Goal: Information Seeking & Learning: Learn about a topic

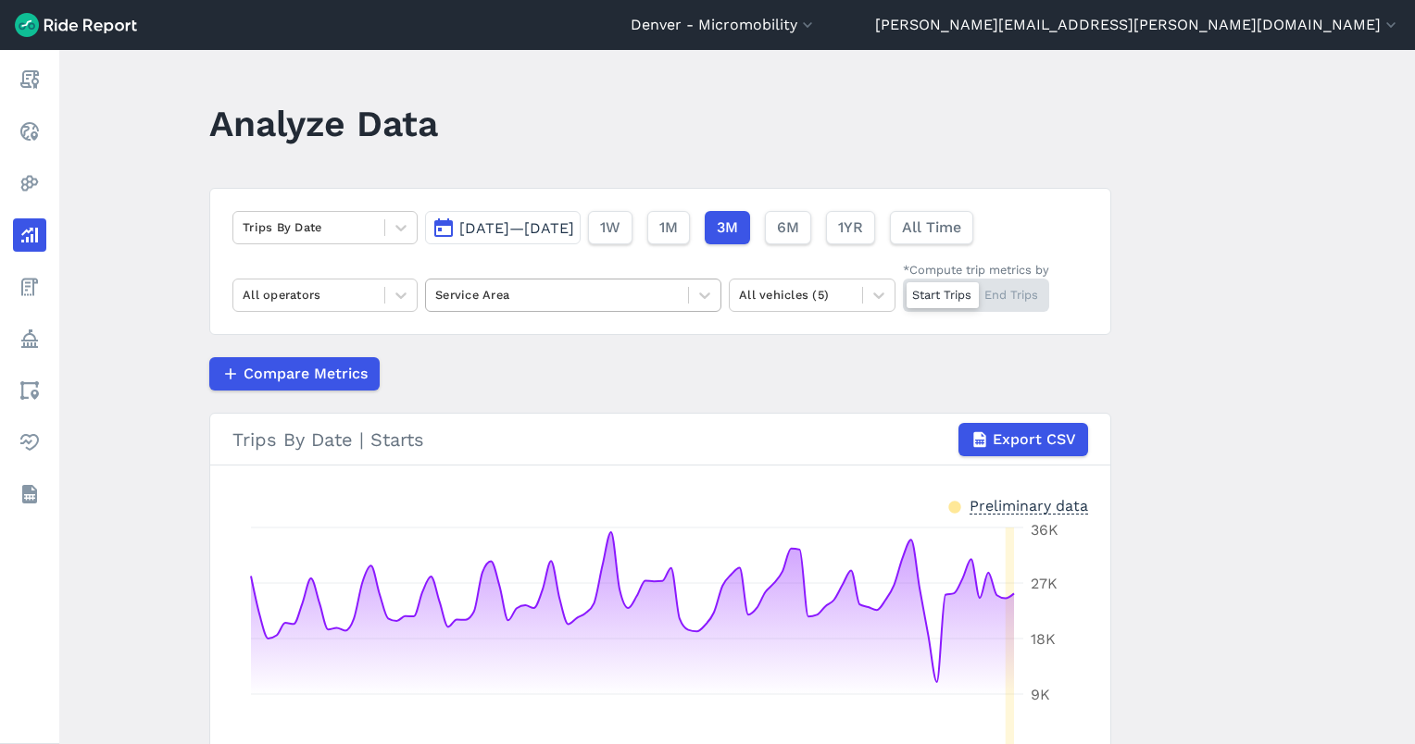
scroll to position [74, 0]
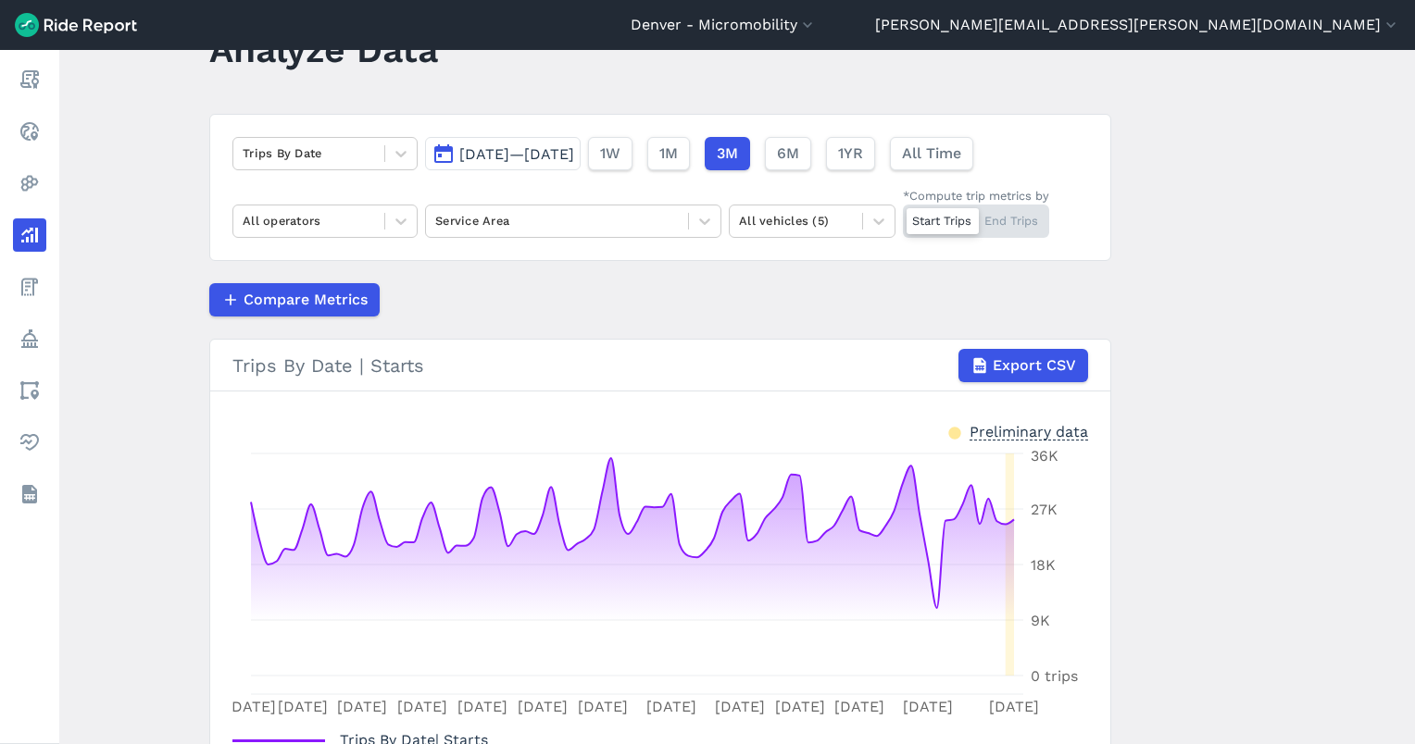
click at [580, 141] on button "Jul 5, 2025—Oct 2, 2025" at bounding box center [503, 153] width 156 height 33
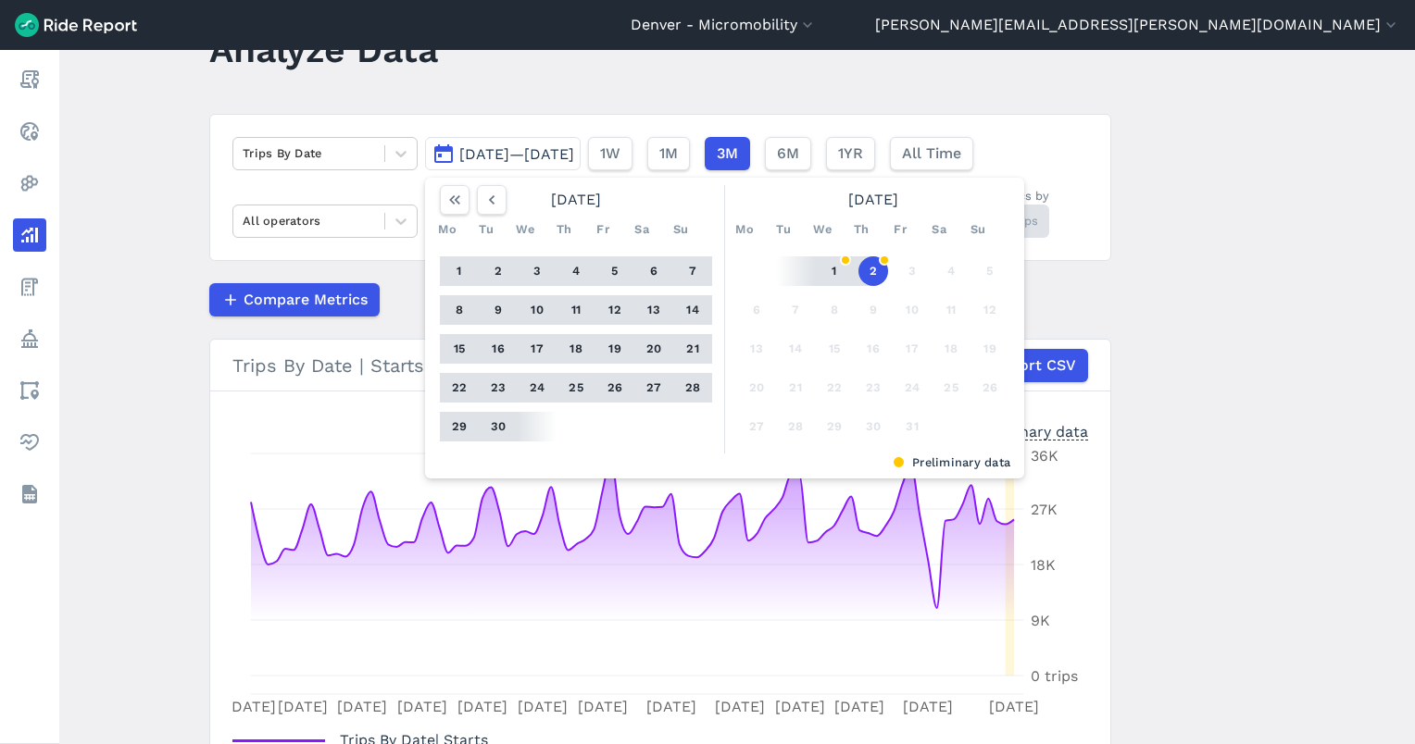
click at [488, 423] on button "30" at bounding box center [498, 427] width 30 height 30
click at [482, 194] on icon "button" at bounding box center [491, 200] width 19 height 19
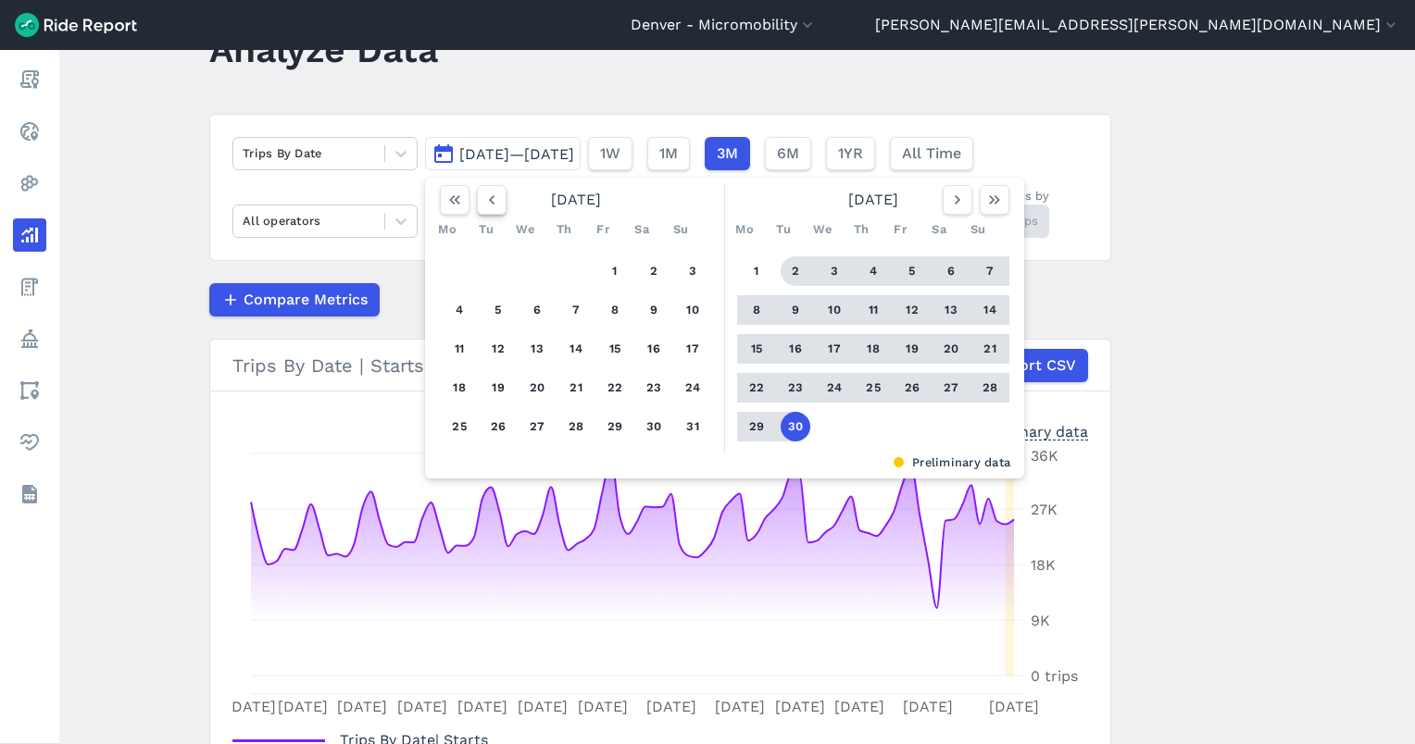
click at [482, 194] on icon "button" at bounding box center [491, 200] width 19 height 19
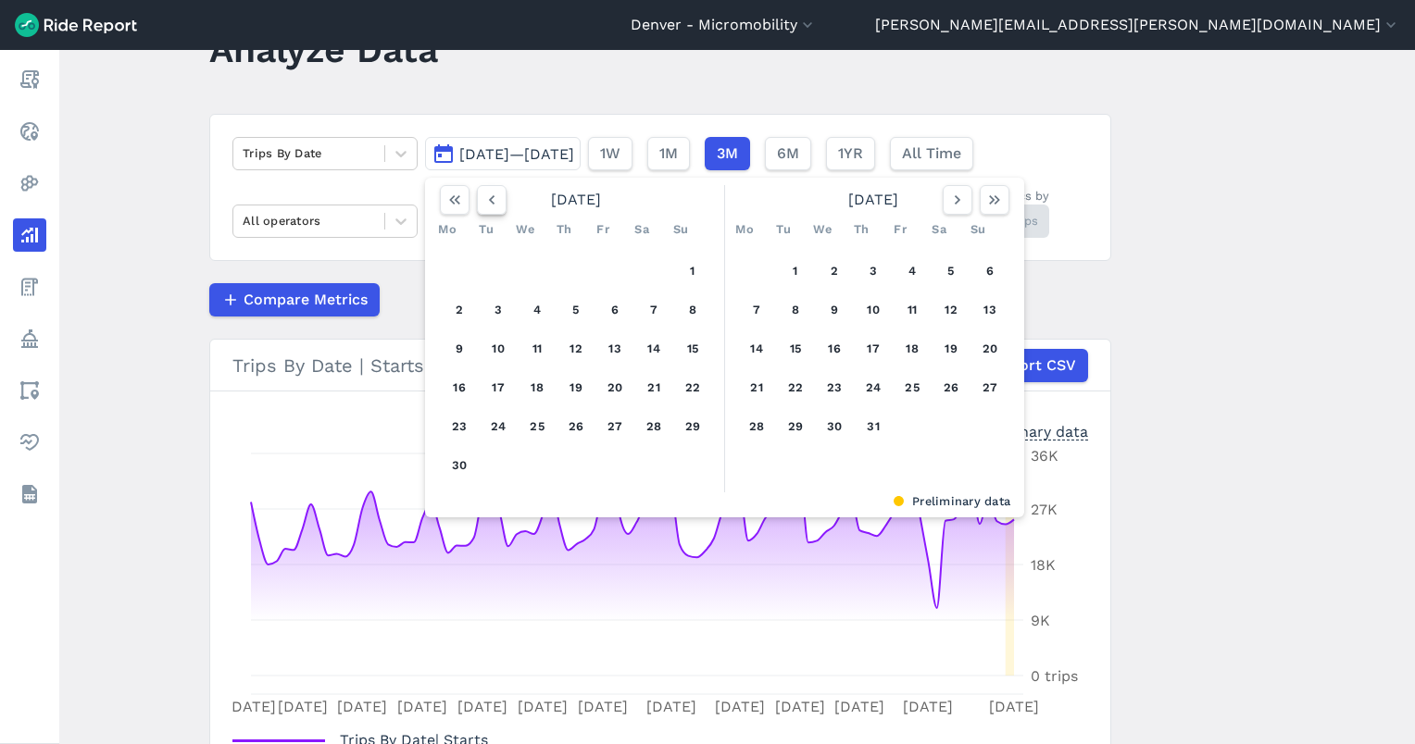
click at [482, 194] on icon "button" at bounding box center [491, 200] width 19 height 19
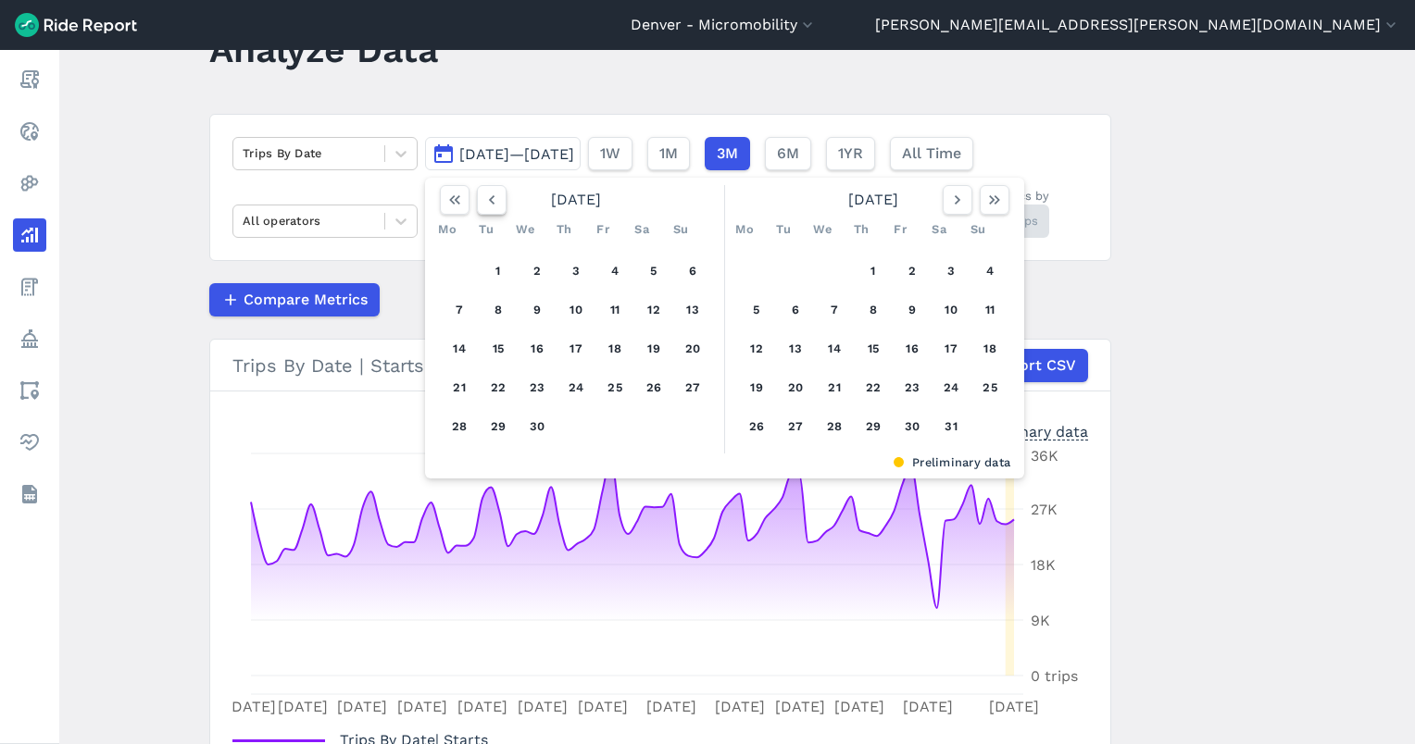
click at [482, 194] on icon "button" at bounding box center [491, 200] width 19 height 19
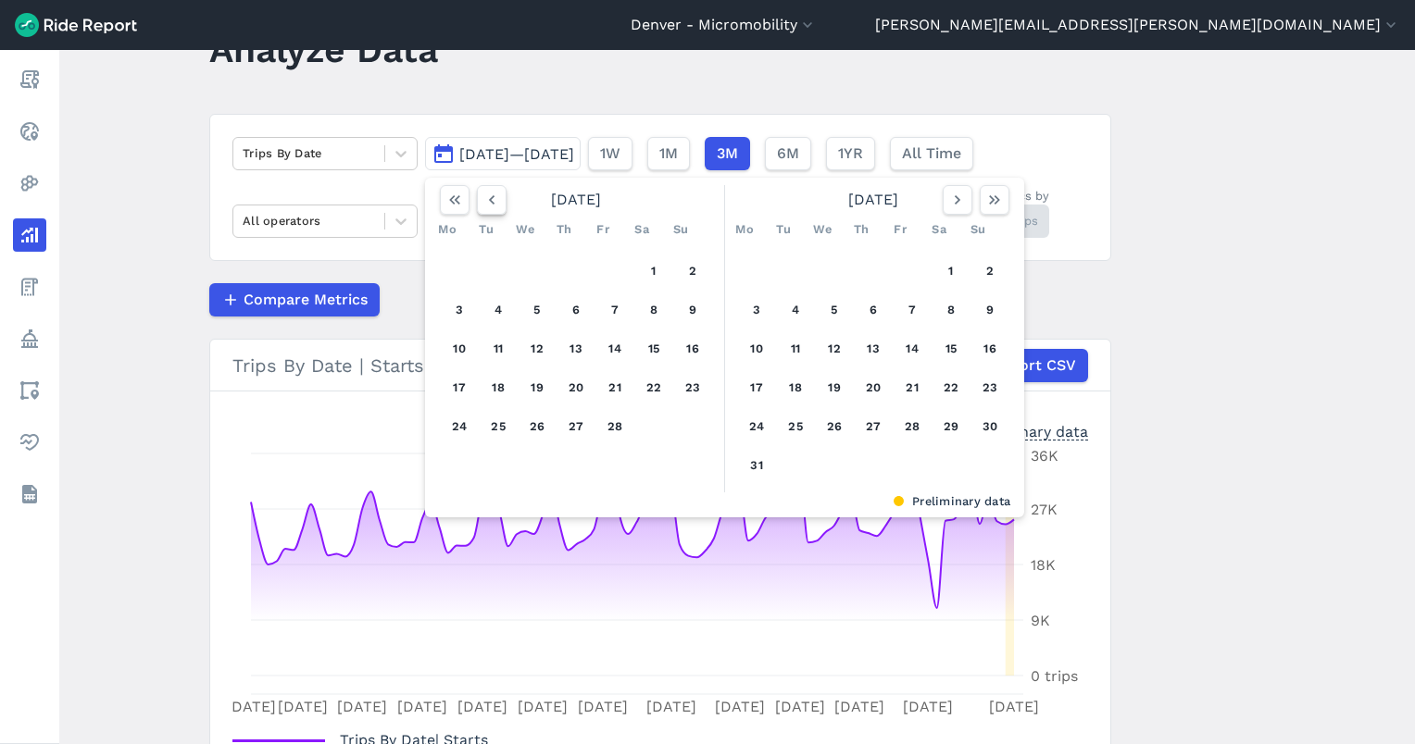
click at [482, 194] on icon "button" at bounding box center [491, 200] width 19 height 19
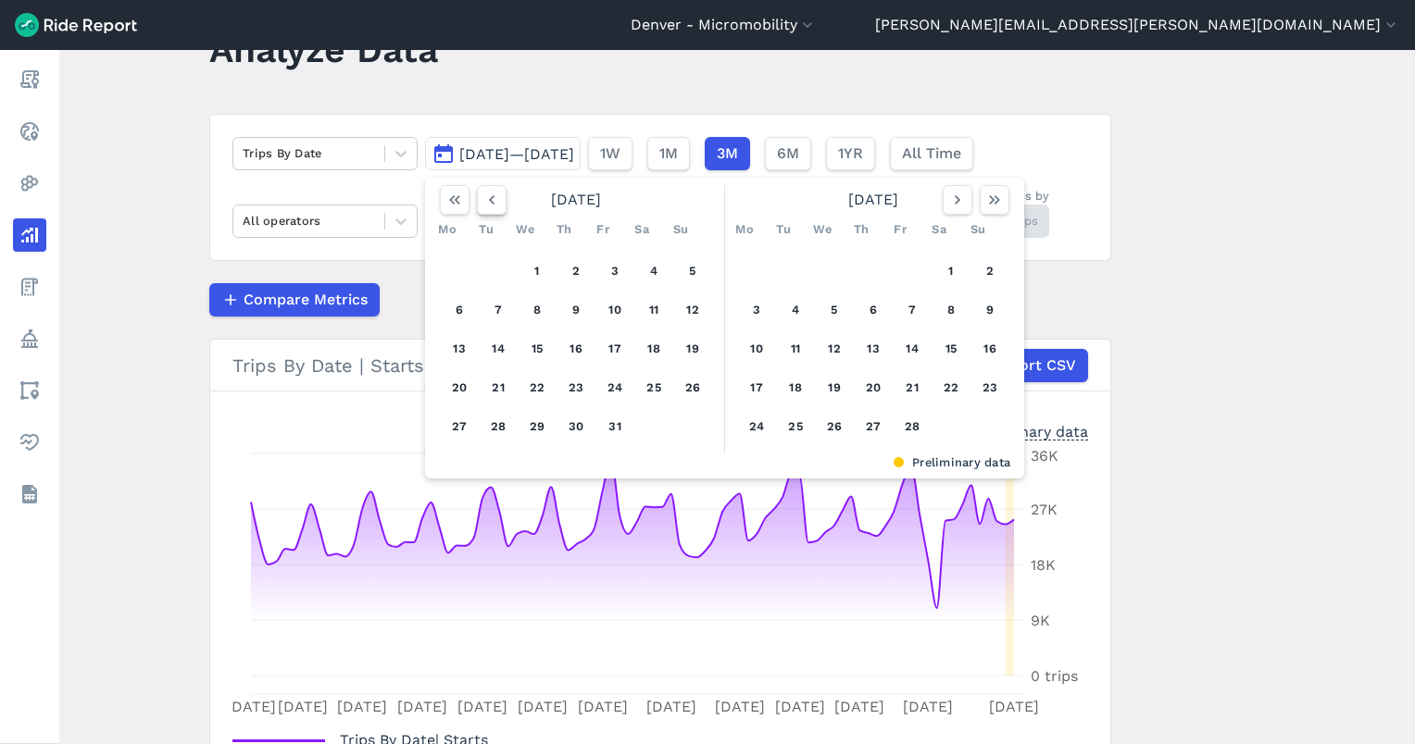
click at [482, 194] on icon "button" at bounding box center [491, 200] width 19 height 19
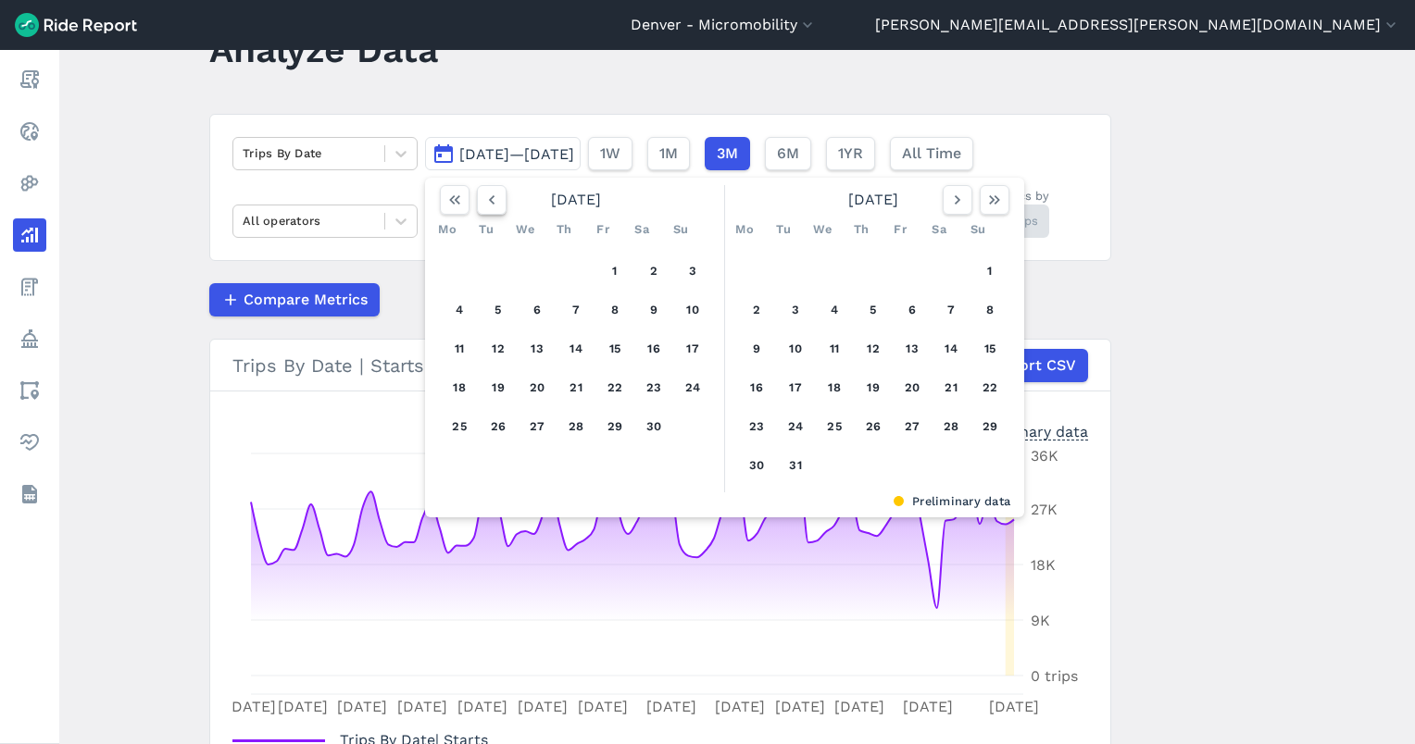
click at [482, 194] on icon "button" at bounding box center [491, 200] width 19 height 19
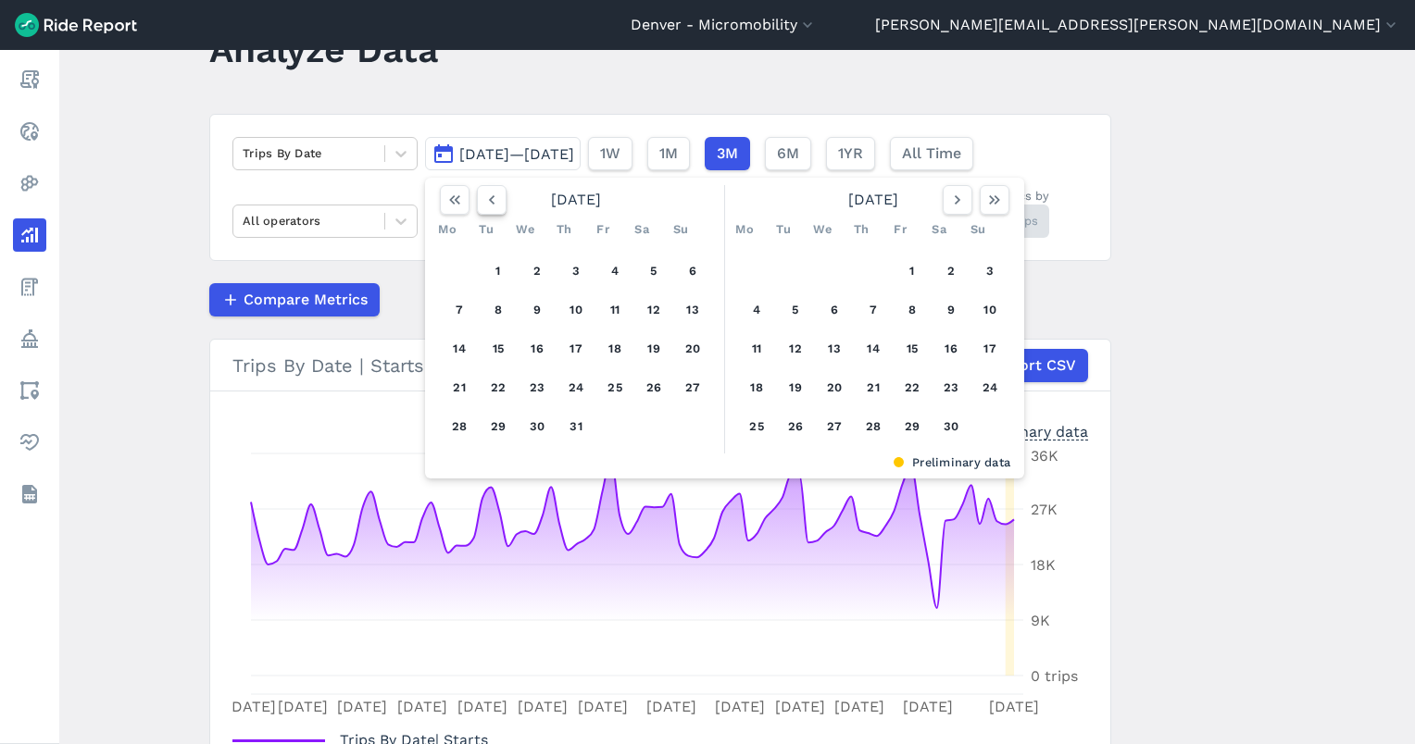
click at [482, 194] on icon "button" at bounding box center [491, 200] width 19 height 19
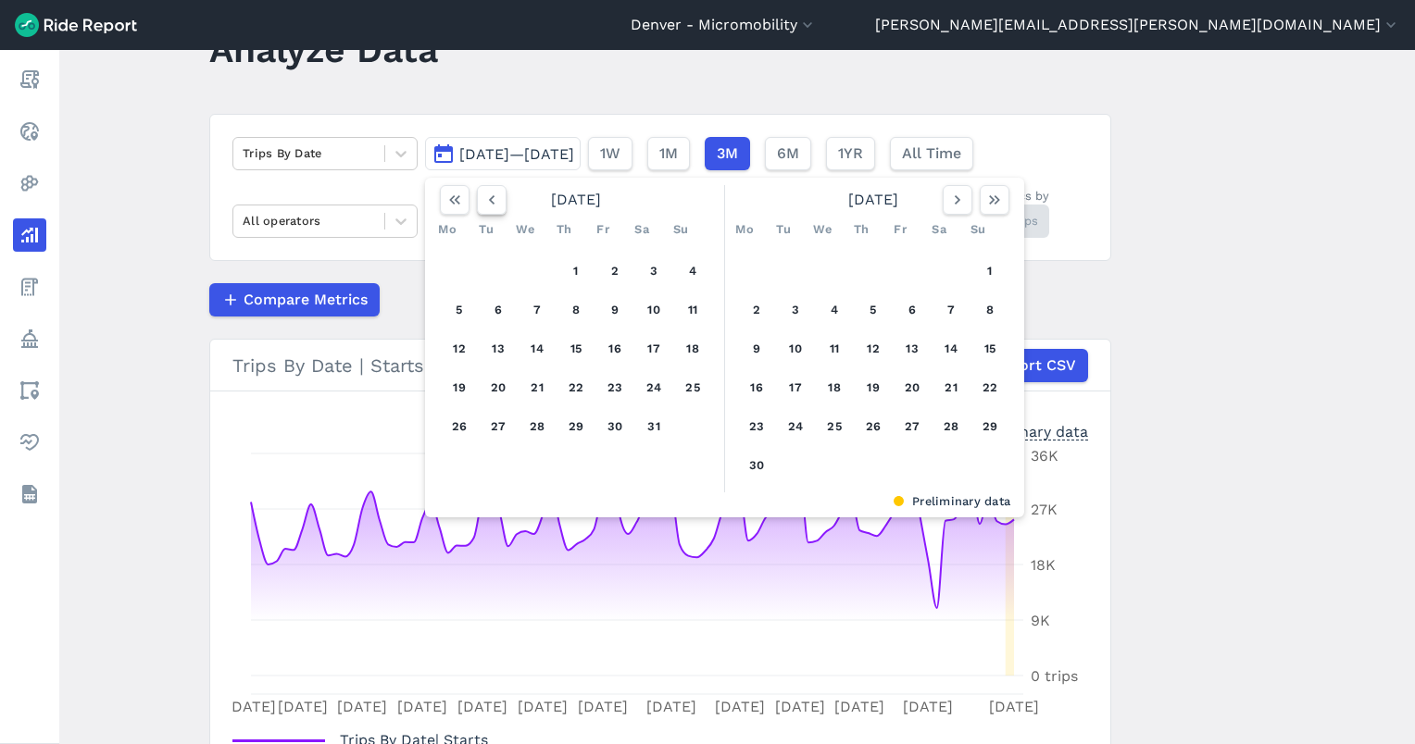
click at [482, 194] on icon "button" at bounding box center [491, 200] width 19 height 19
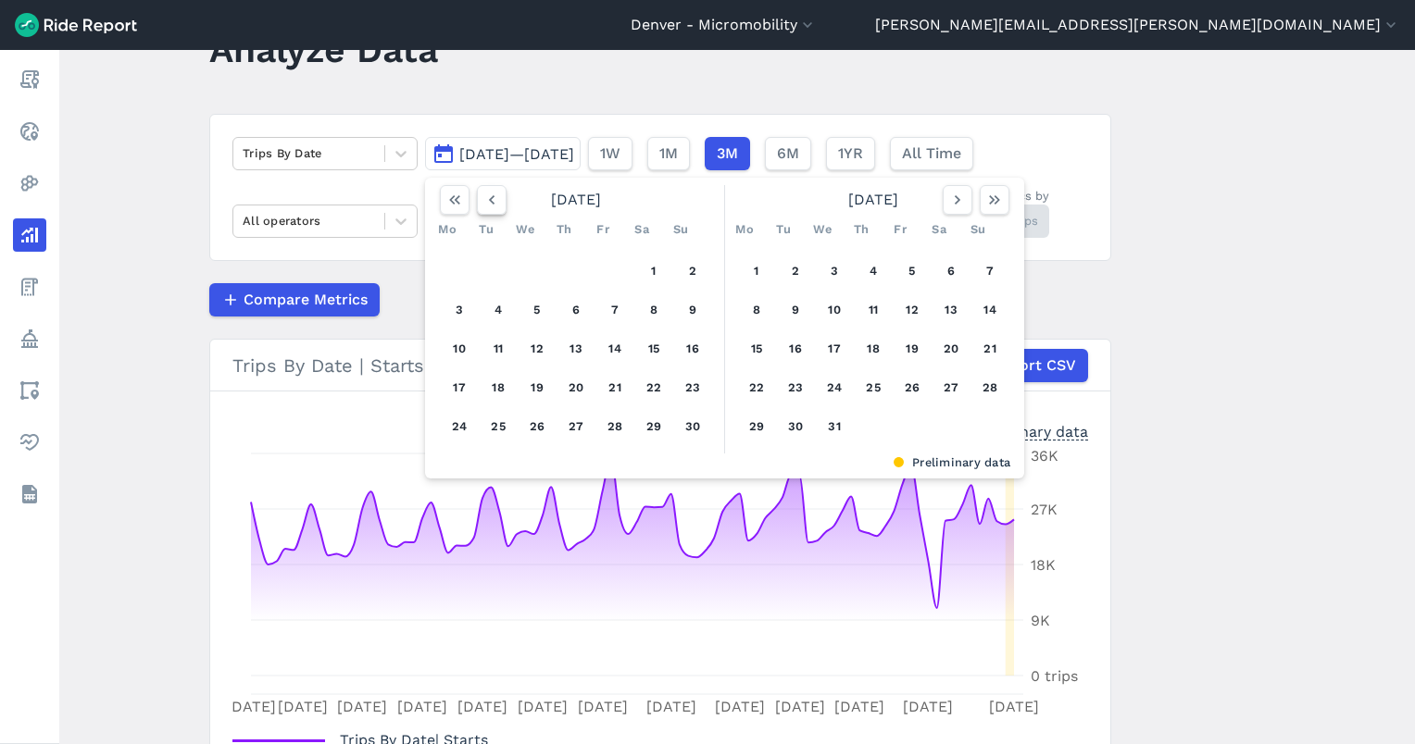
click at [482, 194] on icon "button" at bounding box center [491, 200] width 19 height 19
click at [991, 193] on icon "button" at bounding box center [994, 200] width 19 height 19
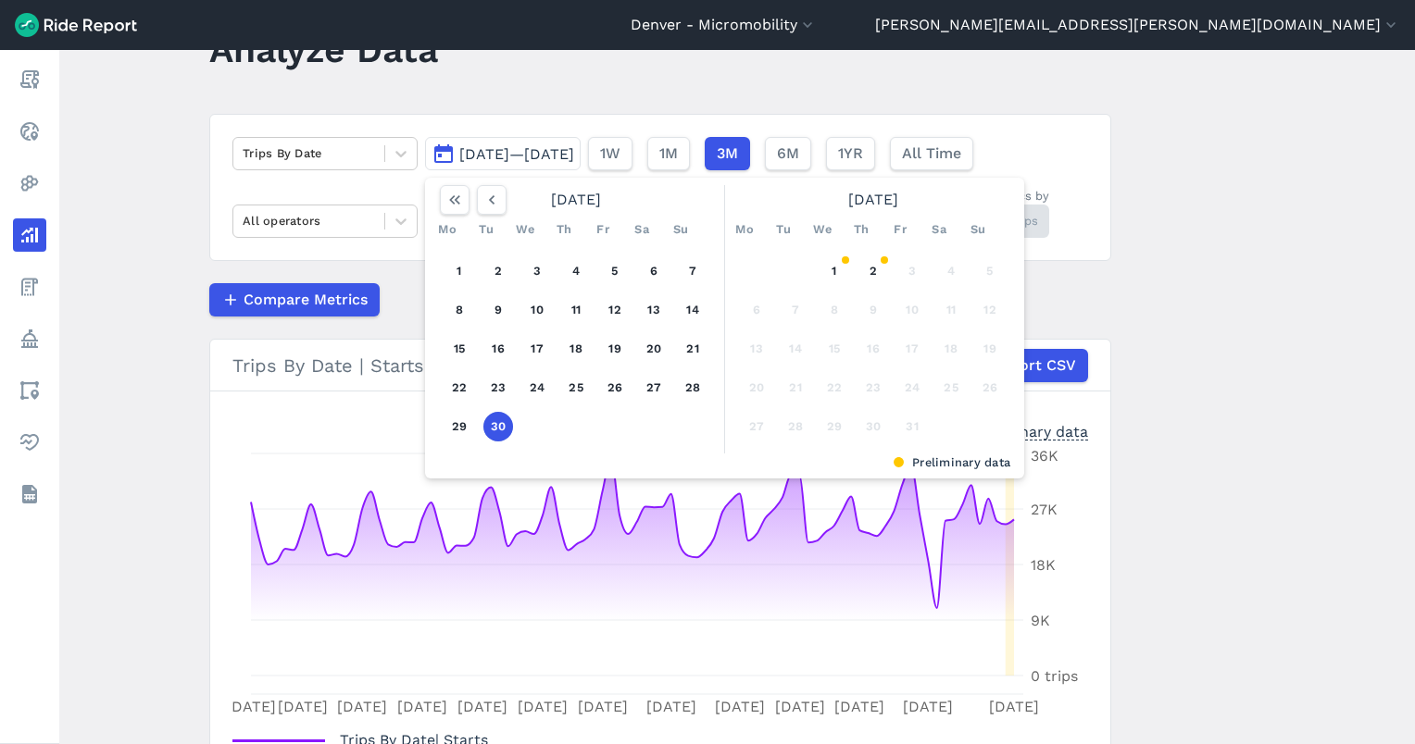
click at [495, 426] on button "30" at bounding box center [498, 427] width 30 height 30
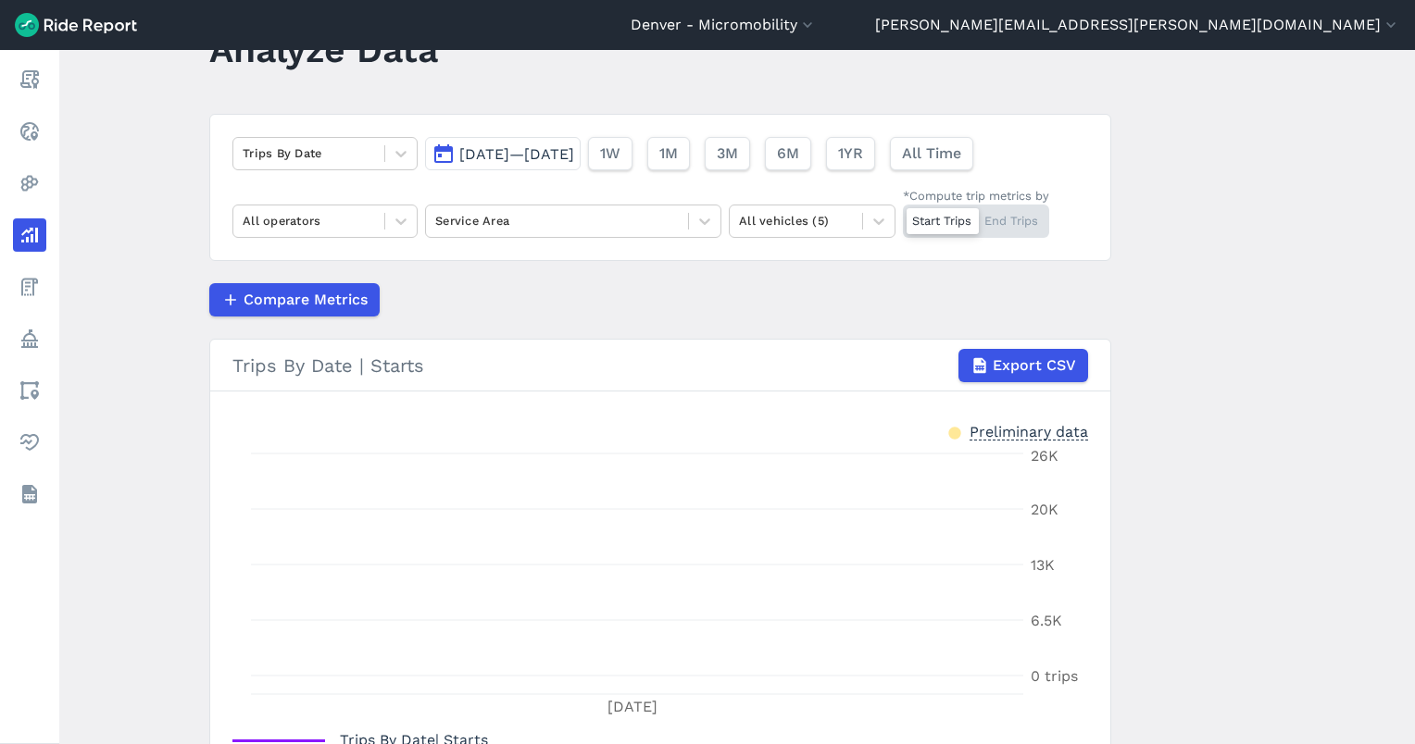
click at [557, 159] on span "Sep 30, 2025—Sep 30, 2025" at bounding box center [516, 154] width 115 height 18
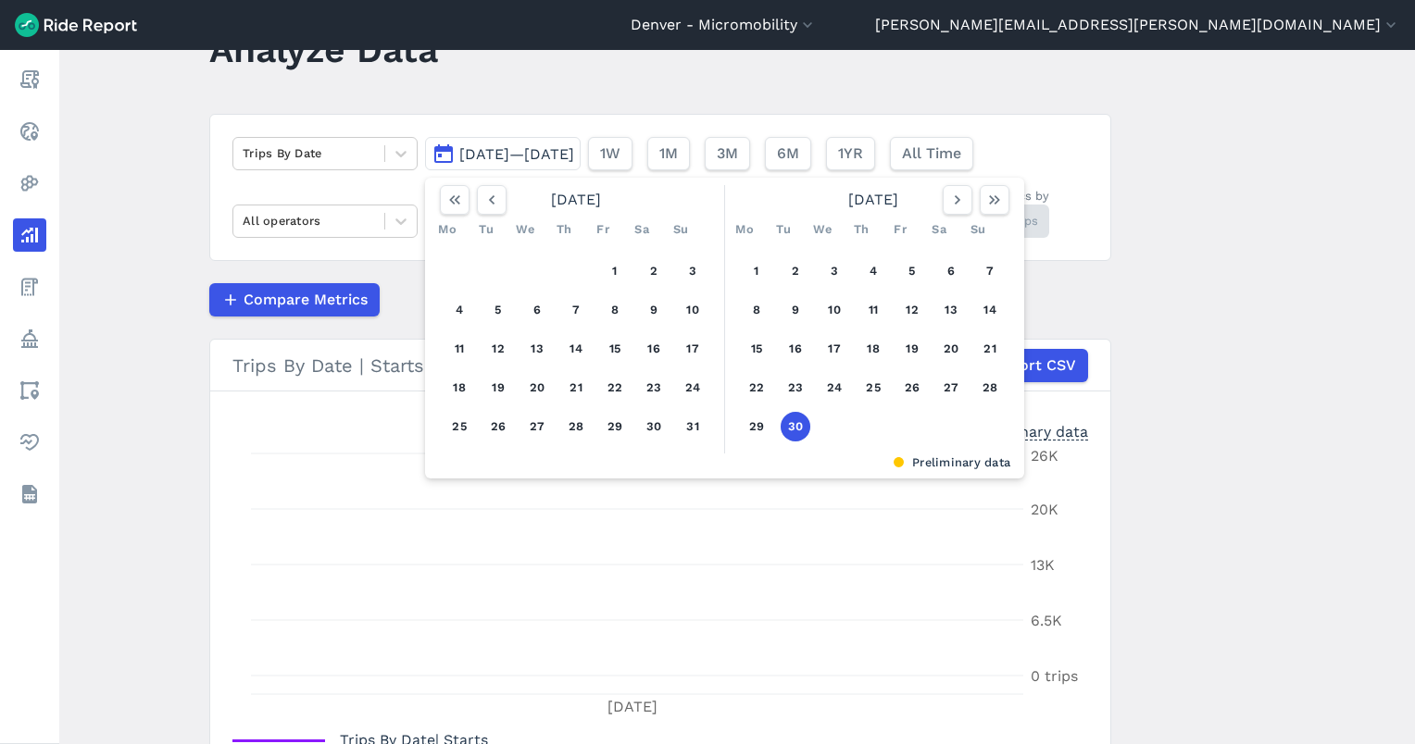
click at [781, 428] on button "30" at bounding box center [795, 427] width 30 height 30
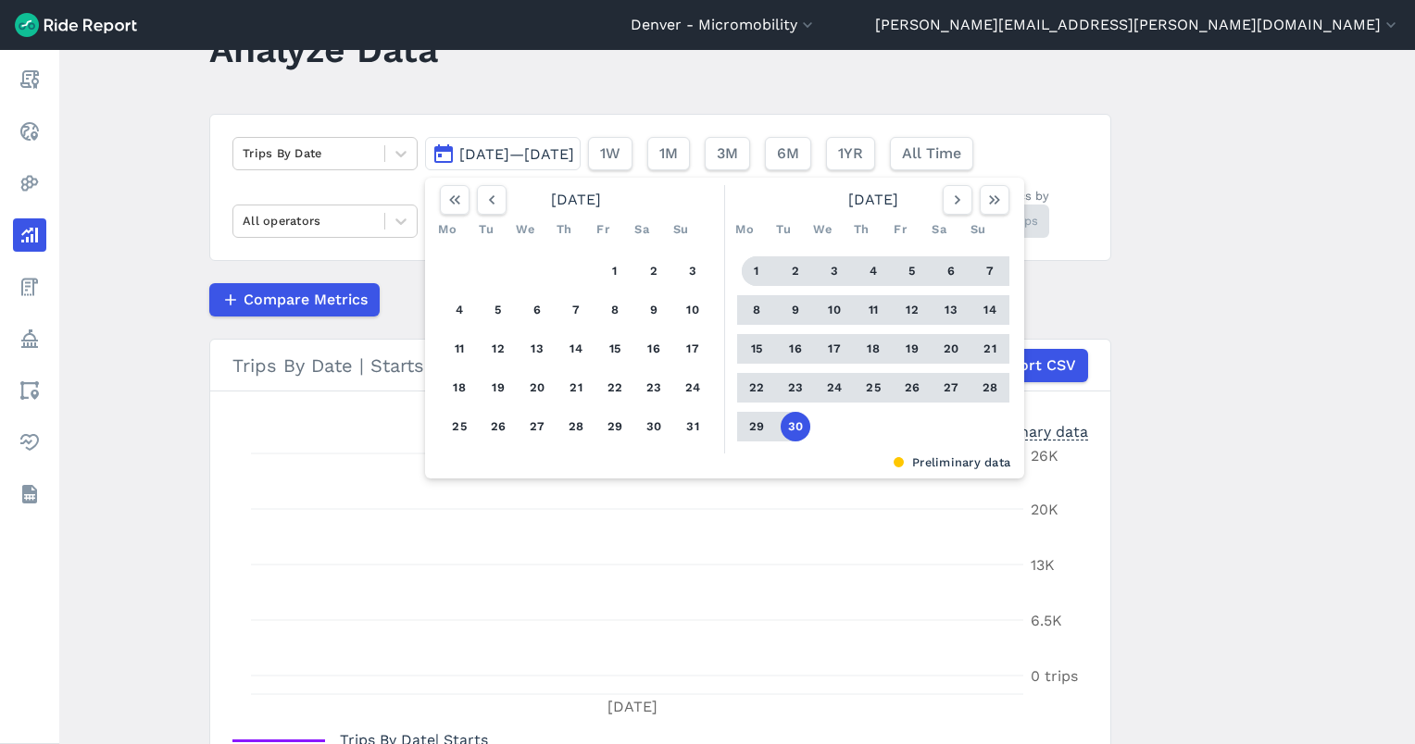
click at [755, 271] on button "1" at bounding box center [757, 271] width 30 height 30
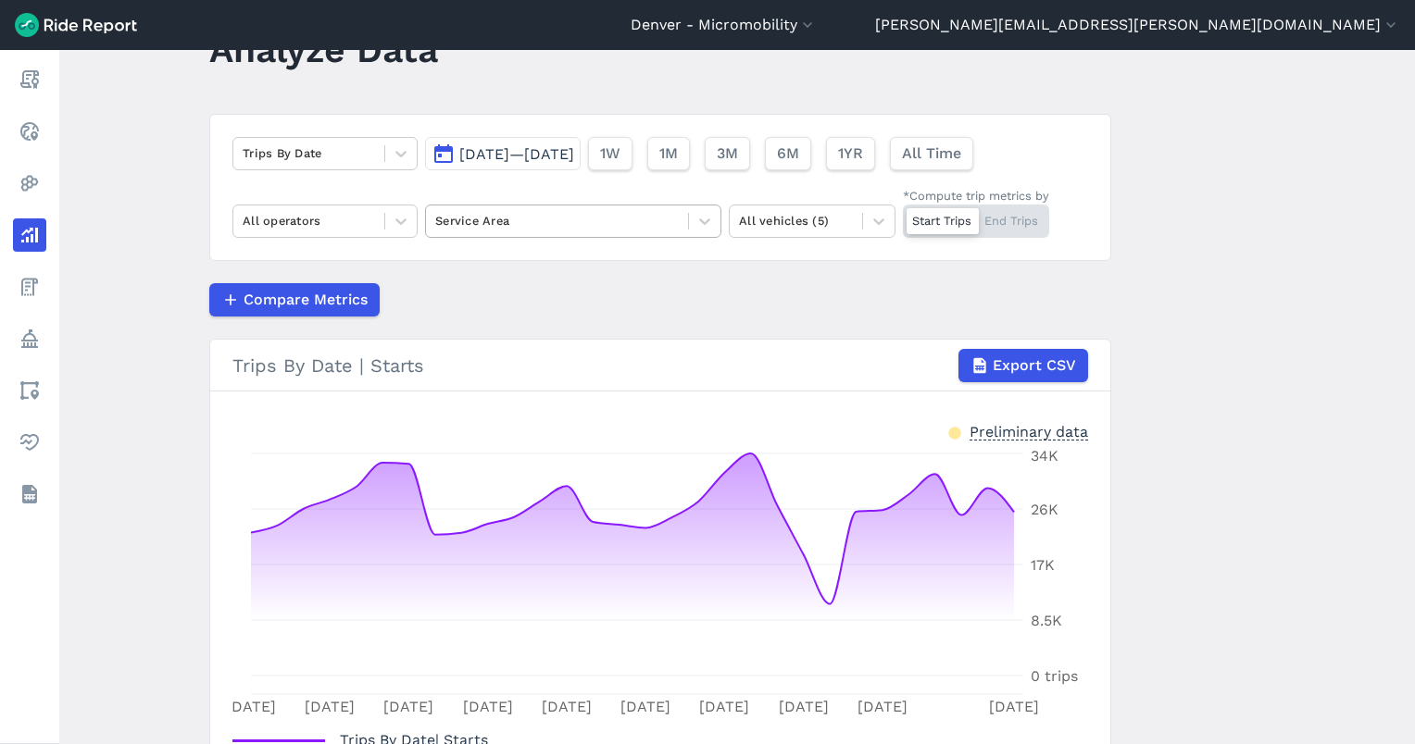
click at [549, 221] on div at bounding box center [556, 220] width 243 height 21
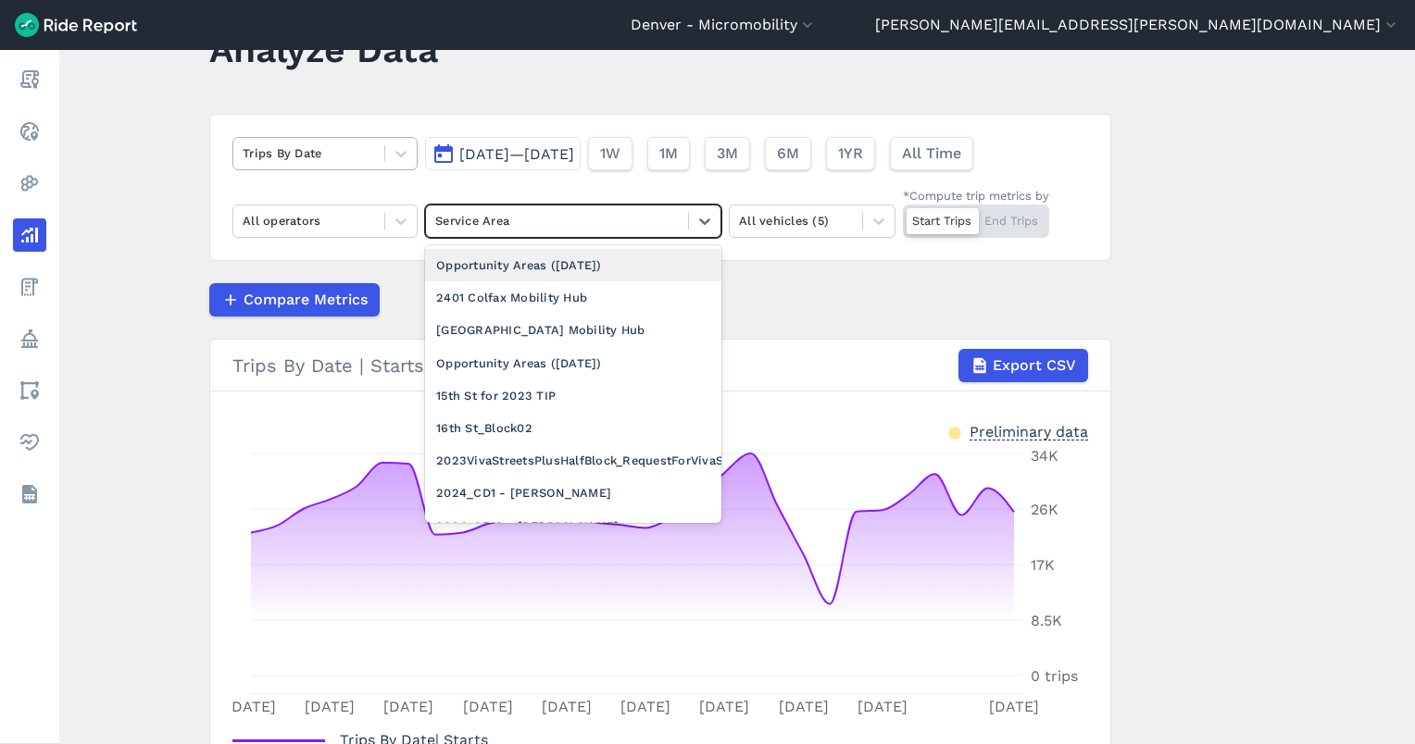
click at [306, 161] on div at bounding box center [309, 153] width 132 height 21
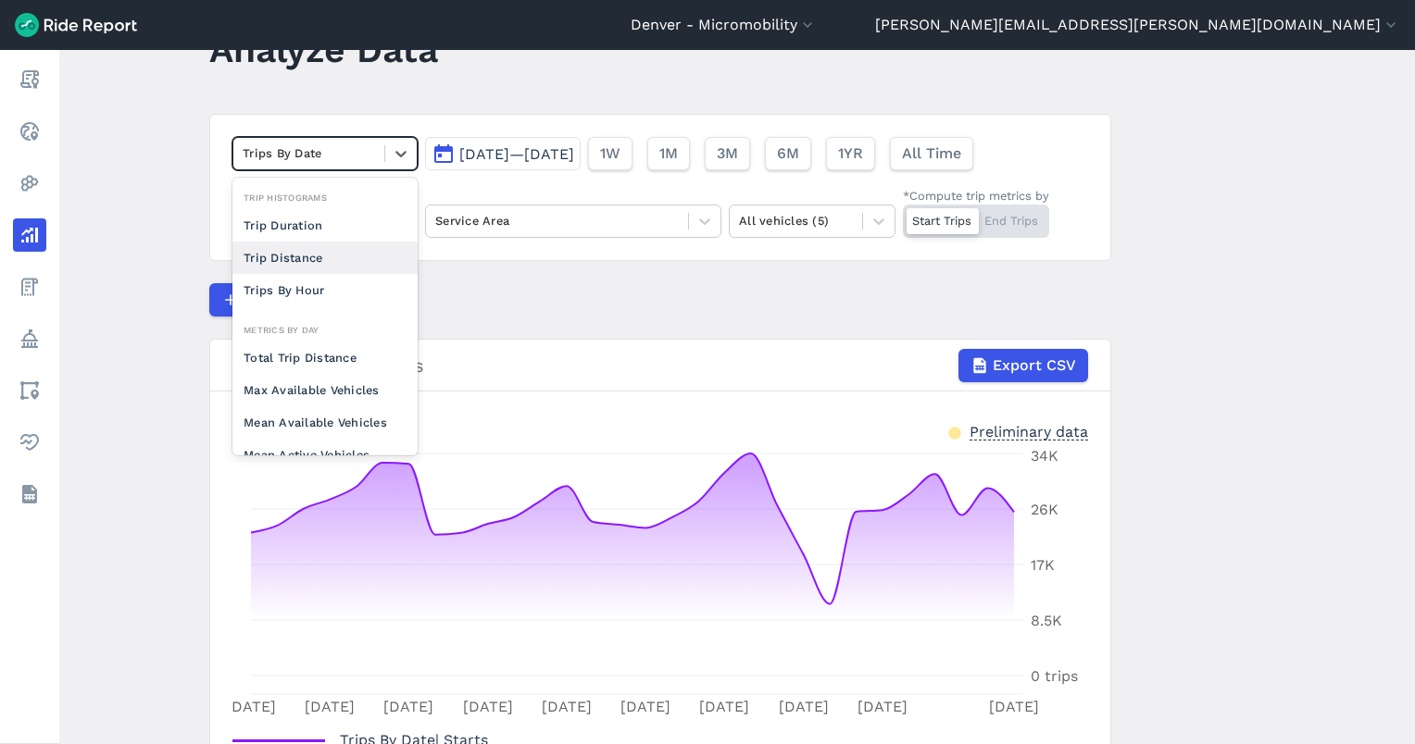
click at [303, 260] on div "Trip Distance" at bounding box center [324, 258] width 185 height 32
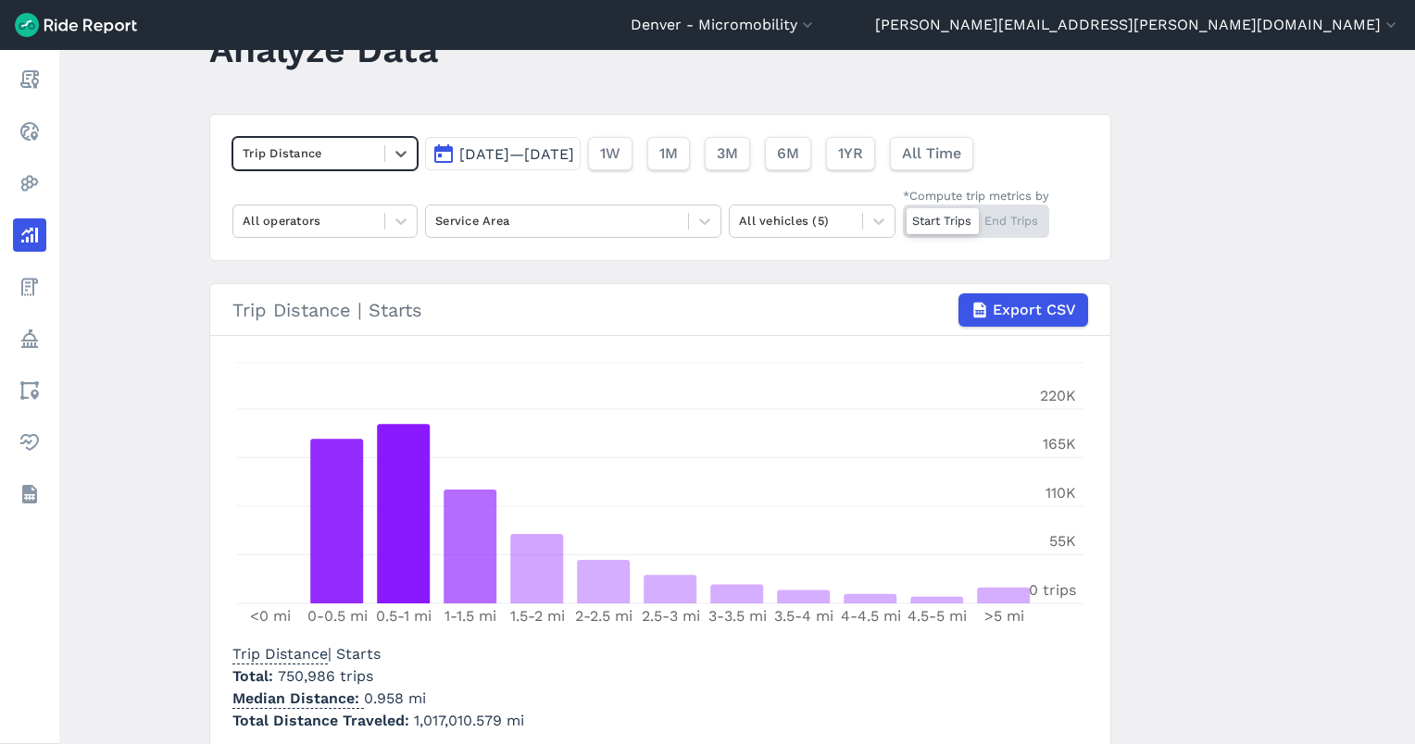
scroll to position [150, 0]
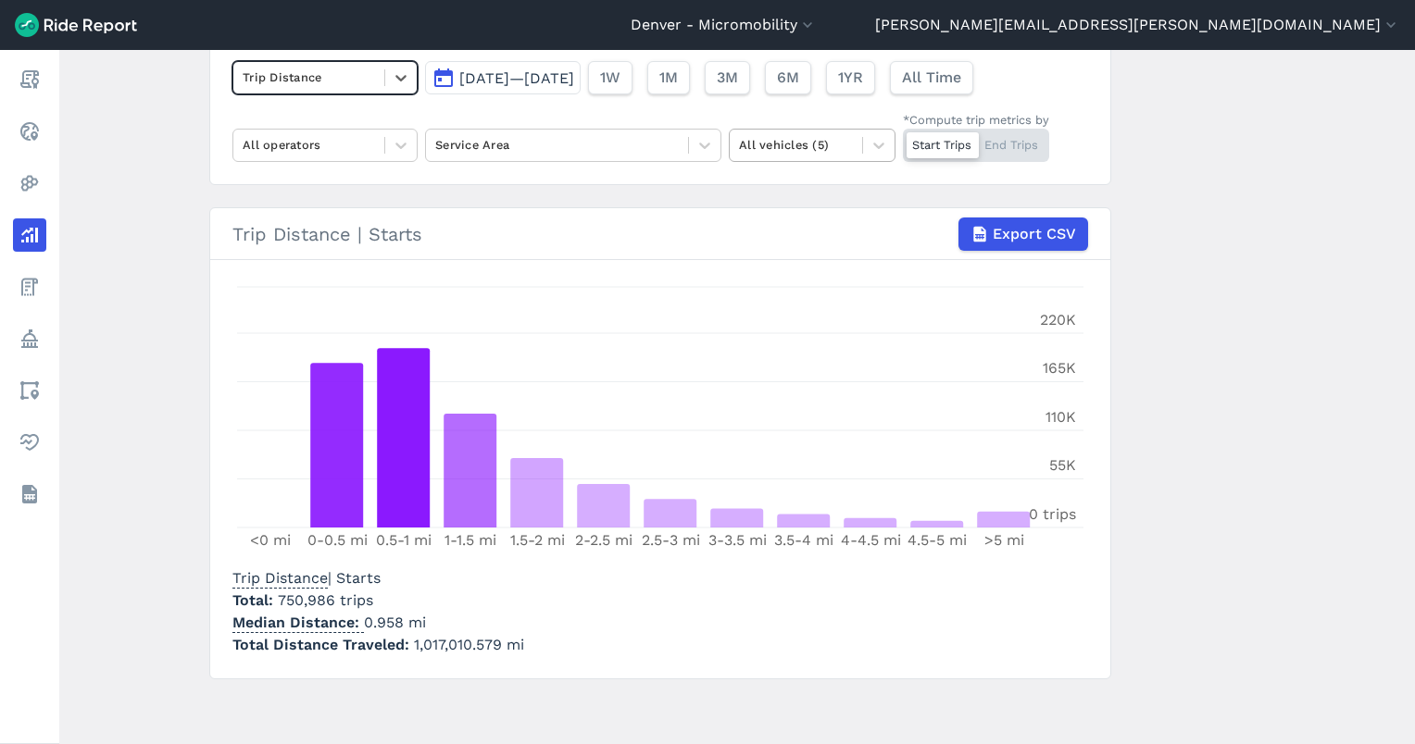
click at [789, 141] on div at bounding box center [796, 144] width 114 height 21
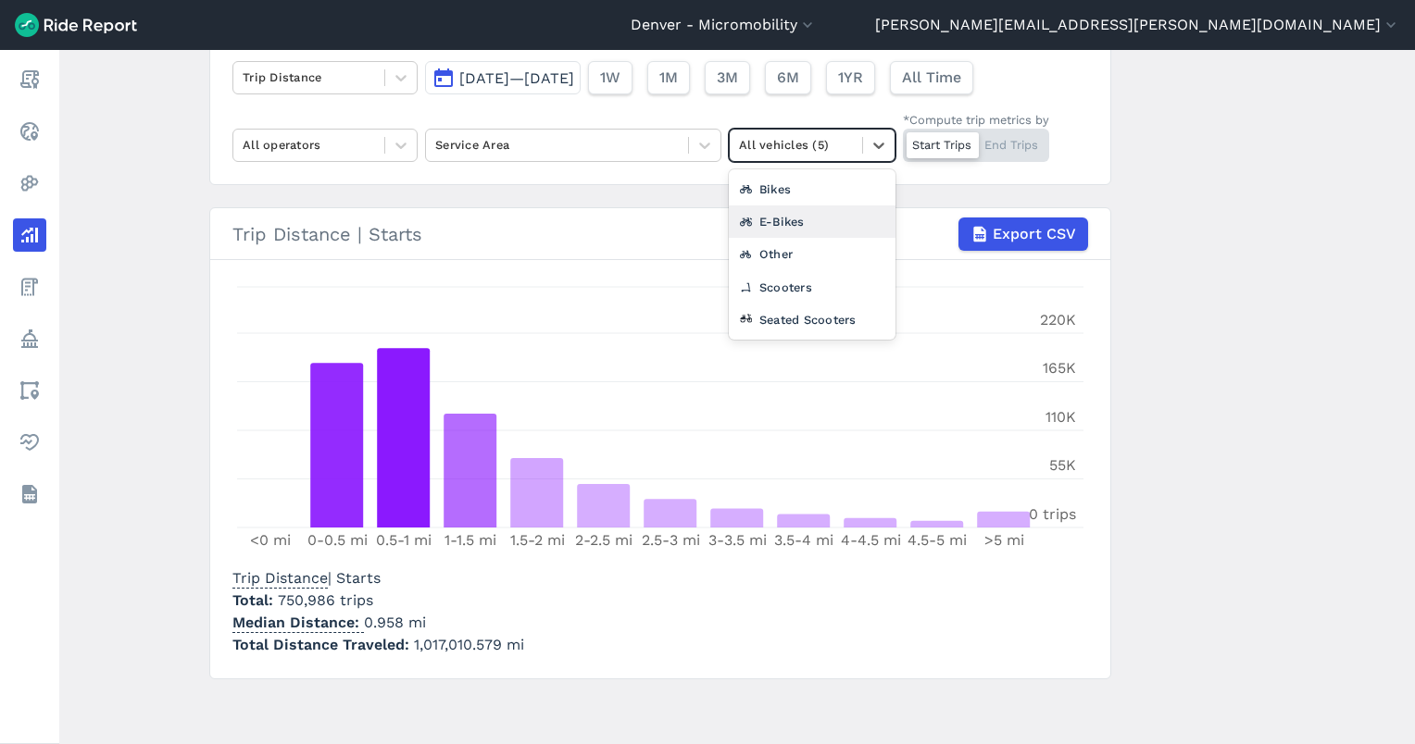
click at [784, 215] on div "E-Bikes" at bounding box center [812, 222] width 167 height 32
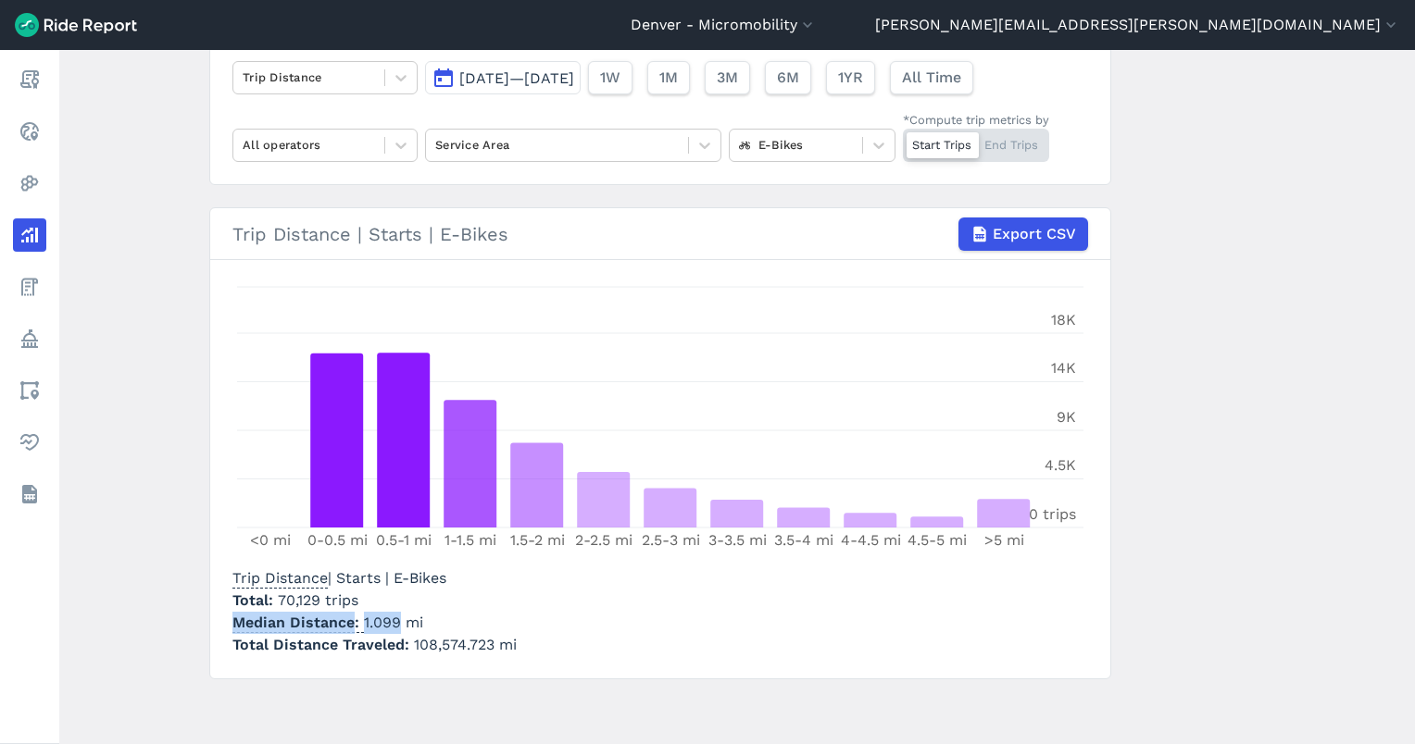
drag, startPoint x: 394, startPoint y: 622, endPoint x: 360, endPoint y: 609, distance: 36.6
click at [360, 609] on div "Trip Distance | Starts | E-Bikes Total 70,129 trips Median Distance 1.099 mi To…" at bounding box center [374, 612] width 284 height 89
copy div "Median Distance 1.099"
click at [396, 617] on p "Median Distance 1.099 mi" at bounding box center [374, 623] width 284 height 22
drag, startPoint x: 395, startPoint y: 622, endPoint x: 360, endPoint y: 618, distance: 35.4
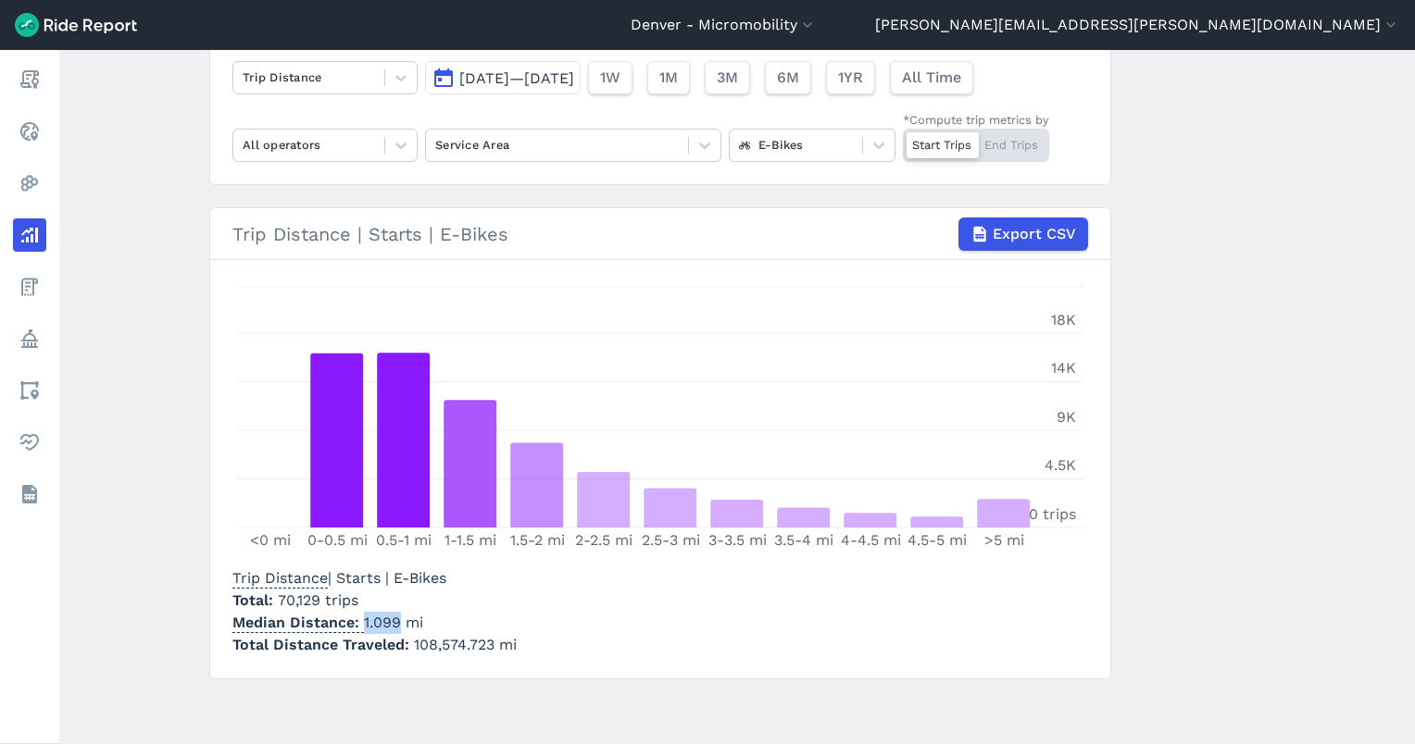
click at [360, 618] on p "Median Distance 1.099 mi" at bounding box center [374, 623] width 284 height 22
copy p "1.099"
click at [819, 142] on div at bounding box center [796, 144] width 114 height 21
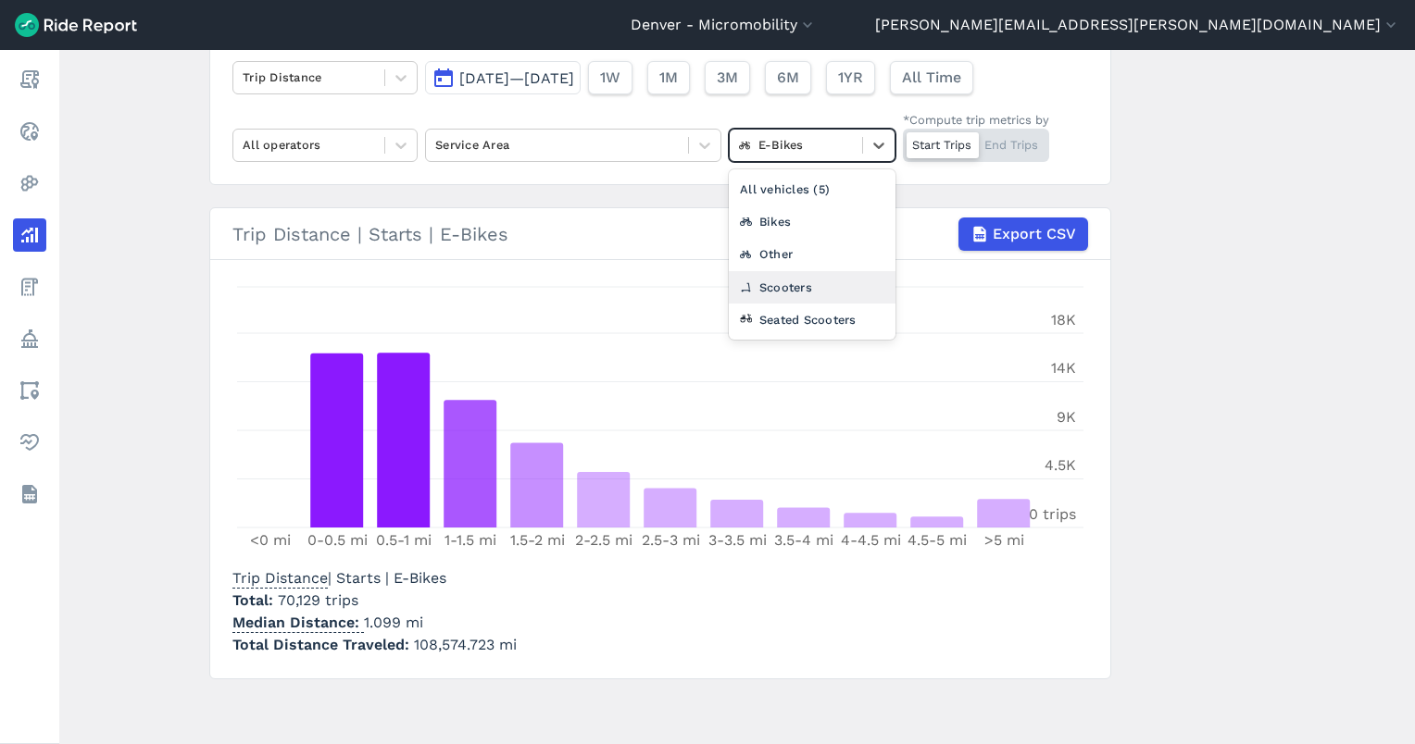
click at [795, 281] on div "Scooters" at bounding box center [812, 287] width 167 height 32
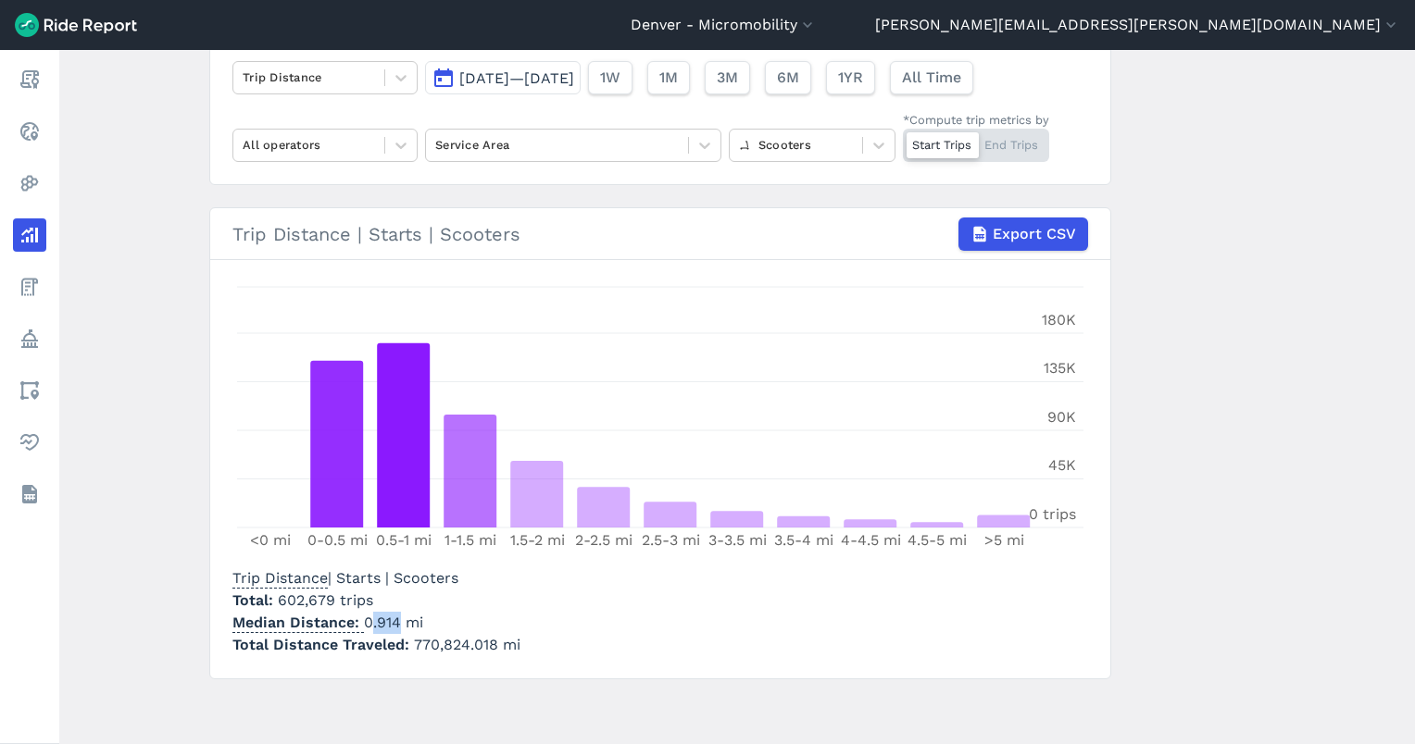
drag, startPoint x: 396, startPoint y: 620, endPoint x: 367, endPoint y: 626, distance: 30.1
click at [367, 626] on p "Median Distance 0.914 mi" at bounding box center [376, 623] width 288 height 22
drag, startPoint x: 367, startPoint y: 626, endPoint x: 396, endPoint y: 623, distance: 29.8
click at [396, 623] on p "Median Distance 0.914 mi" at bounding box center [376, 623] width 288 height 22
copy p "0.914"
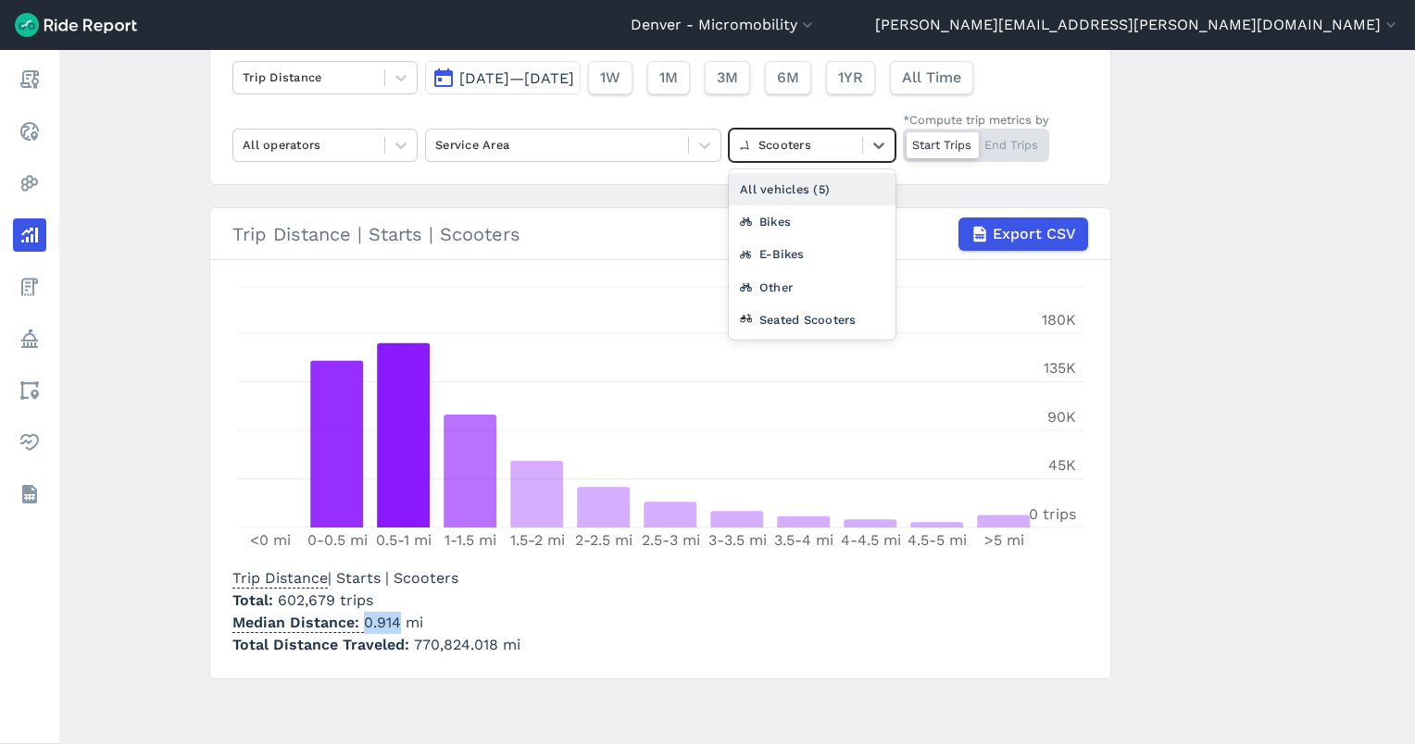
click at [831, 139] on div at bounding box center [796, 144] width 114 height 21
click at [793, 314] on div "Seated Scooters" at bounding box center [812, 320] width 167 height 32
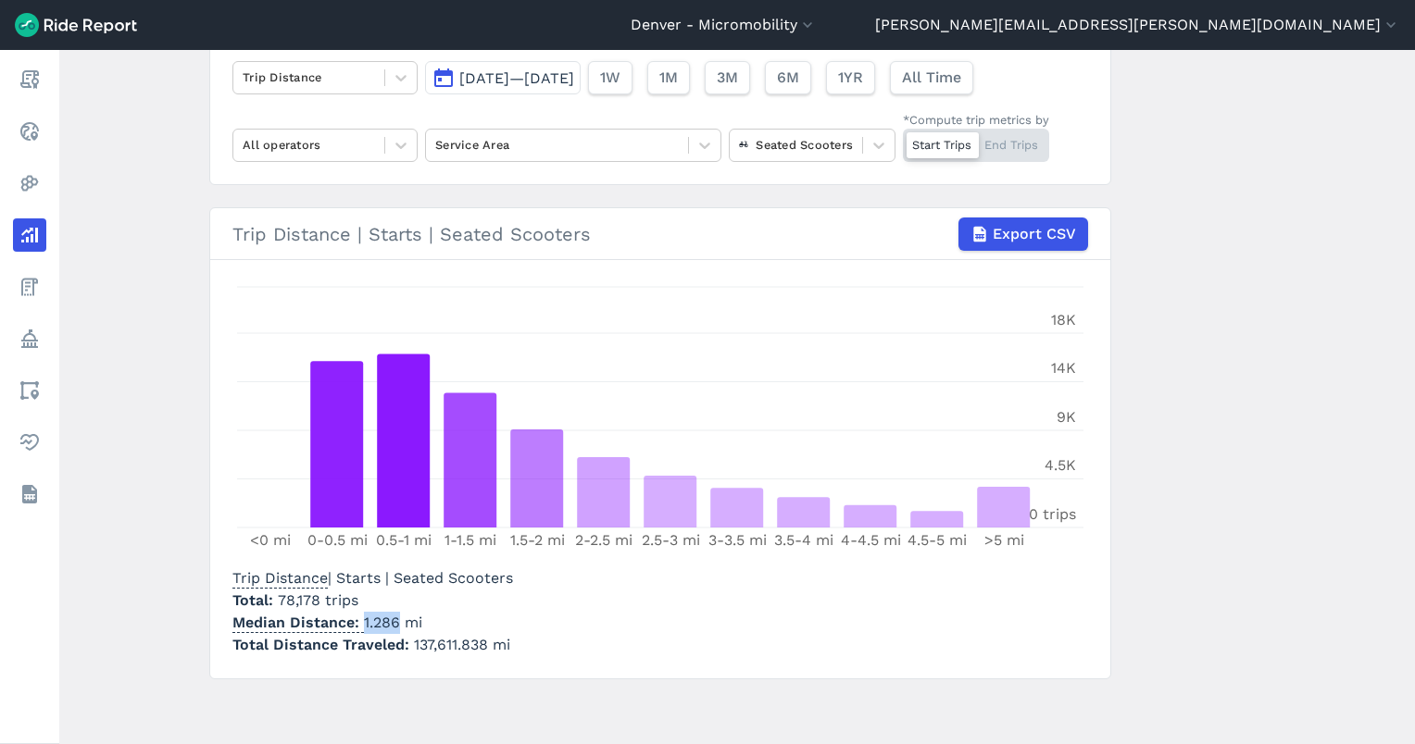
drag, startPoint x: 393, startPoint y: 620, endPoint x: 360, endPoint y: 618, distance: 33.4
click at [360, 618] on p "Median Distance 1.286 mi" at bounding box center [372, 623] width 281 height 22
copy p "1.286"
click at [311, 147] on div at bounding box center [309, 144] width 132 height 21
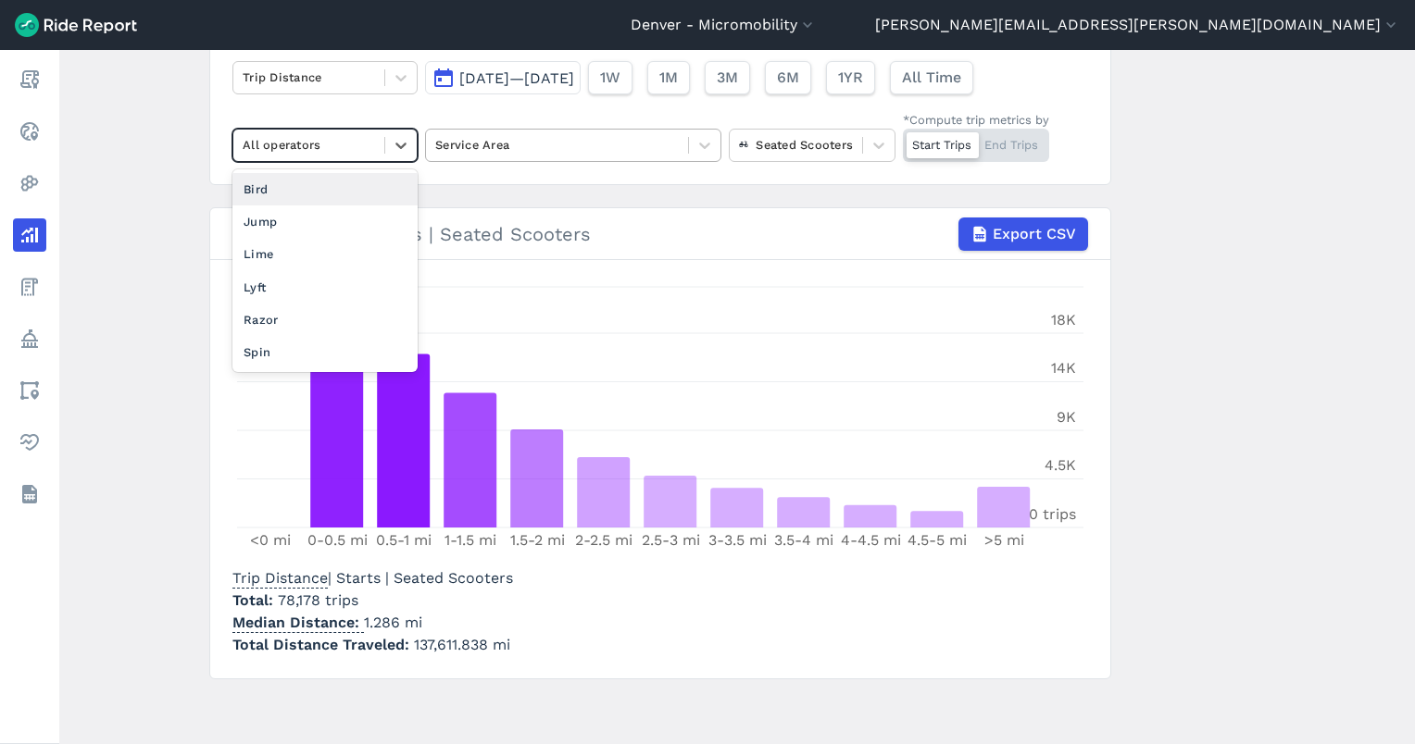
click at [493, 143] on div at bounding box center [556, 144] width 243 height 21
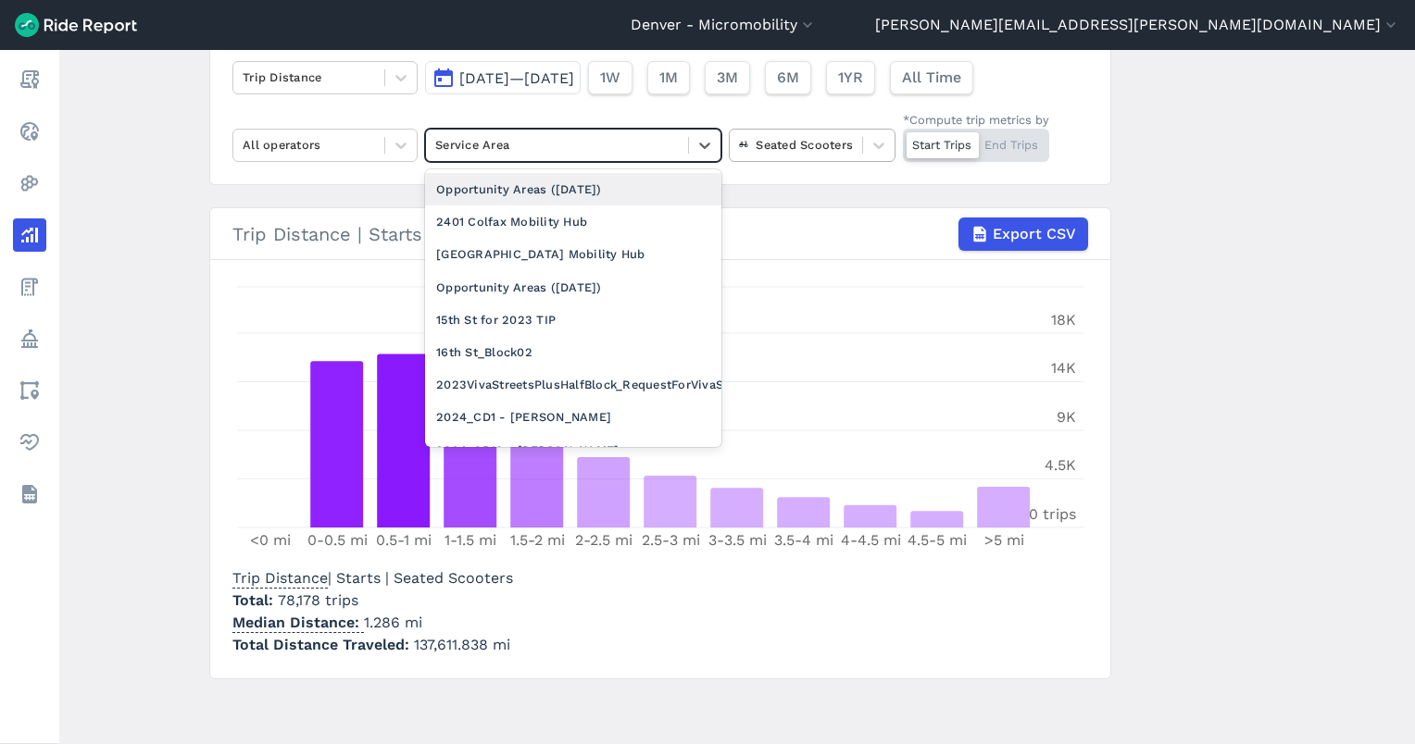
click at [765, 155] on div at bounding box center [796, 144] width 114 height 21
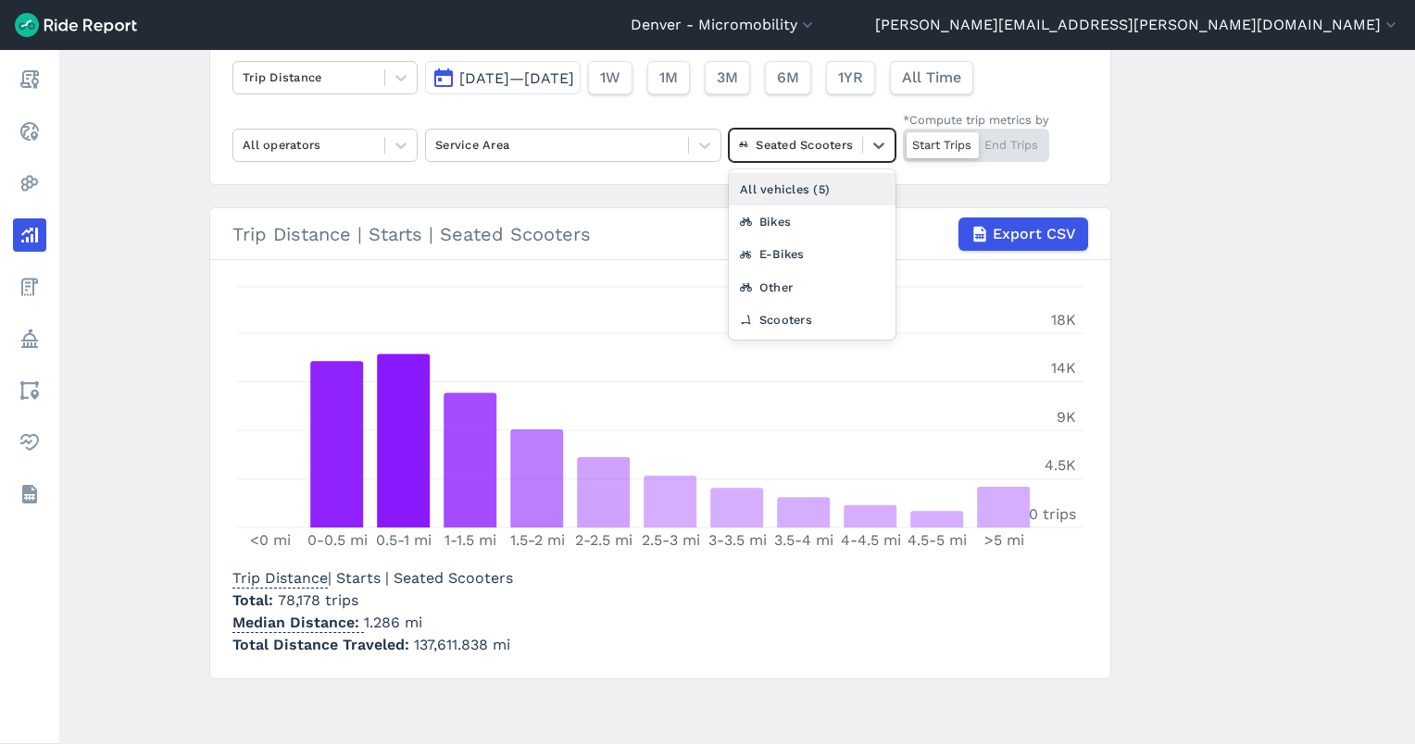
click at [770, 181] on div "All vehicles (5)" at bounding box center [812, 189] width 167 height 32
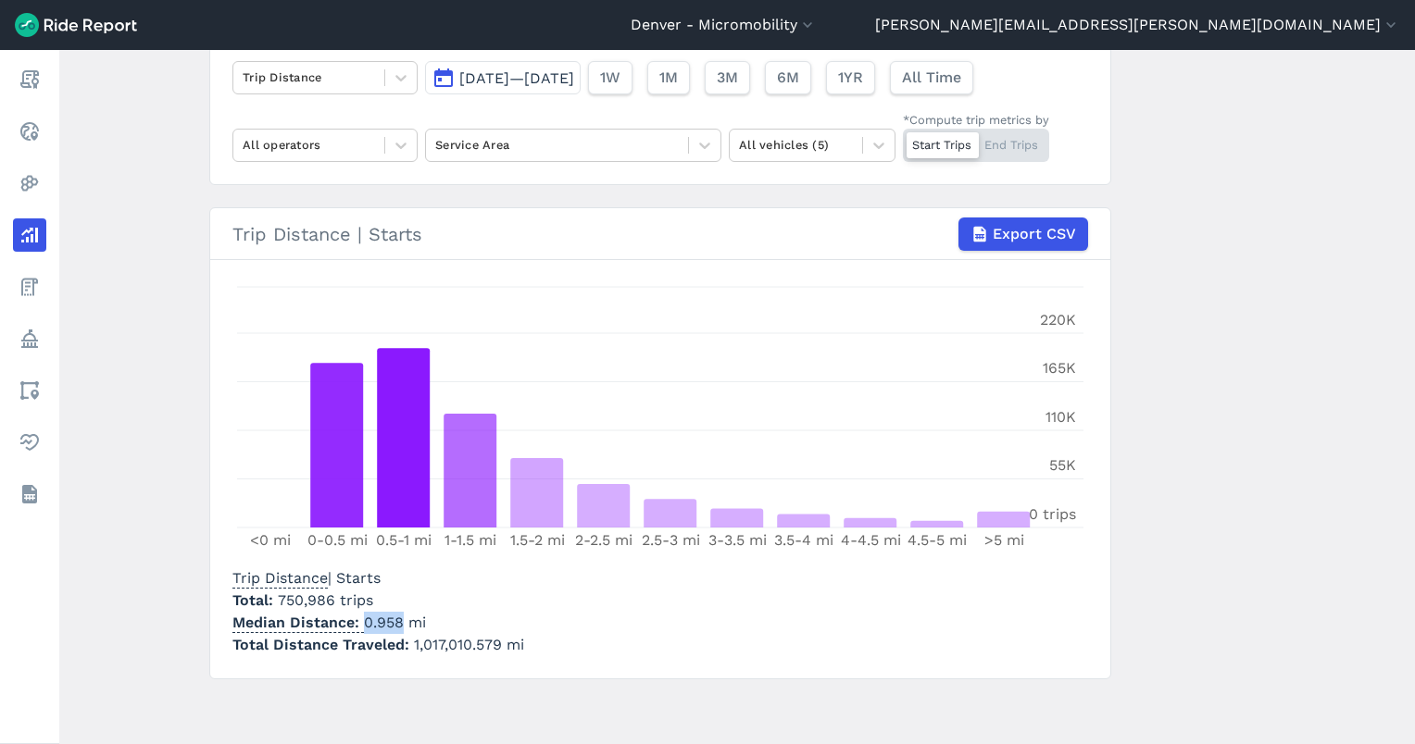
drag, startPoint x: 396, startPoint y: 617, endPoint x: 360, endPoint y: 613, distance: 36.3
click at [360, 613] on p "Median Distance 0.958 mi" at bounding box center [378, 623] width 292 height 22
copy p "0.958"
click at [468, 78] on span "Sep 1, 2025—Sep 30, 2025" at bounding box center [516, 78] width 115 height 18
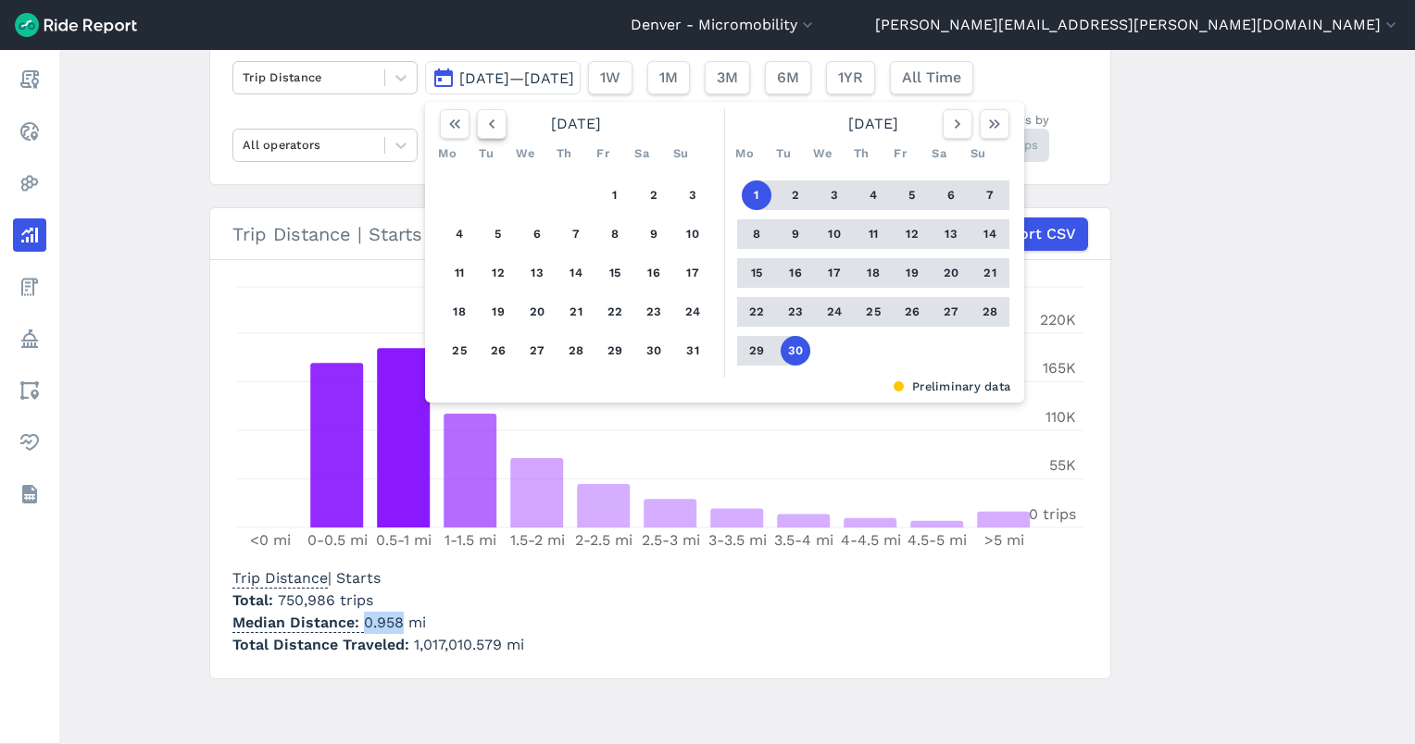
click at [485, 129] on icon "button" at bounding box center [491, 124] width 19 height 19
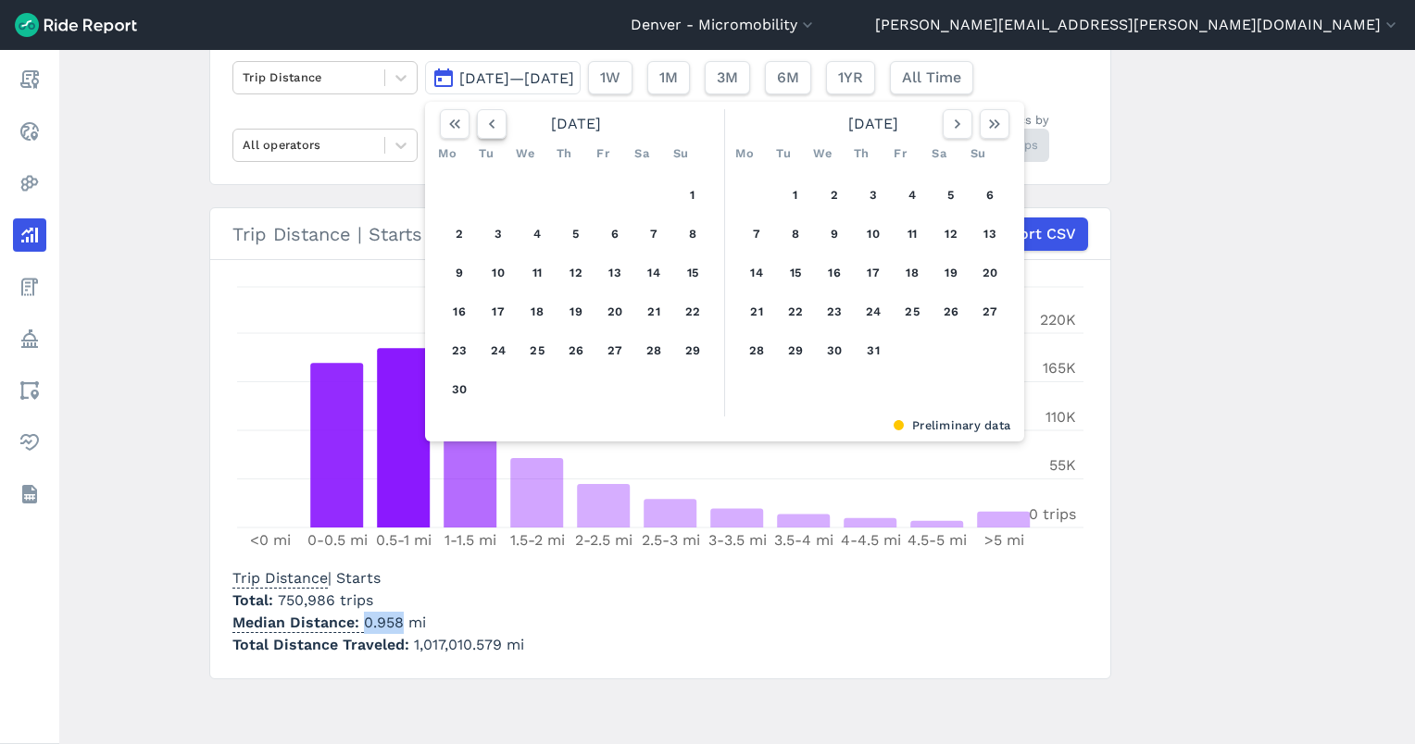
click at [485, 129] on icon "button" at bounding box center [491, 124] width 19 height 19
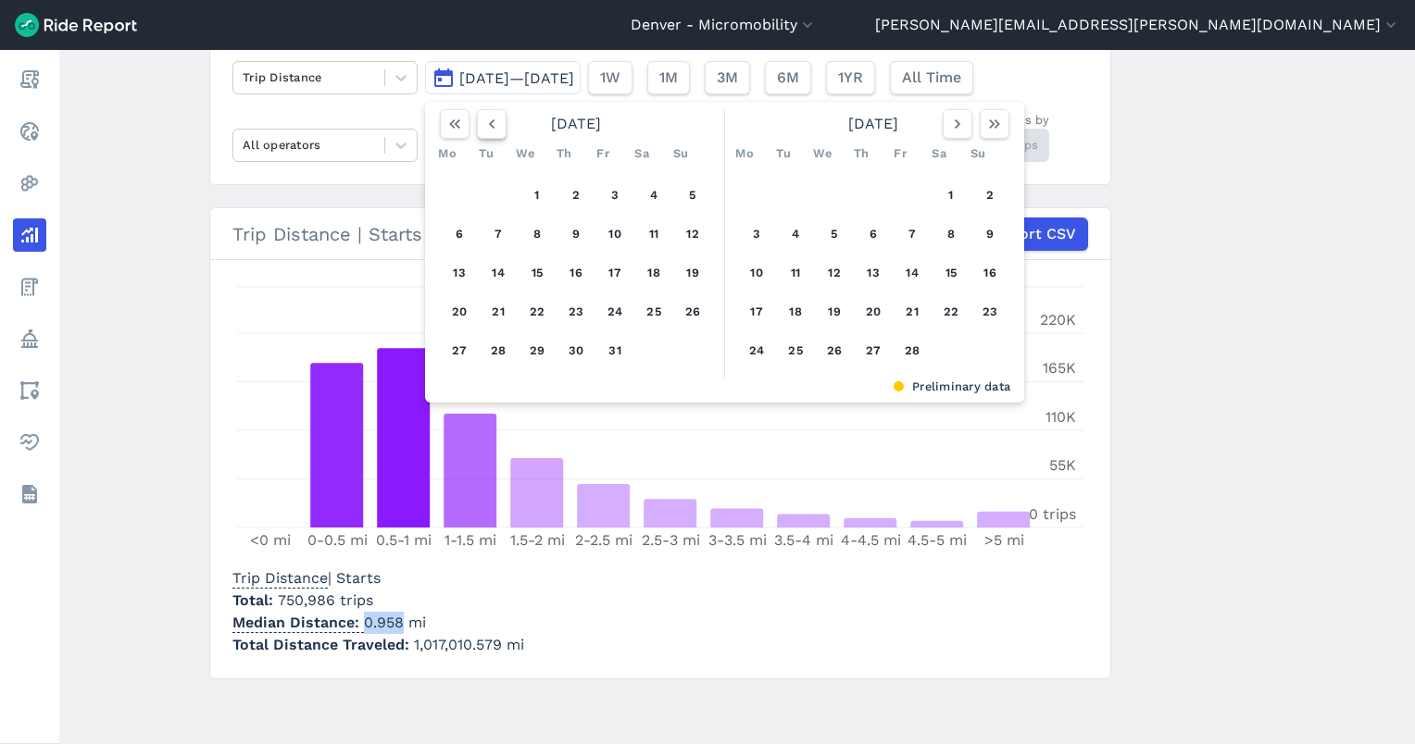
click at [485, 129] on icon "button" at bounding box center [491, 124] width 19 height 19
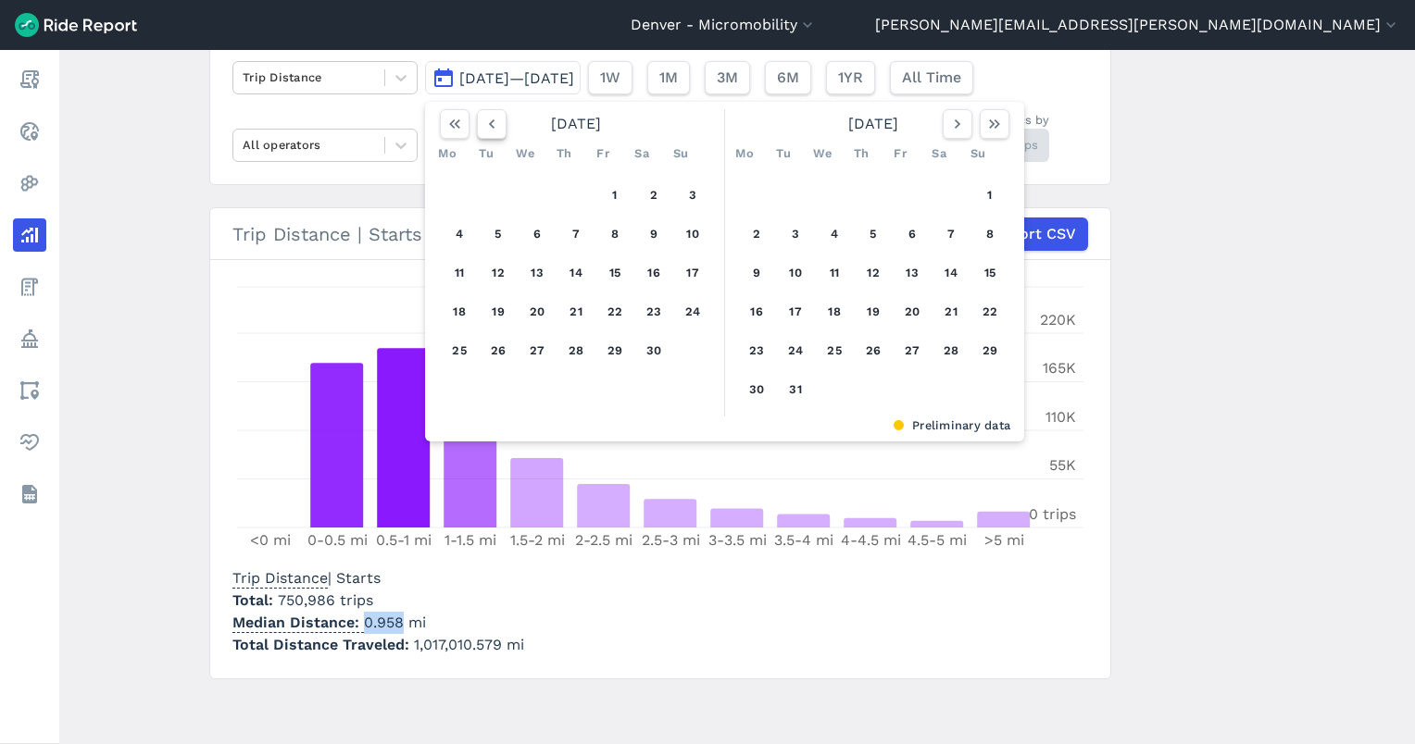
click at [485, 129] on icon "button" at bounding box center [491, 124] width 19 height 19
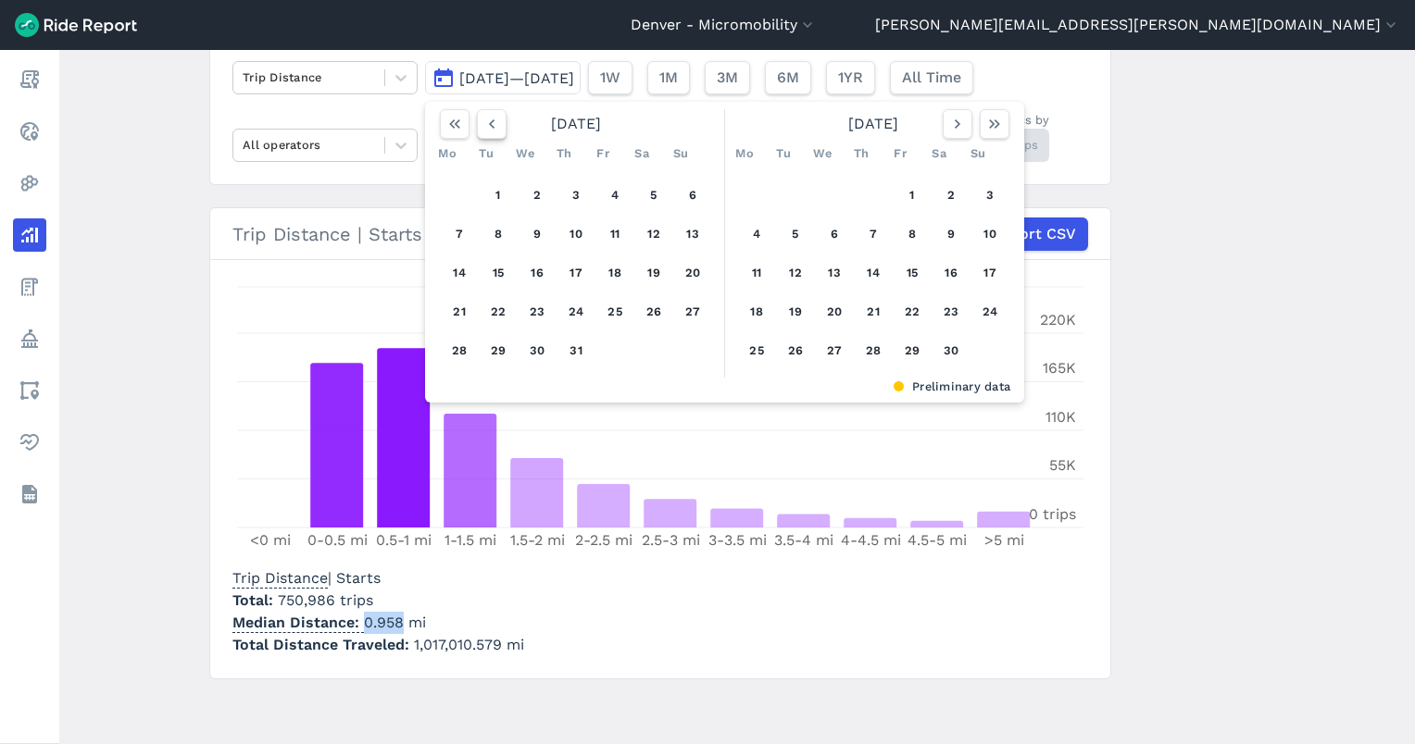
click at [485, 129] on icon "button" at bounding box center [491, 124] width 19 height 19
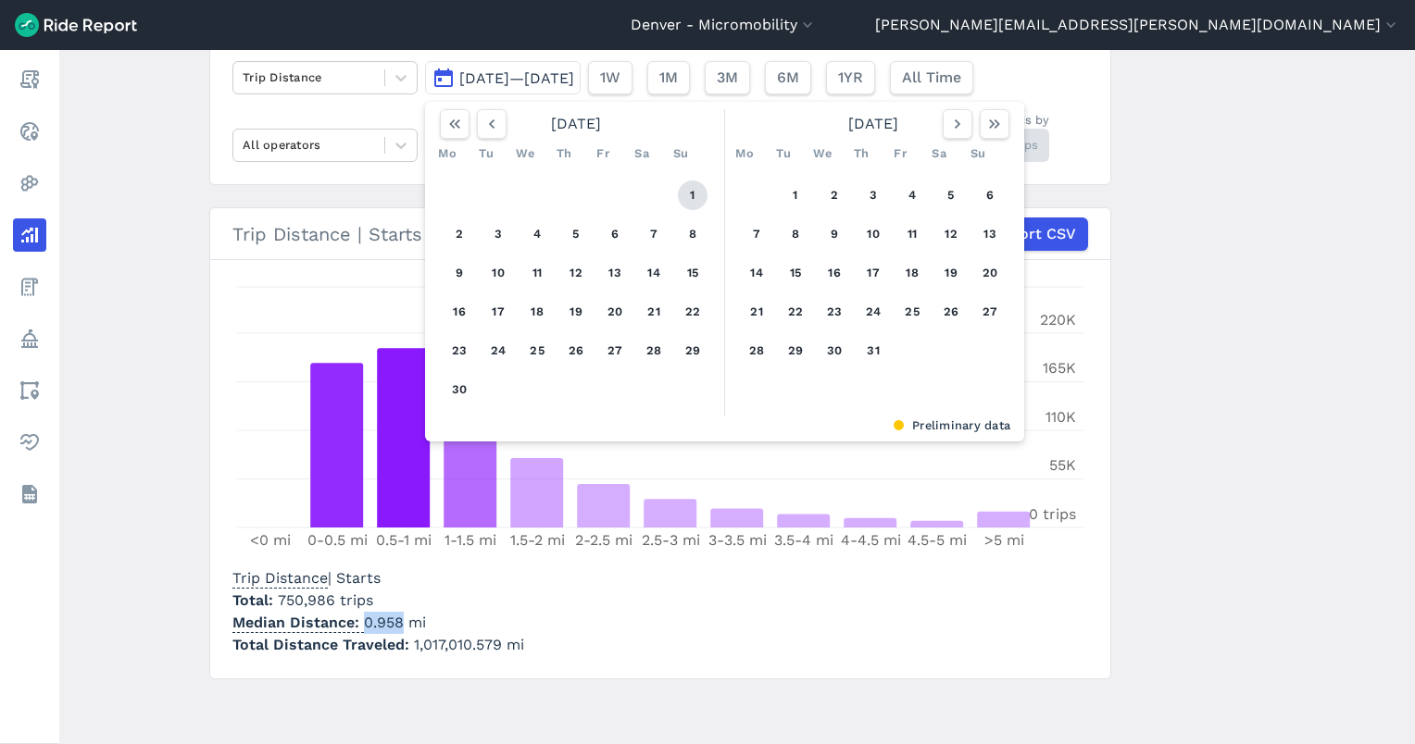
click at [699, 192] on button "1" at bounding box center [693, 196] width 30 height 30
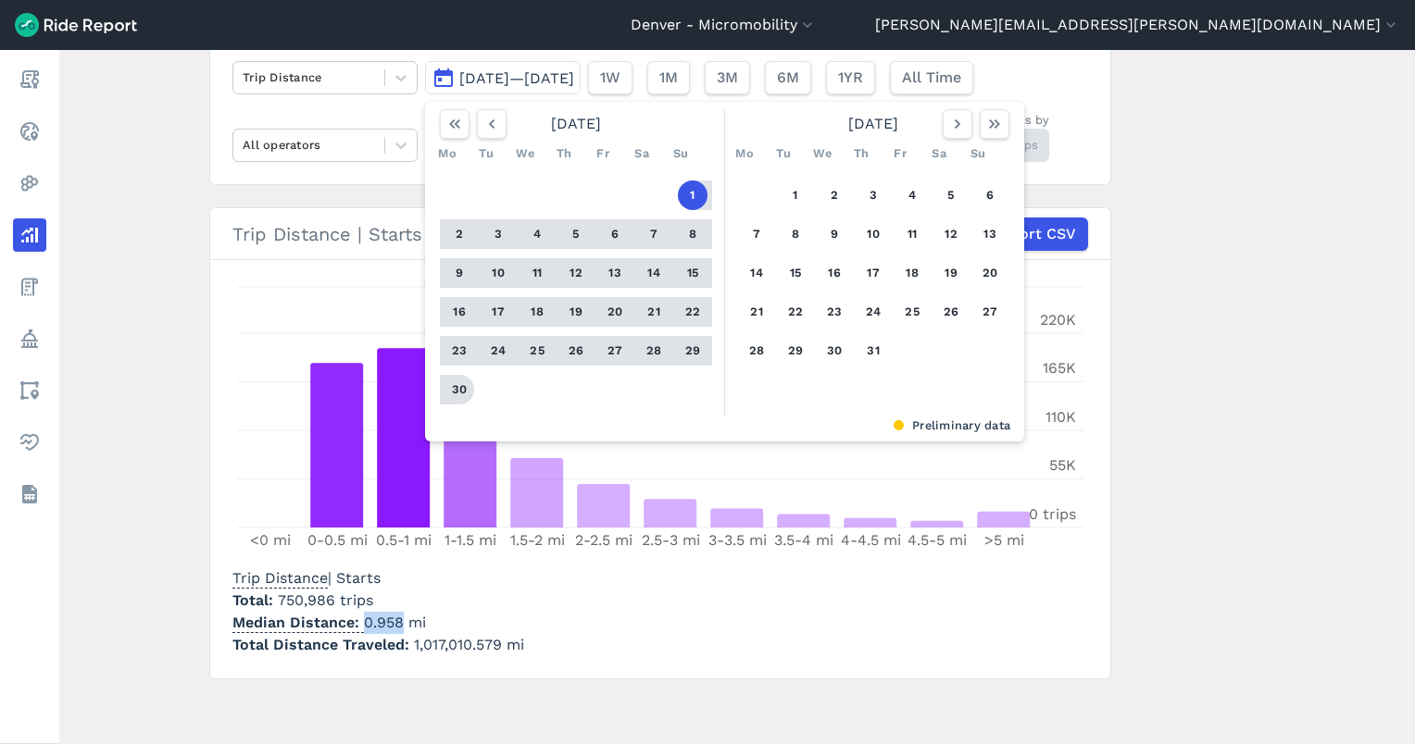
click at [458, 386] on button "30" at bounding box center [459, 390] width 30 height 30
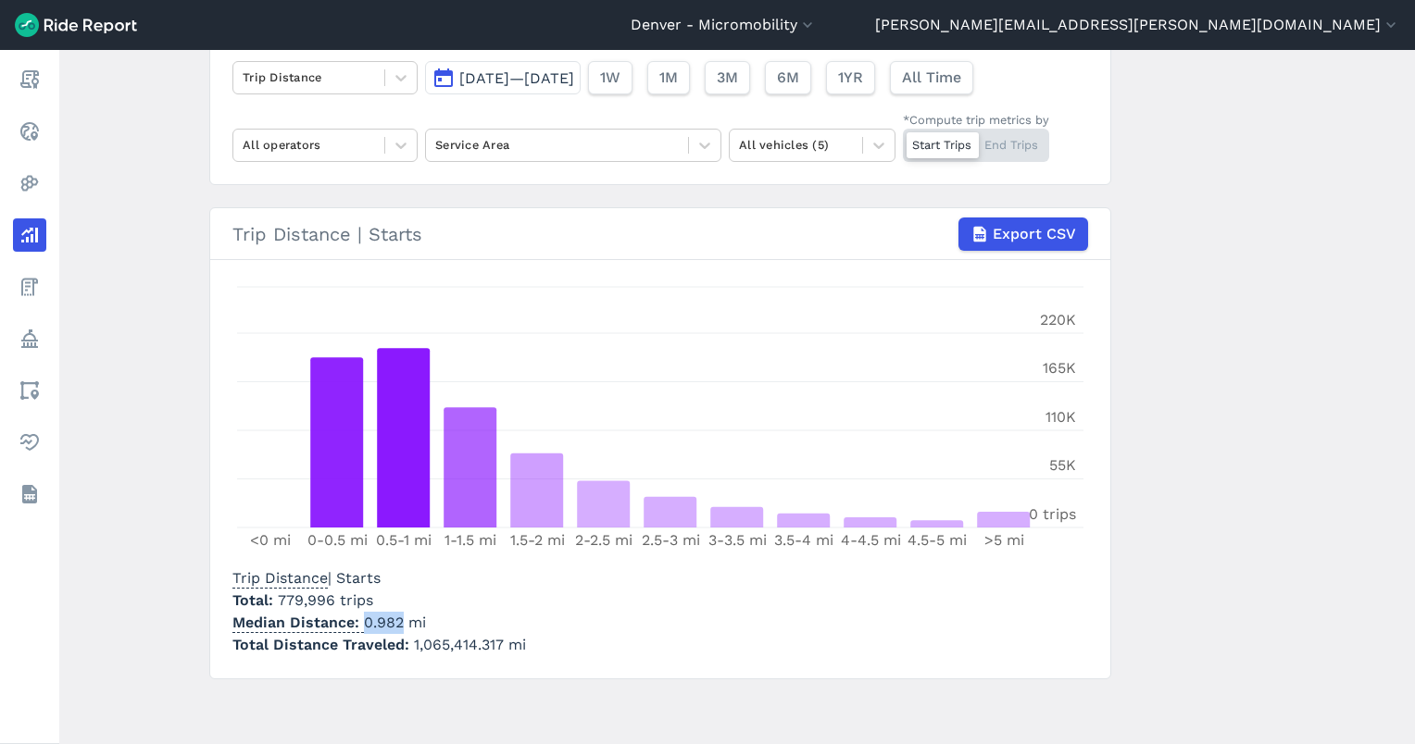
drag, startPoint x: 397, startPoint y: 620, endPoint x: 362, endPoint y: 617, distance: 35.4
click at [362, 617] on p "Median Distance 0.982 mi" at bounding box center [378, 623] width 293 height 22
copy p "0.982"
click at [830, 147] on div at bounding box center [796, 144] width 114 height 21
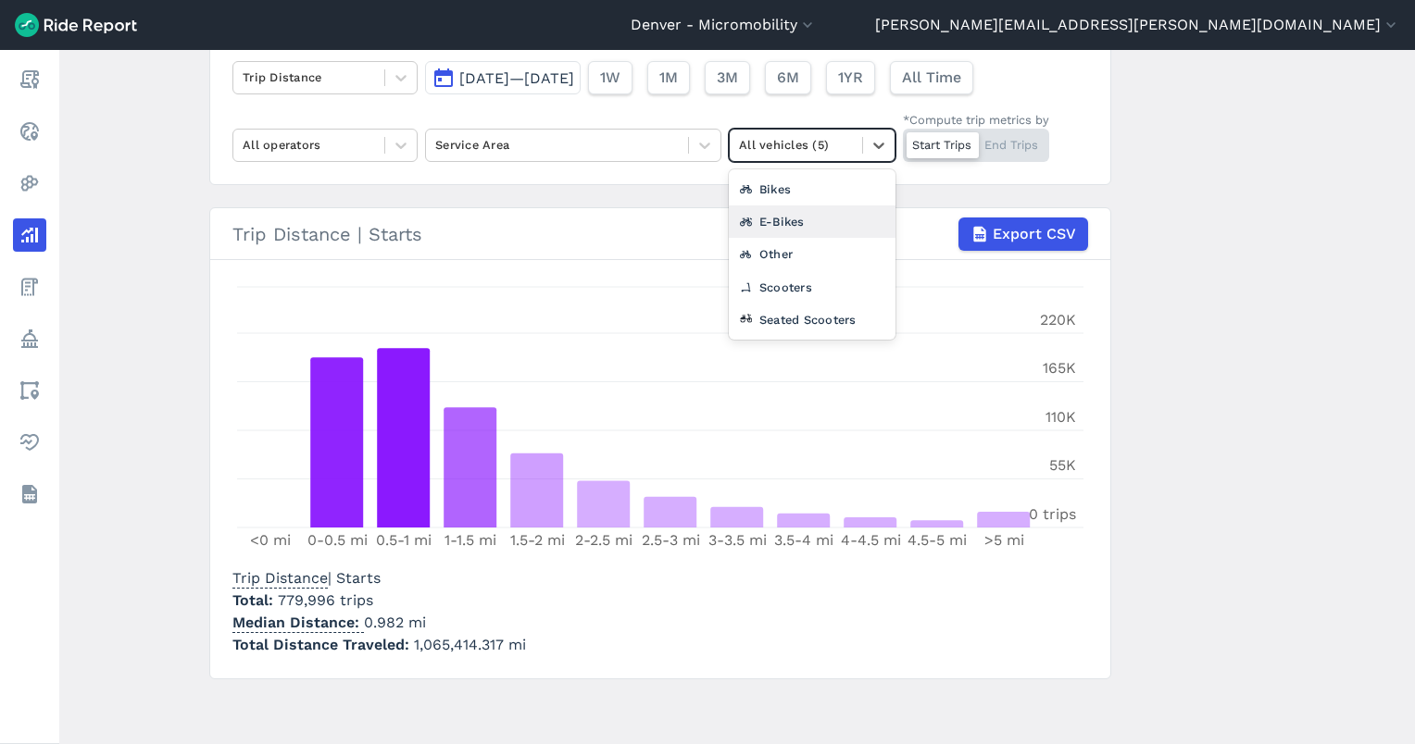
click at [789, 220] on div "E-Bikes" at bounding box center [812, 222] width 167 height 32
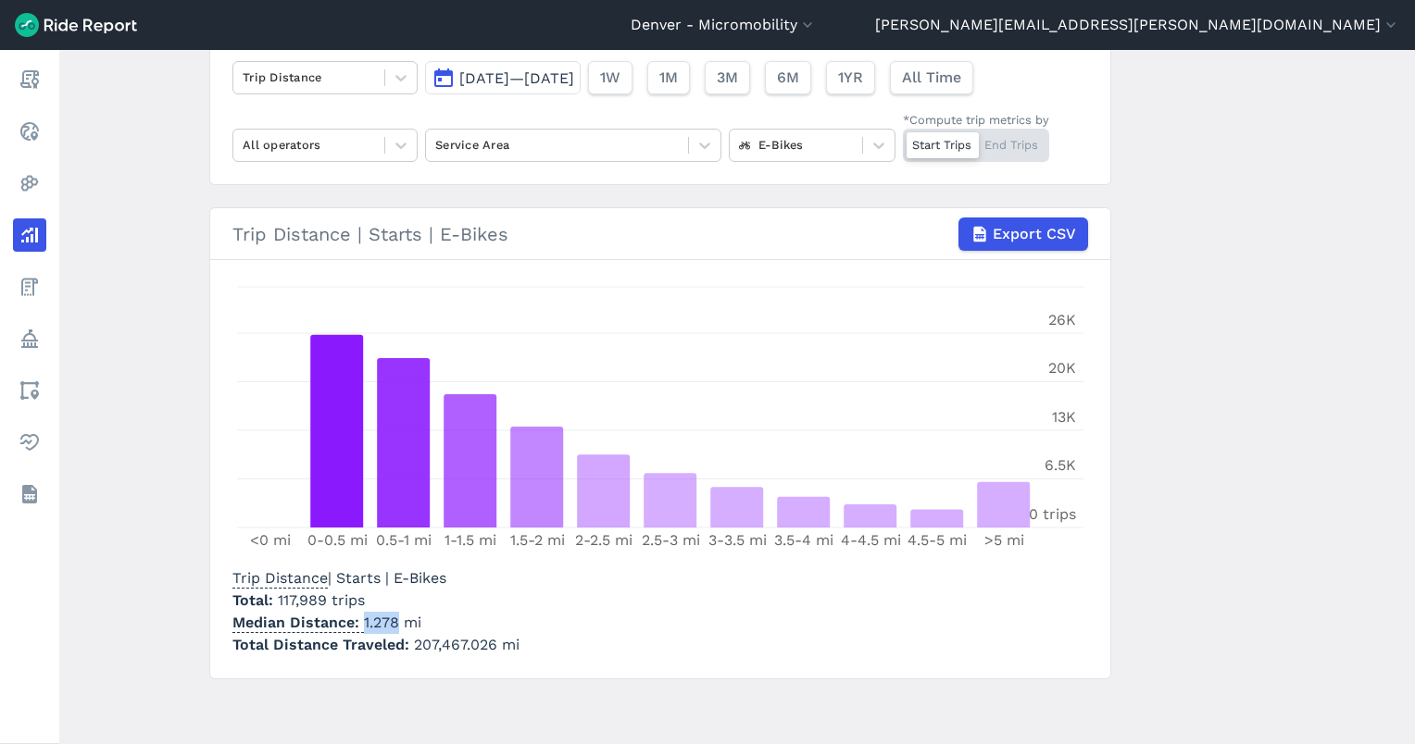
drag, startPoint x: 391, startPoint y: 618, endPoint x: 360, endPoint y: 617, distance: 30.6
click at [360, 617] on p "Median Distance 1.278 mi" at bounding box center [375, 623] width 287 height 22
copy p "1.278"
click at [795, 149] on div at bounding box center [796, 144] width 114 height 21
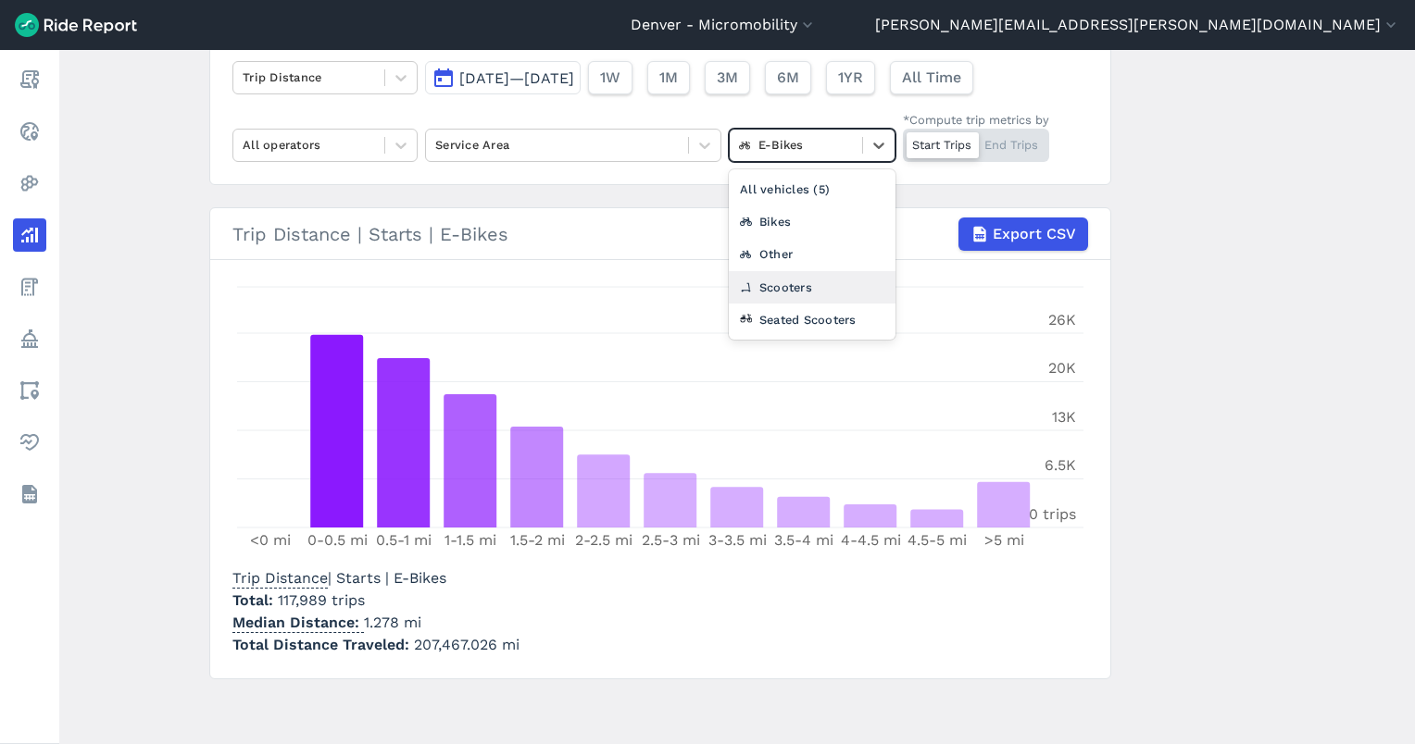
click at [789, 291] on div "Scooters" at bounding box center [812, 287] width 167 height 32
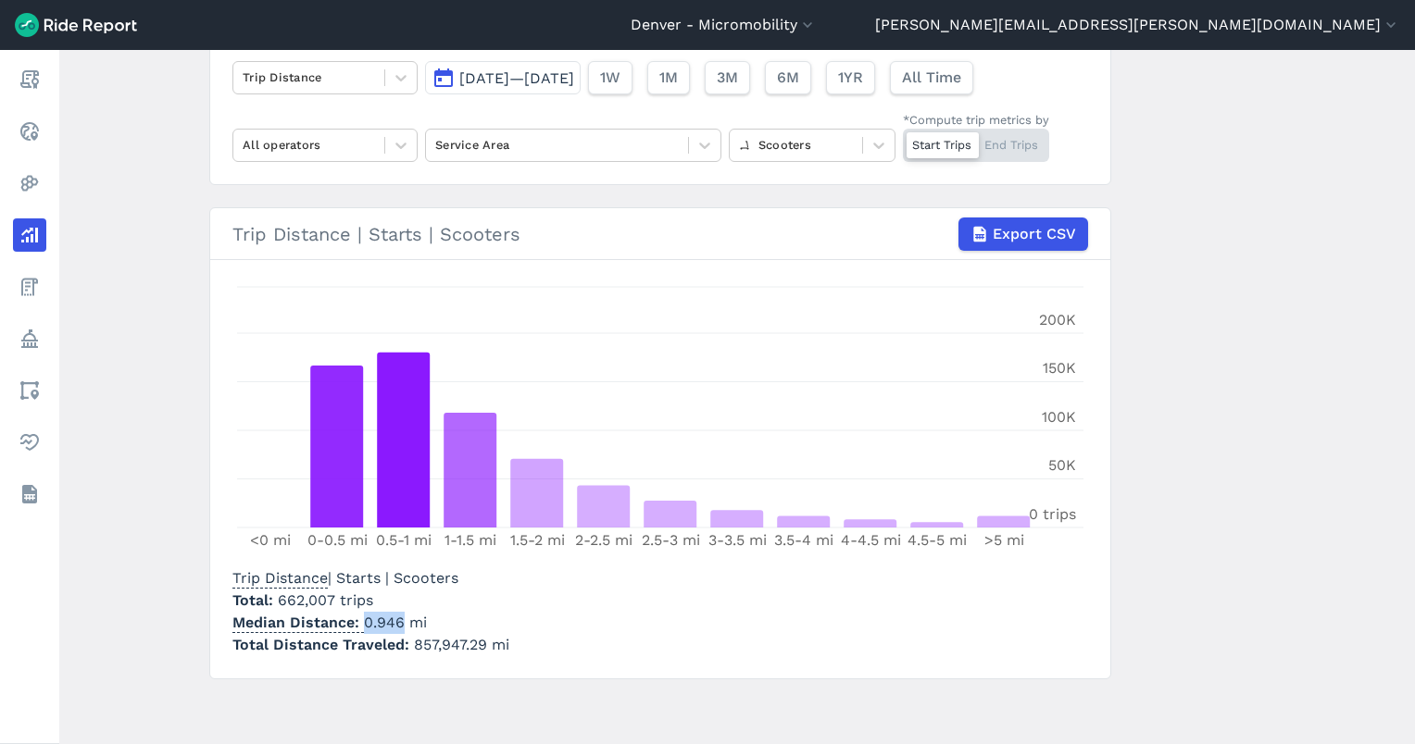
drag, startPoint x: 396, startPoint y: 622, endPoint x: 363, endPoint y: 622, distance: 33.3
click at [363, 622] on p "Median Distance 0.946 mi" at bounding box center [370, 623] width 277 height 22
copy p "0.946"
click at [550, 84] on span "Sep 1, 2024—Sep 30, 2024" at bounding box center [516, 78] width 115 height 18
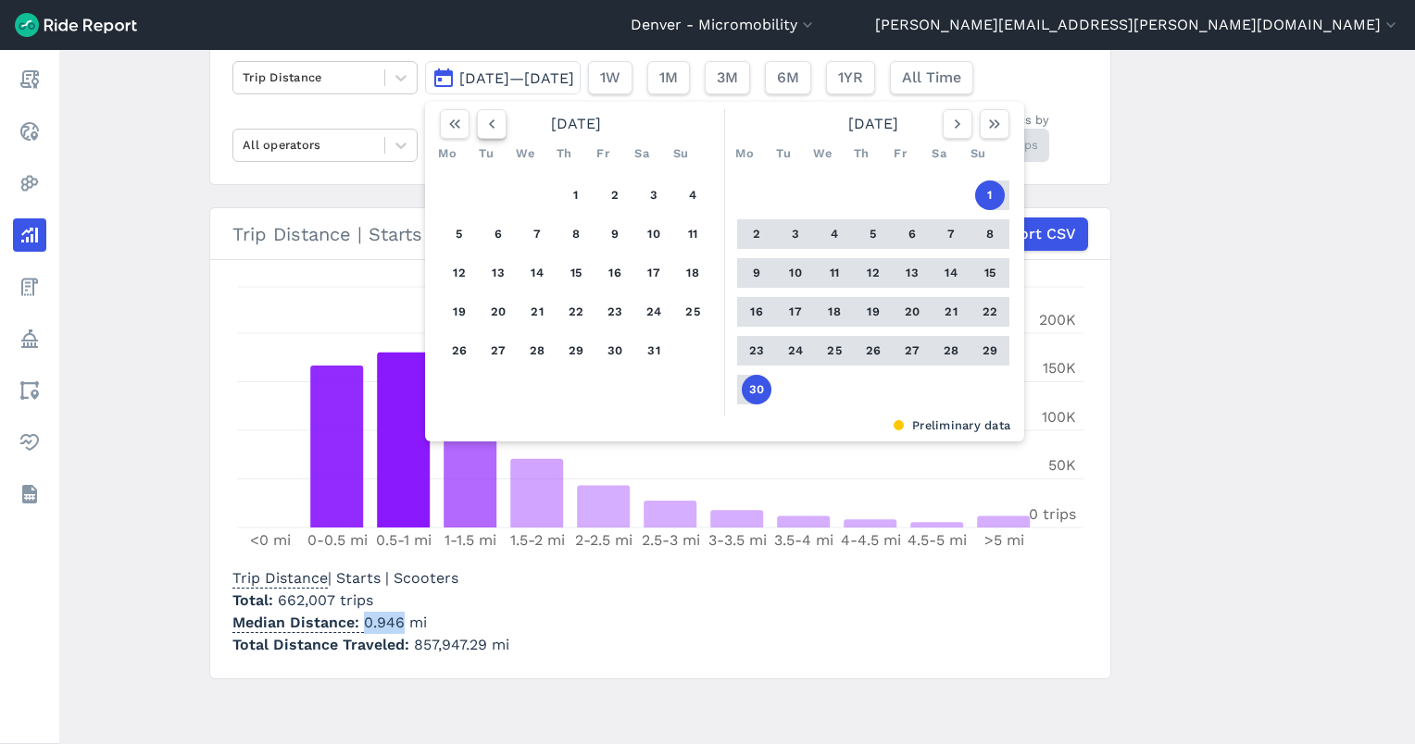
click at [492, 130] on icon "button" at bounding box center [491, 124] width 19 height 19
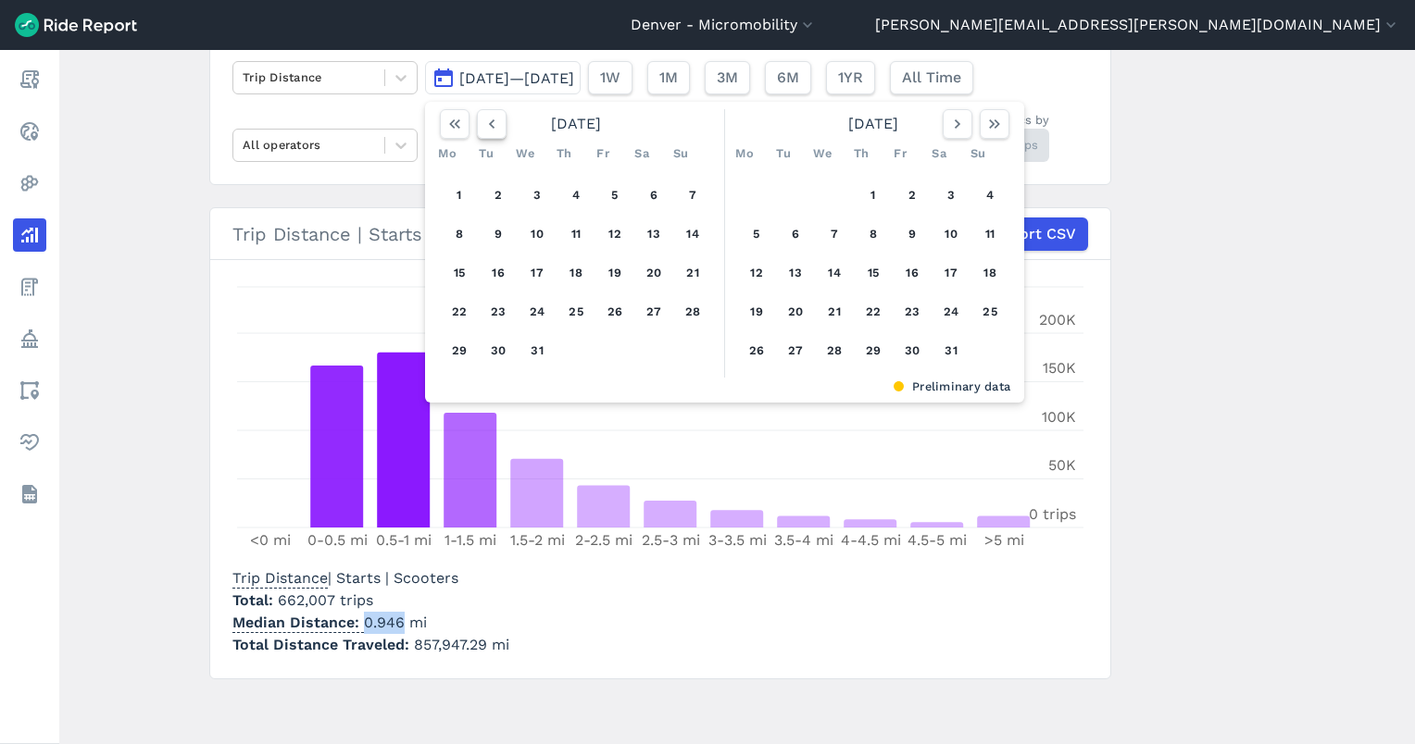
click at [492, 130] on icon "button" at bounding box center [491, 124] width 19 height 19
click at [952, 118] on icon "button" at bounding box center [957, 124] width 19 height 19
click at [455, 191] on button "1" at bounding box center [459, 196] width 30 height 30
click at [959, 119] on icon "button" at bounding box center [957, 124] width 19 height 19
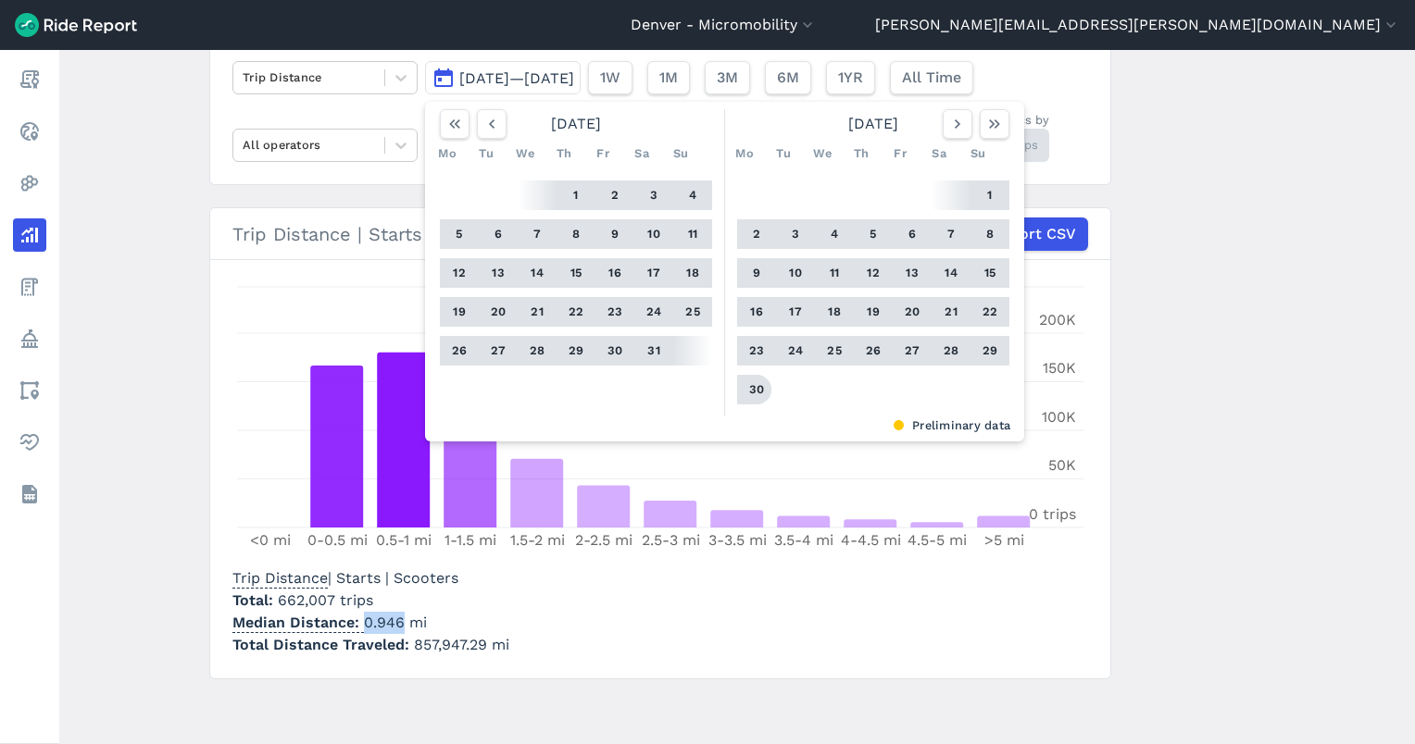
click at [752, 388] on button "30" at bounding box center [757, 390] width 30 height 30
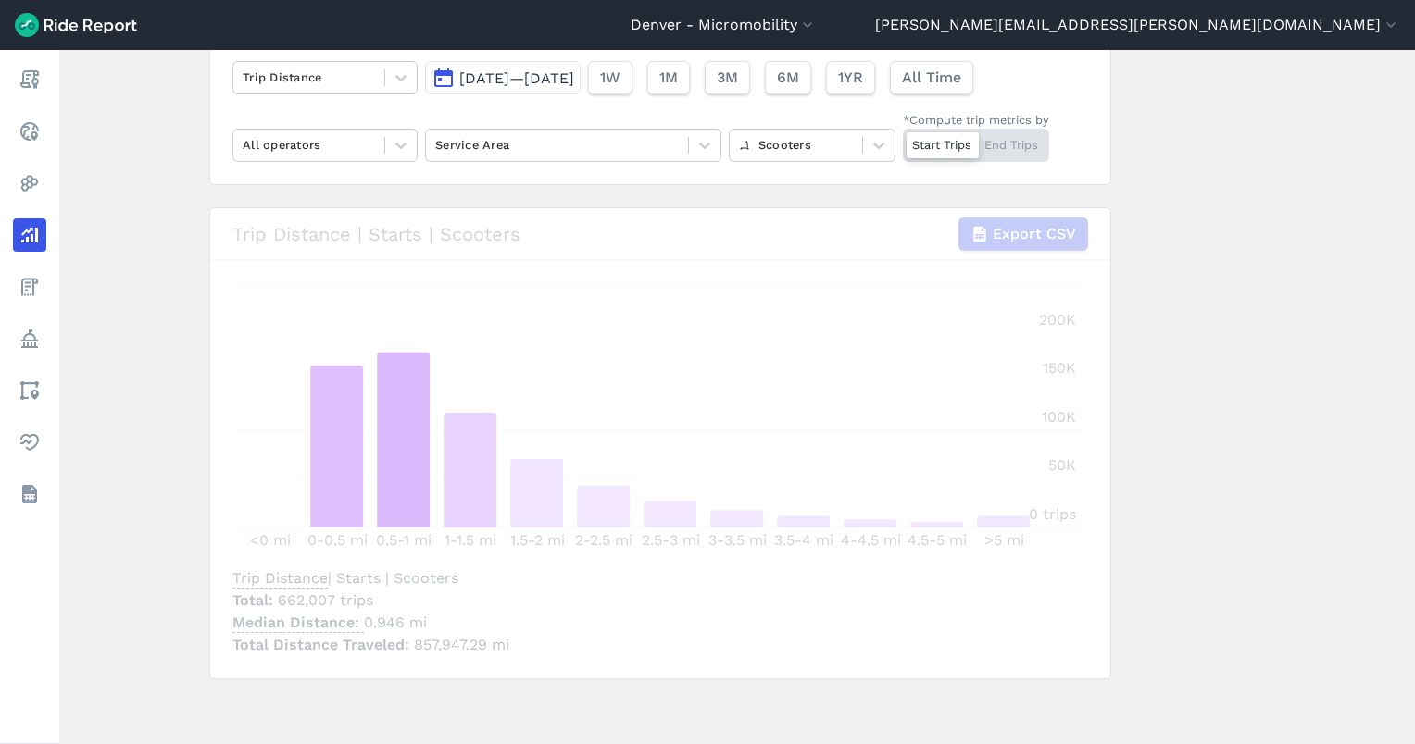
click at [470, 312] on div "loading" at bounding box center [660, 443] width 900 height 470
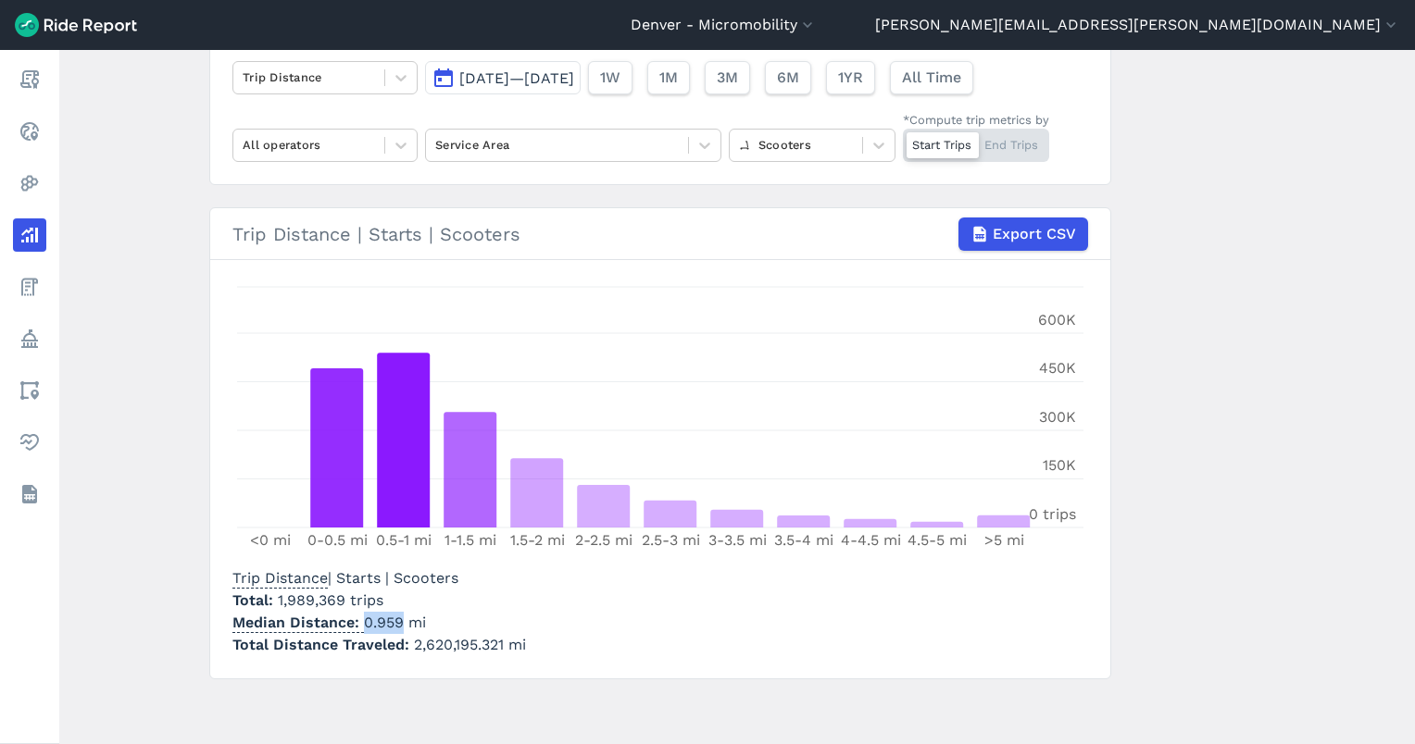
drag, startPoint x: 399, startPoint y: 623, endPoint x: 358, endPoint y: 624, distance: 40.7
click at [358, 624] on p "Median Distance 0.959 mi" at bounding box center [378, 623] width 293 height 22
copy p "0.959"
click at [821, 150] on div at bounding box center [796, 144] width 114 height 21
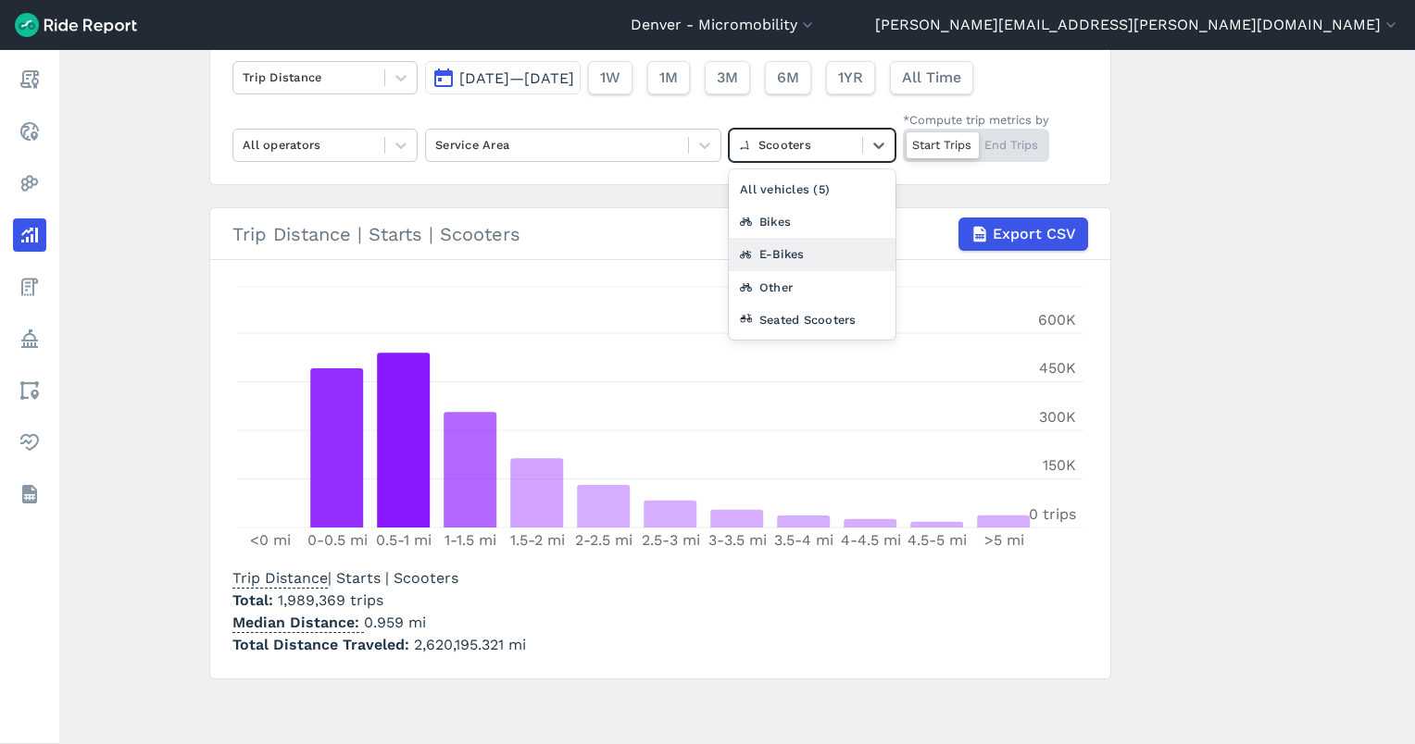
click at [798, 253] on div "E-Bikes" at bounding box center [812, 254] width 167 height 32
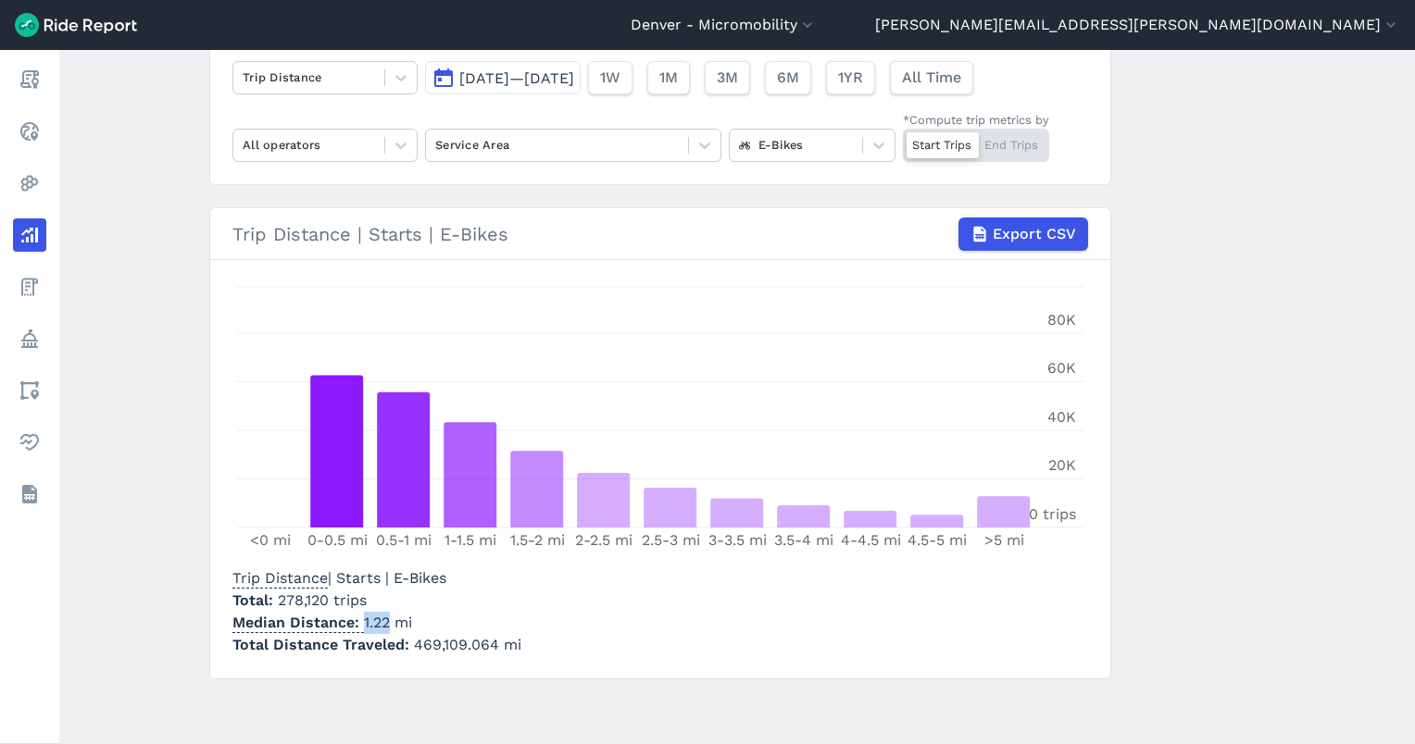
drag, startPoint x: 388, startPoint y: 626, endPoint x: 360, endPoint y: 622, distance: 28.0
click at [360, 622] on p "Median Distance 1.22 mi" at bounding box center [376, 623] width 289 height 22
copy p "1.22"
click at [764, 137] on div at bounding box center [796, 144] width 114 height 21
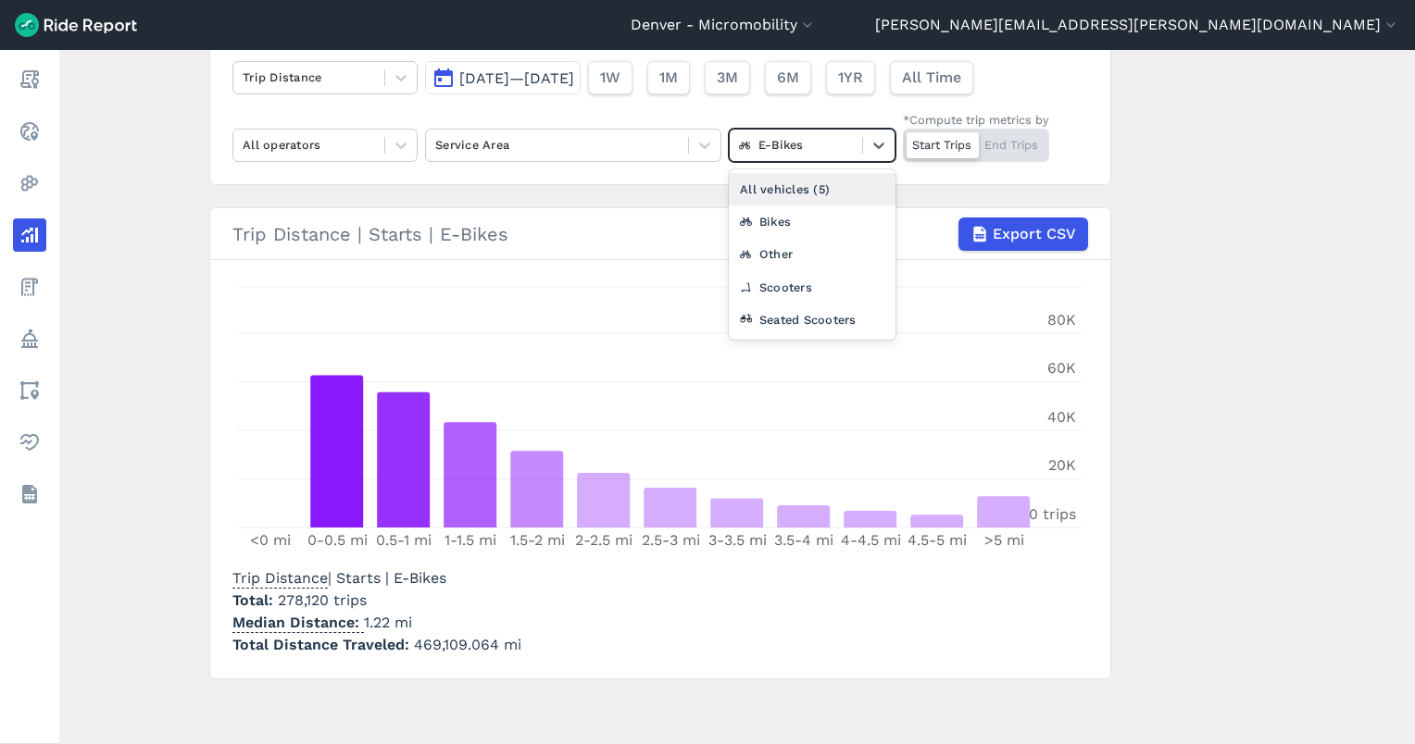
click at [778, 178] on div "All vehicles (5)" at bounding box center [812, 189] width 167 height 32
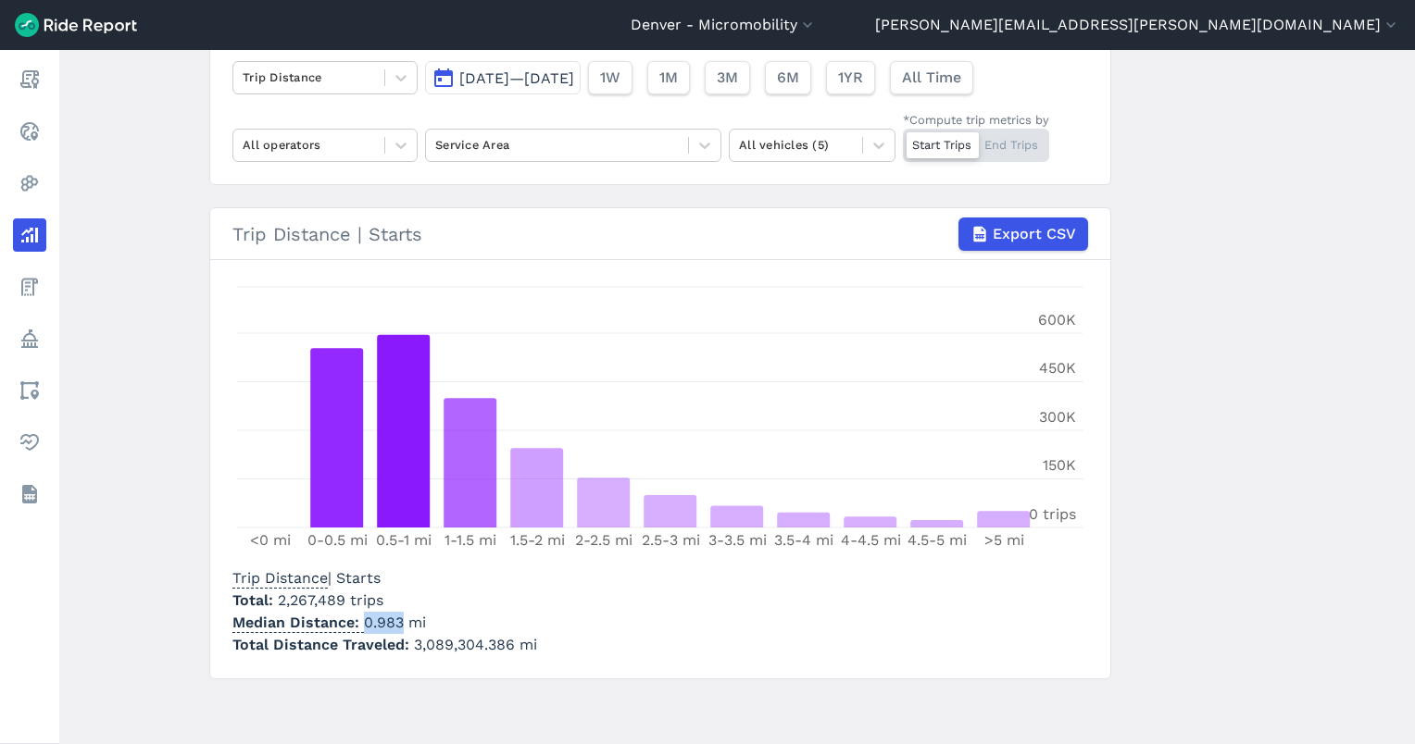
drag, startPoint x: 399, startPoint y: 621, endPoint x: 360, endPoint y: 620, distance: 38.9
click at [360, 620] on p "Median Distance 0.983 mi" at bounding box center [384, 623] width 305 height 22
click at [574, 74] on span "Jul 1, 2024—Sep 30, 2024" at bounding box center [516, 78] width 115 height 18
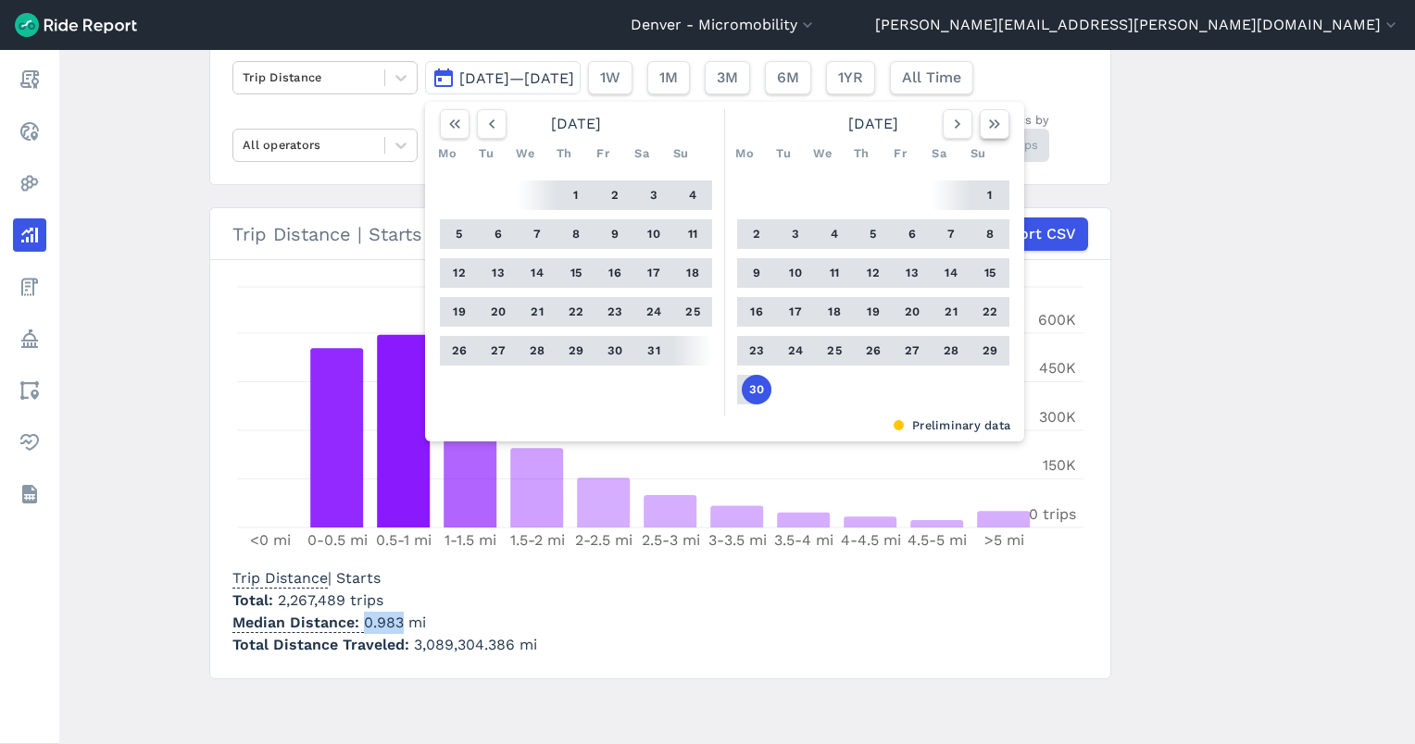
click at [1001, 127] on button "button" at bounding box center [994, 124] width 30 height 30
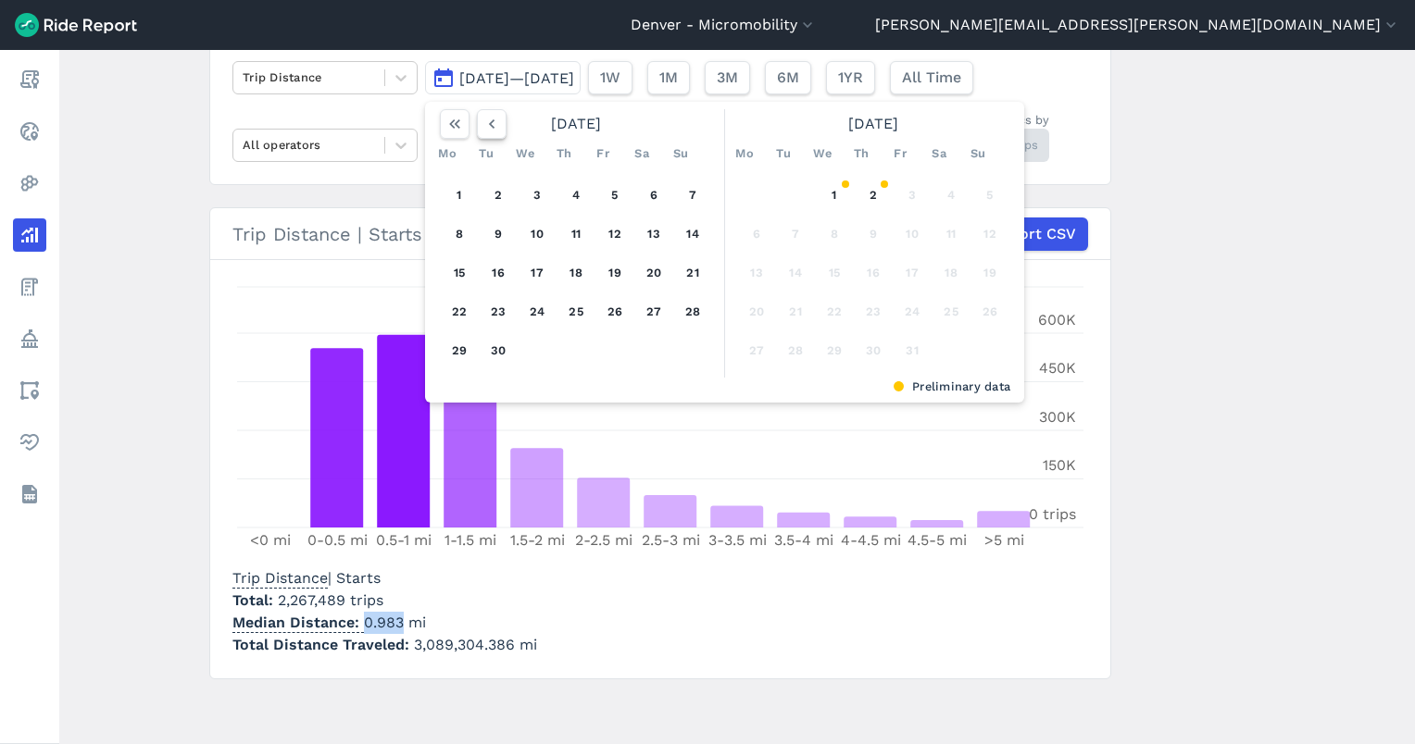
click at [493, 115] on icon "button" at bounding box center [491, 124] width 19 height 19
drag, startPoint x: 493, startPoint y: 114, endPoint x: 501, endPoint y: 192, distance: 78.1
click at [501, 192] on button "1" at bounding box center [498, 196] width 30 height 30
click at [997, 119] on icon "button" at bounding box center [994, 124] width 19 height 19
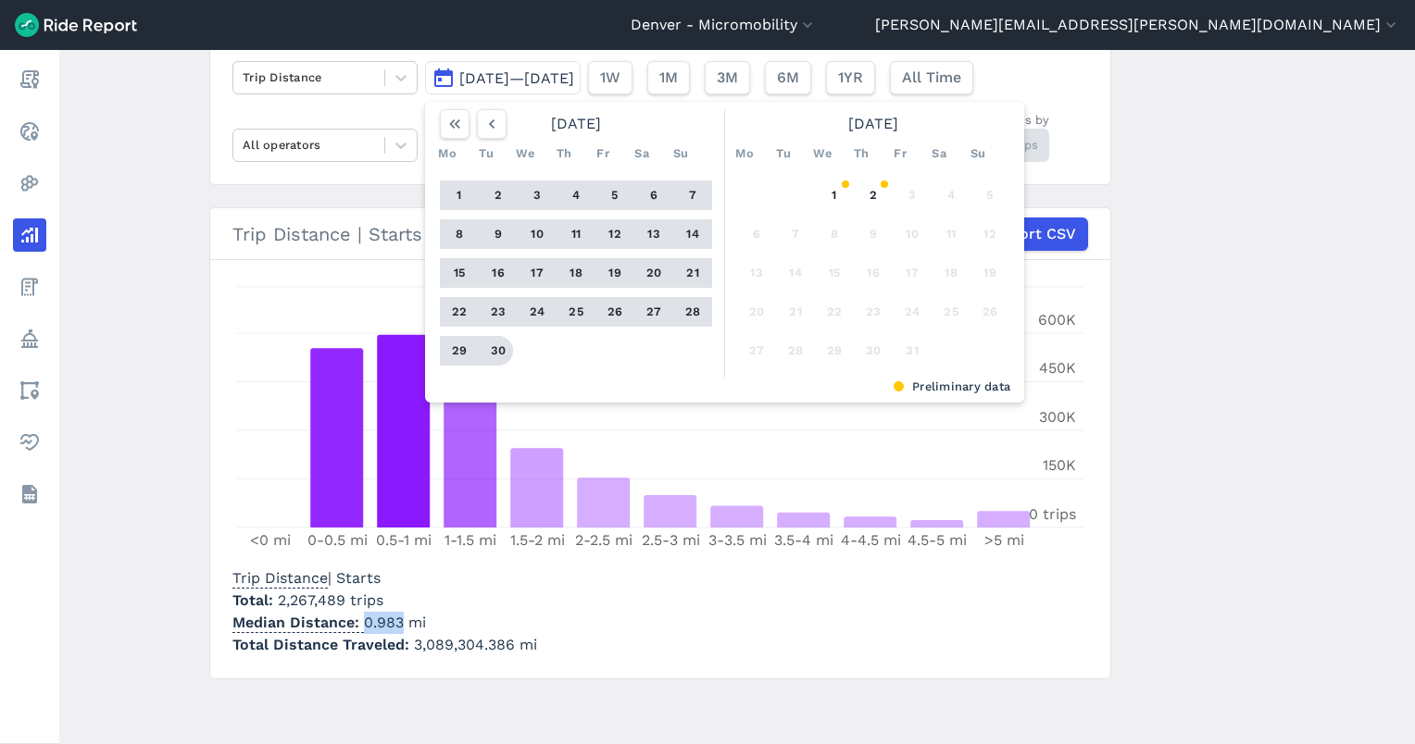
click at [498, 345] on button "30" at bounding box center [498, 351] width 30 height 30
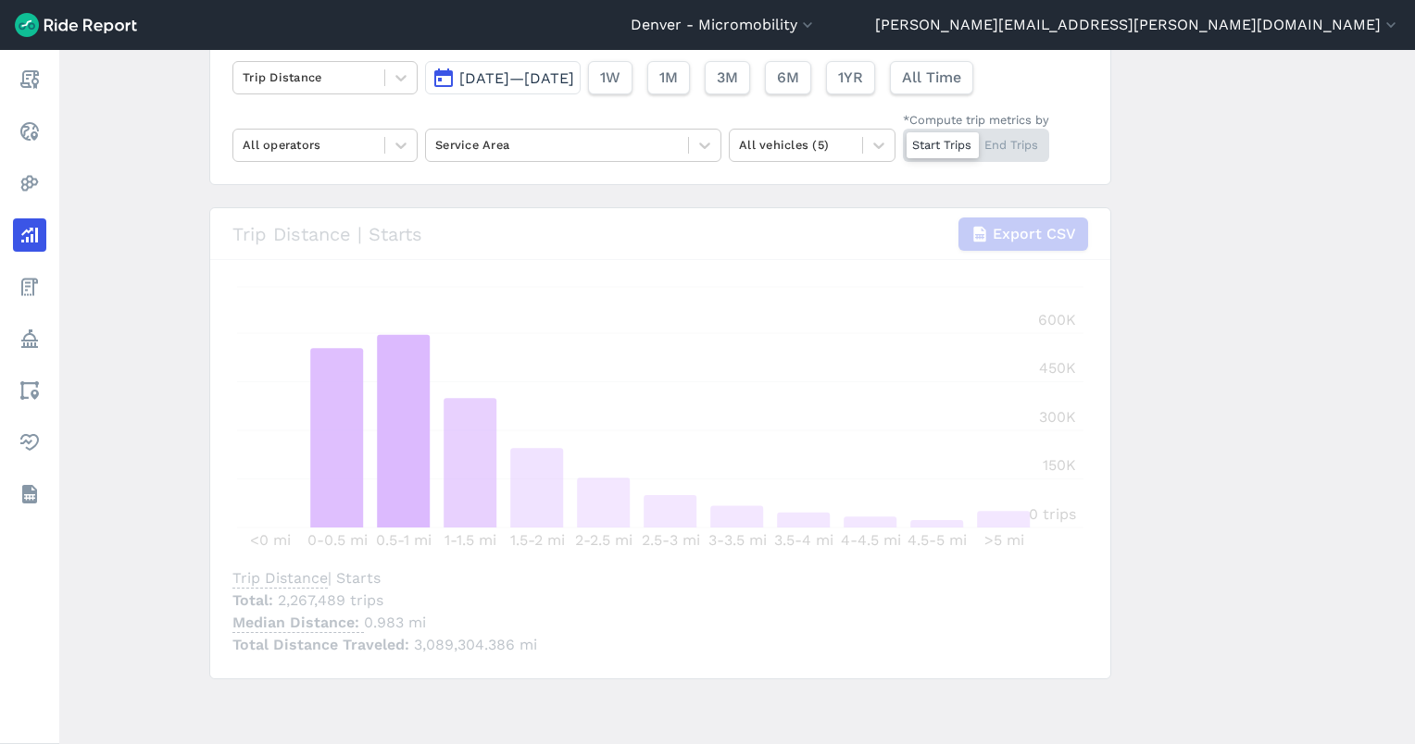
click at [1211, 419] on main "Analyze Data Trip Distance Jul 1, 2025—Sep 30, 2025 1W 1M 3M 6M 1YR All Time Al…" at bounding box center [736, 397] width 1355 height 694
click at [524, 70] on span "[DATE]—[DATE]" at bounding box center [516, 78] width 115 height 18
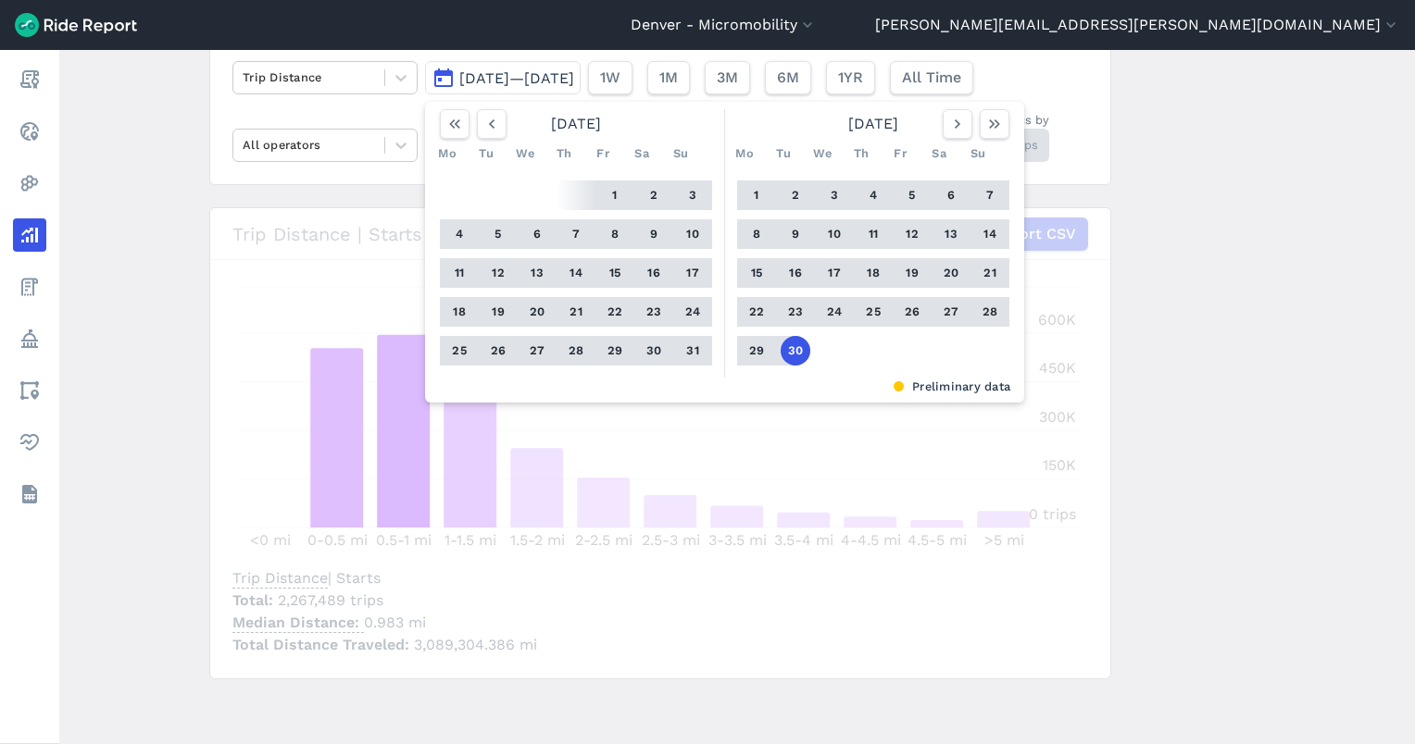
click at [794, 347] on button "30" at bounding box center [795, 351] width 30 height 30
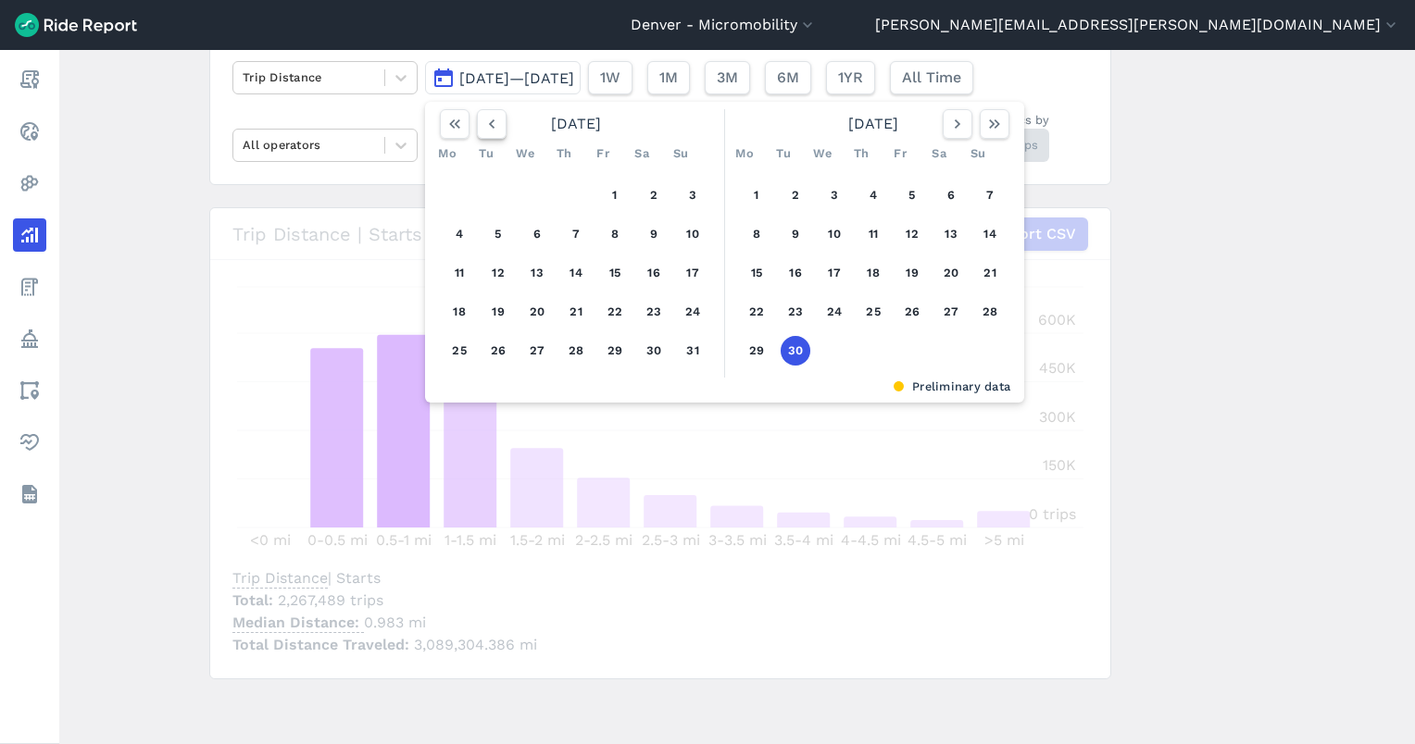
click at [489, 118] on icon "button" at bounding box center [491, 124] width 19 height 19
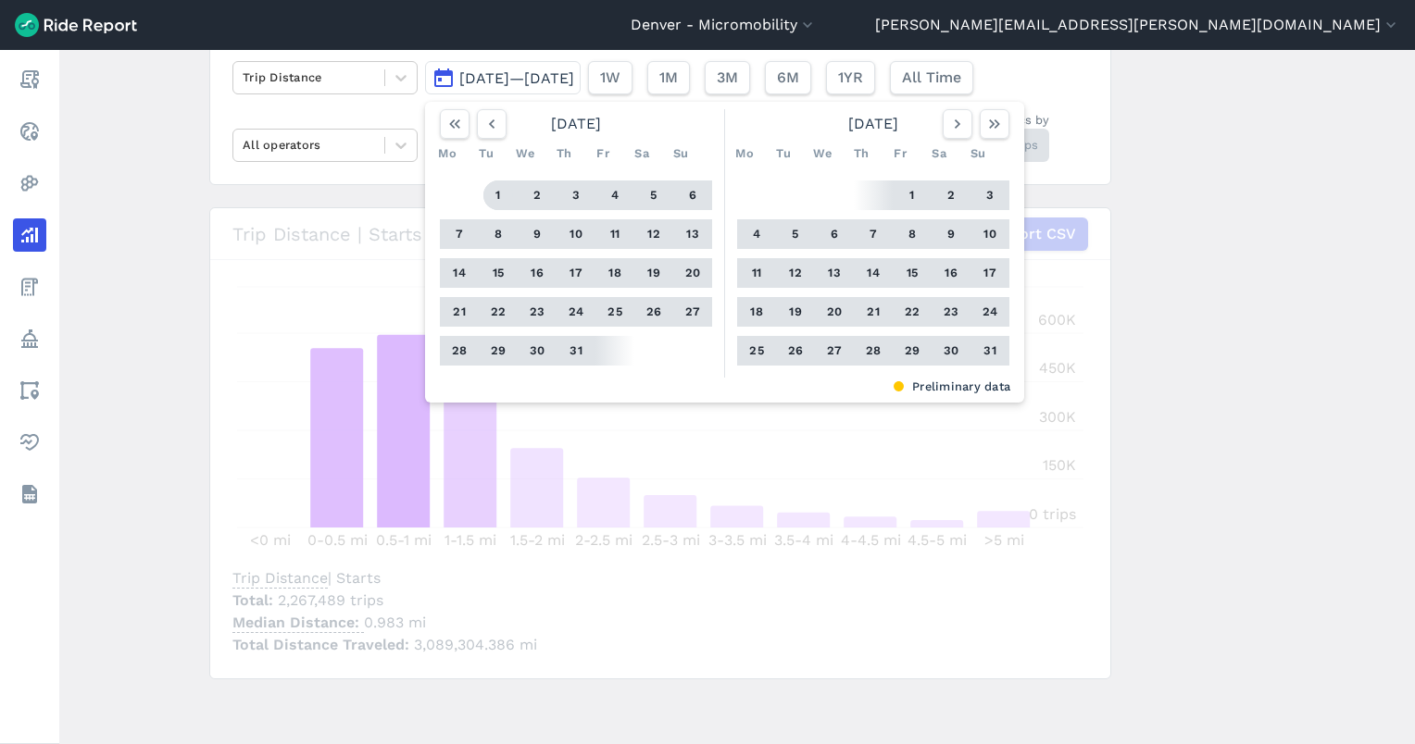
click at [485, 190] on button "1" at bounding box center [498, 196] width 30 height 30
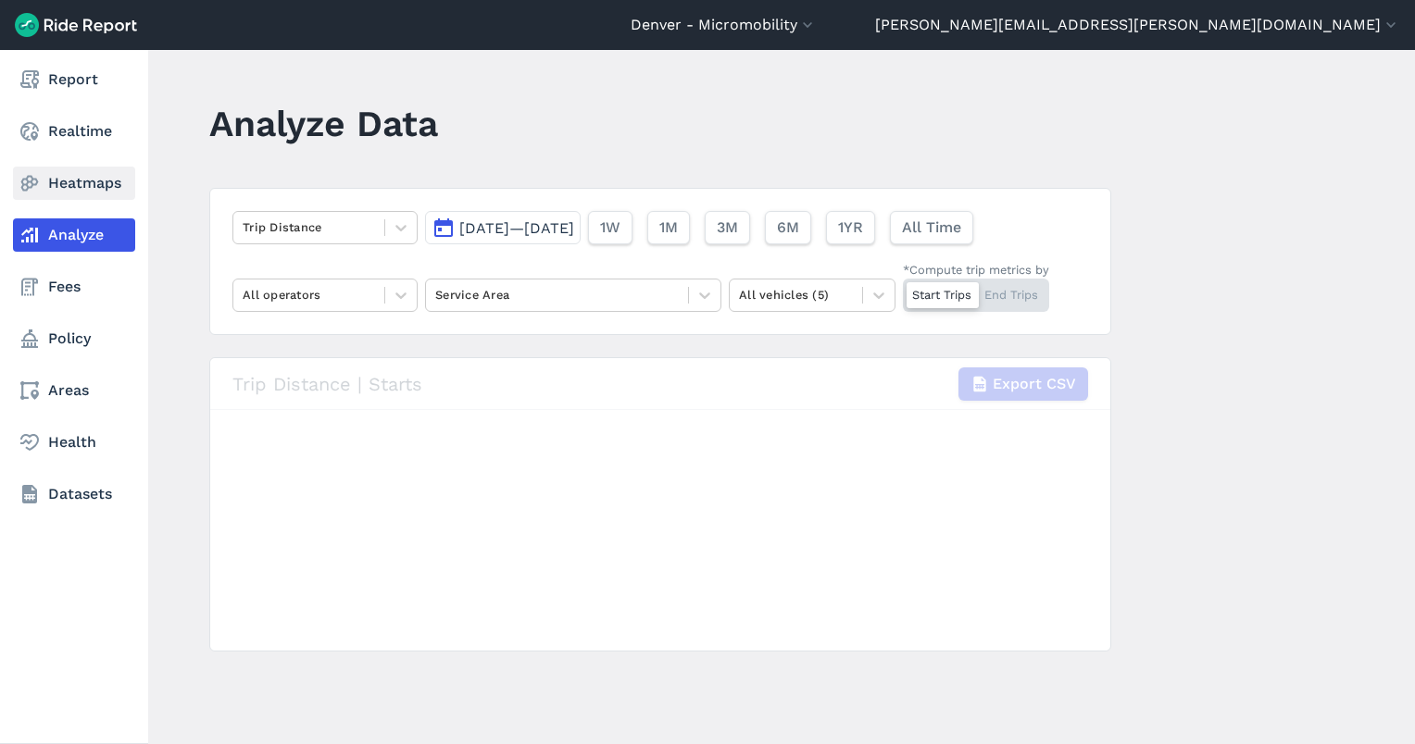
click at [44, 193] on link "Heatmaps" at bounding box center [74, 183] width 122 height 33
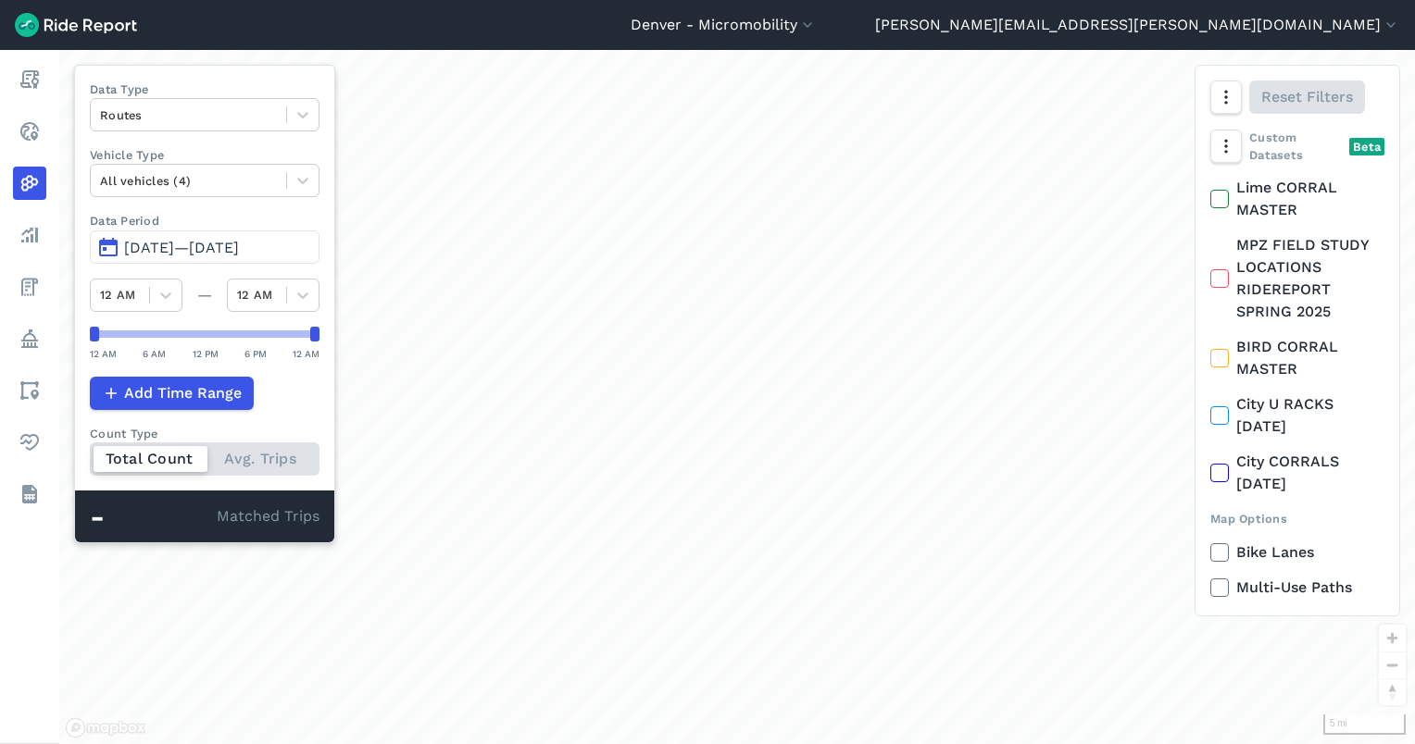
click at [212, 243] on span "[DATE]—[DATE]" at bounding box center [181, 248] width 115 height 18
click at [211, 244] on span "[DATE]—[DATE]" at bounding box center [181, 248] width 115 height 18
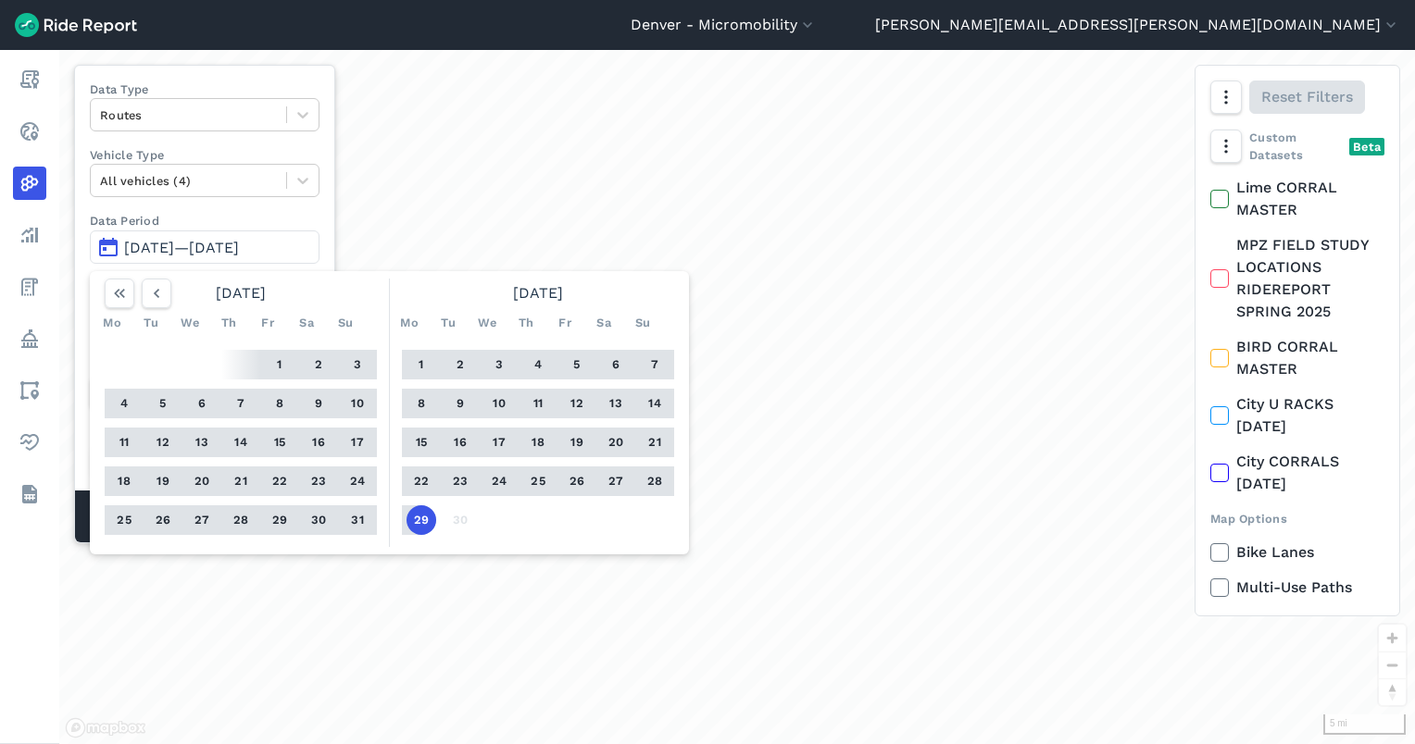
click at [421, 515] on button "29" at bounding box center [421, 520] width 30 height 30
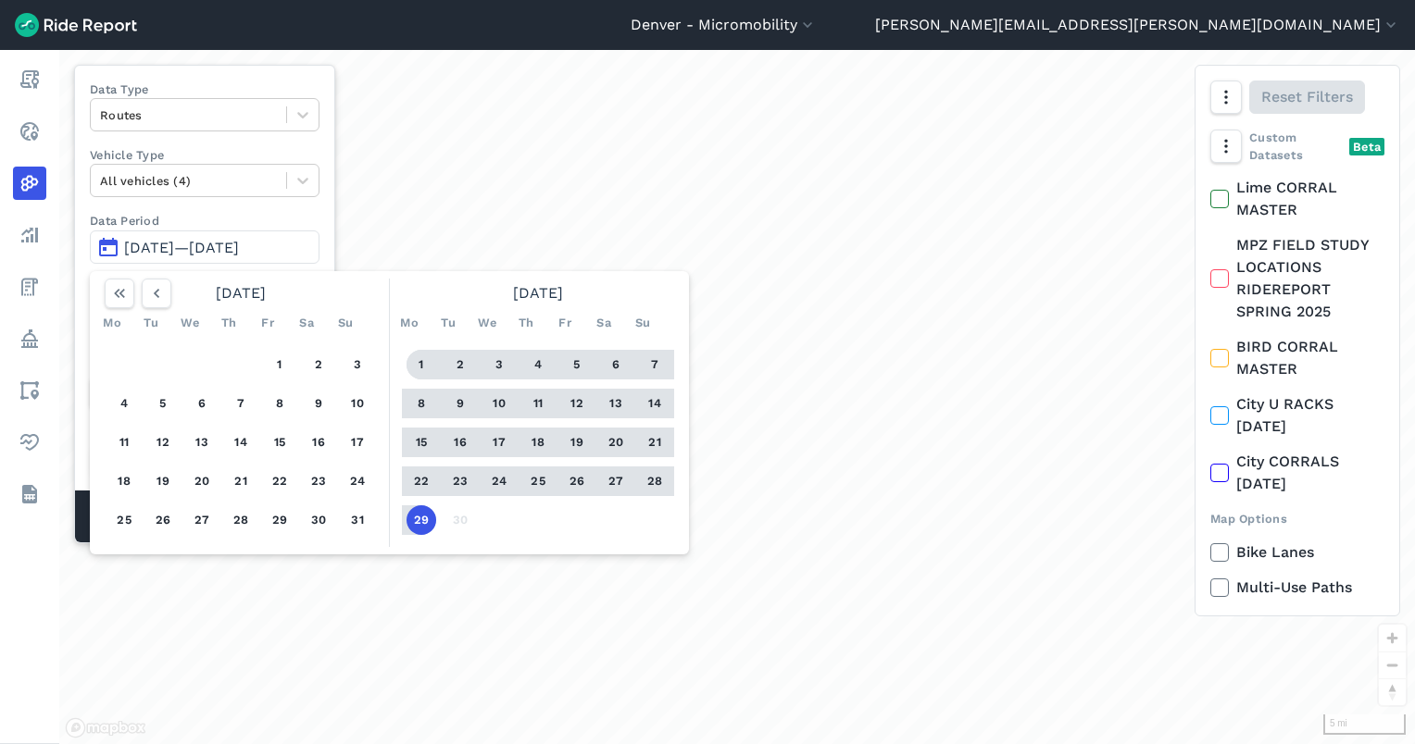
click at [421, 370] on button "1" at bounding box center [421, 365] width 30 height 30
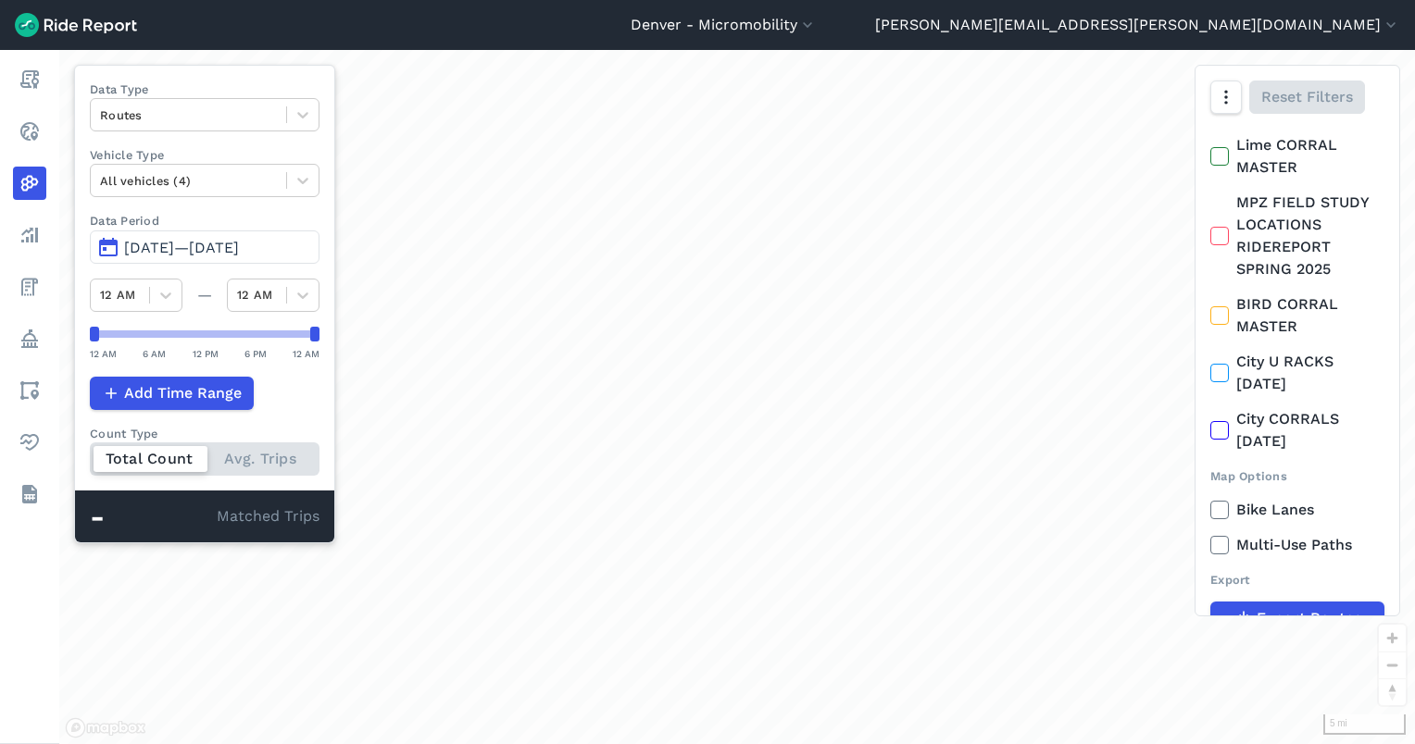
scroll to position [76, 0]
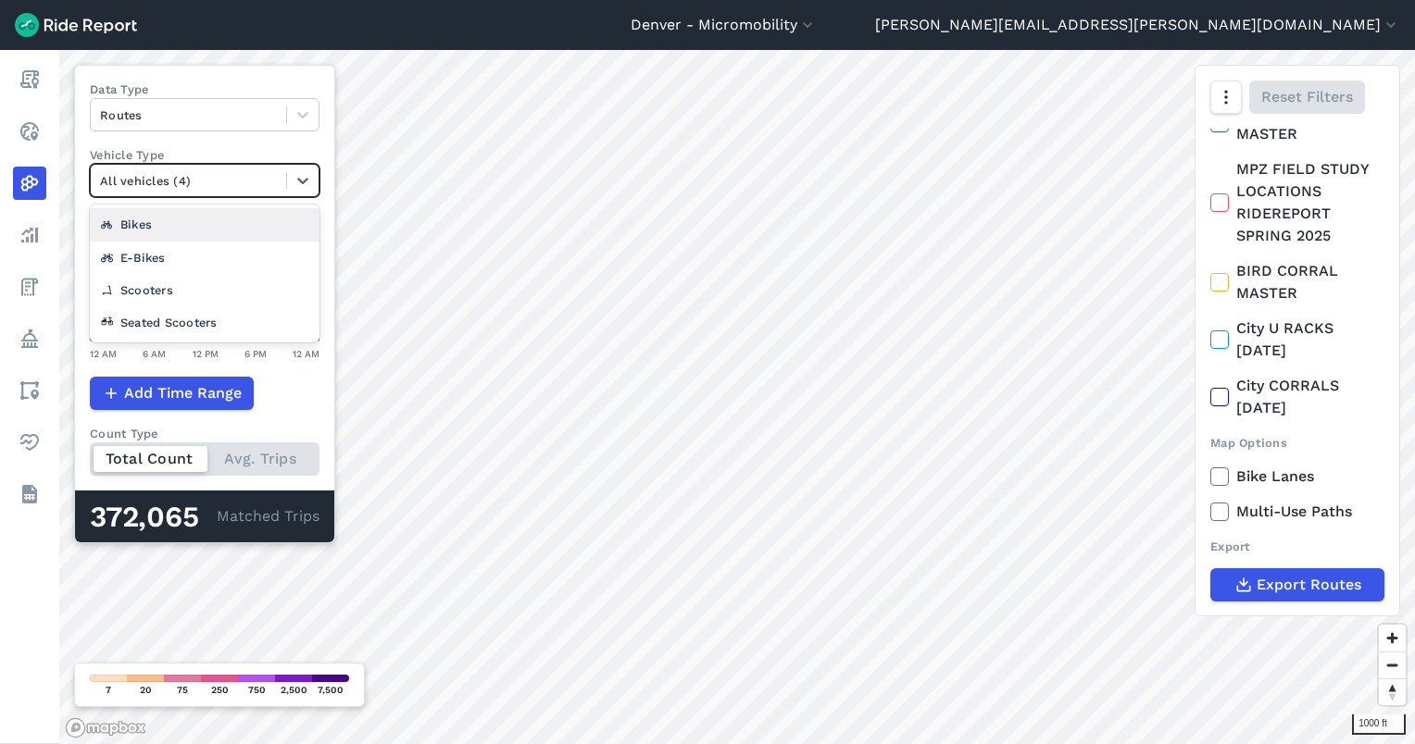
click at [189, 181] on div at bounding box center [188, 180] width 177 height 21
click at [175, 324] on div "Seated Scooters" at bounding box center [205, 322] width 230 height 32
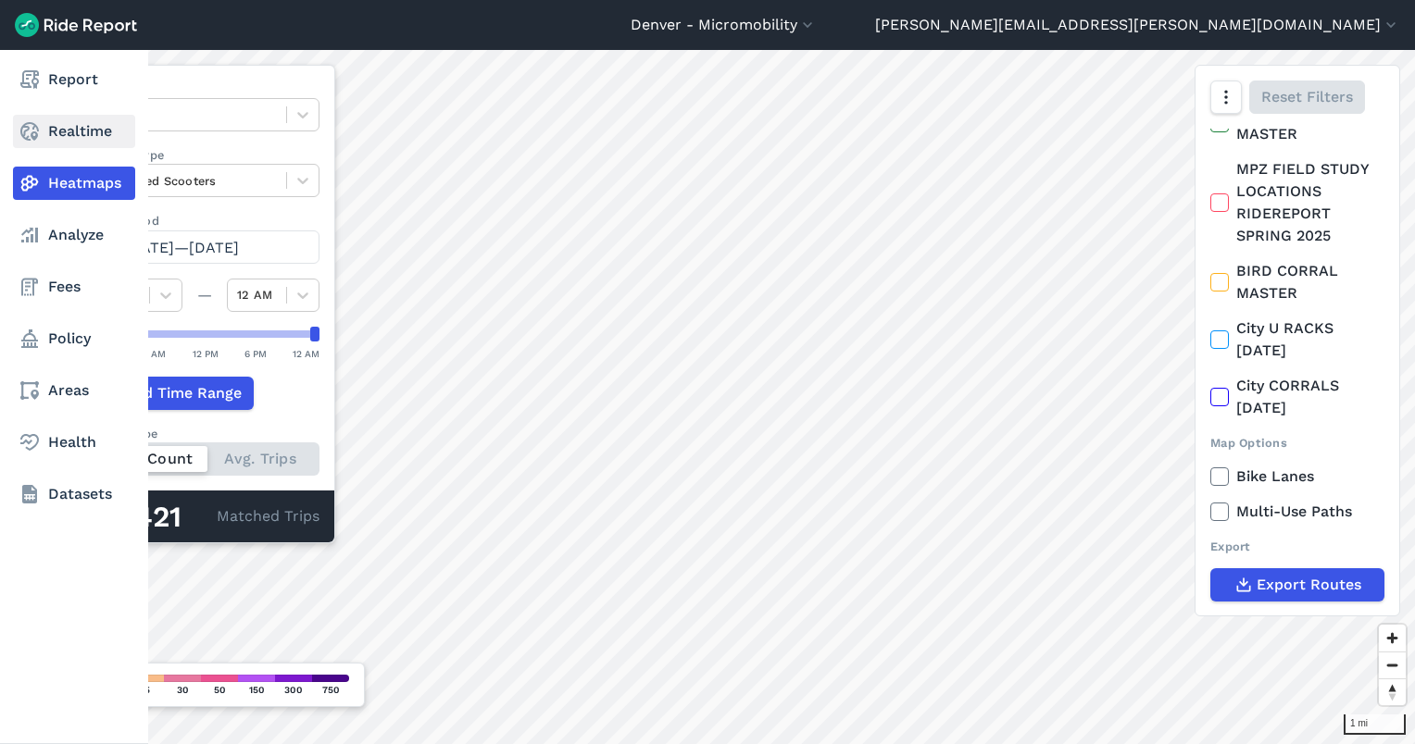
click at [41, 131] on link "Realtime" at bounding box center [74, 131] width 122 height 33
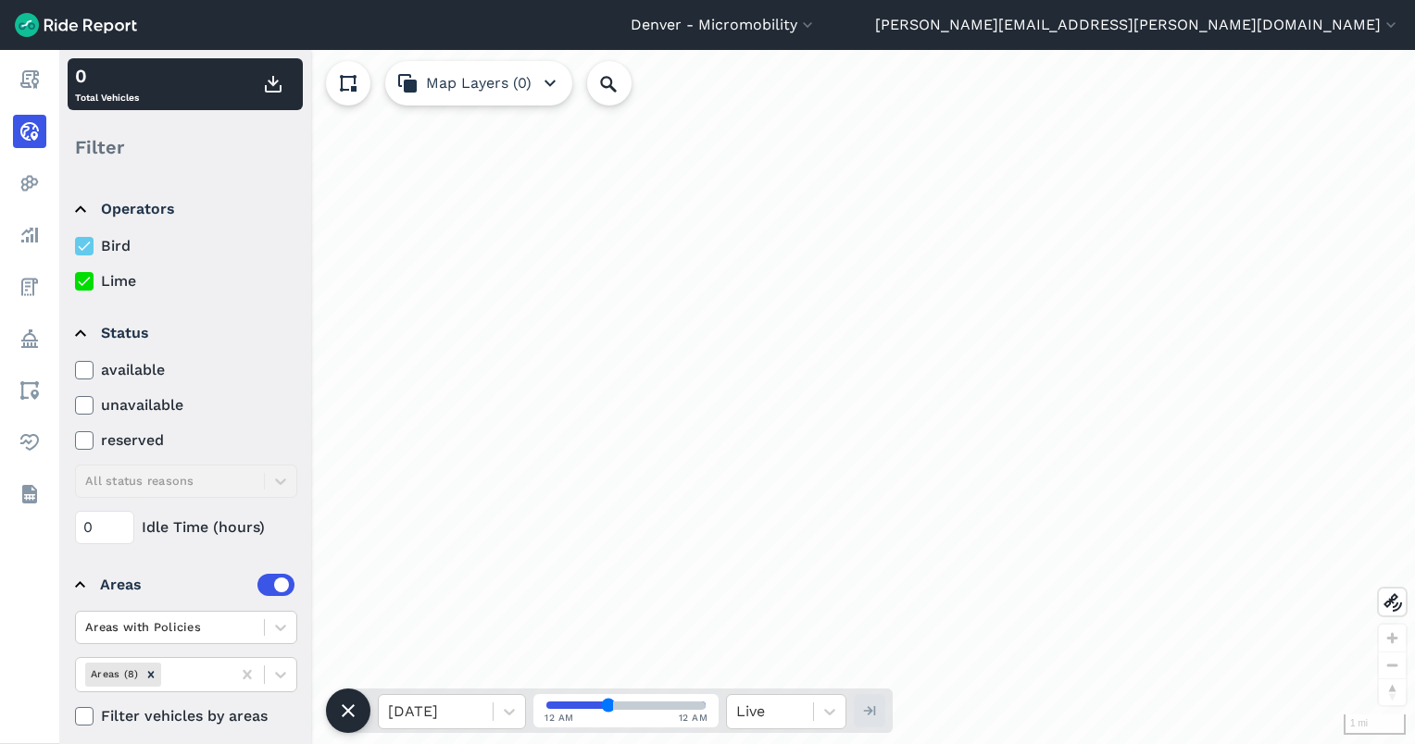
click at [118, 263] on div "Bird Lime" at bounding box center [186, 263] width 222 height 57
click at [85, 246] on use at bounding box center [84, 246] width 12 height 9
click at [75, 246] on input "Bird" at bounding box center [75, 241] width 0 height 12
click at [257, 585] on label at bounding box center [275, 585] width 37 height 22
click at [257, 585] on input "checkbox" at bounding box center [257, 580] width 0 height 12
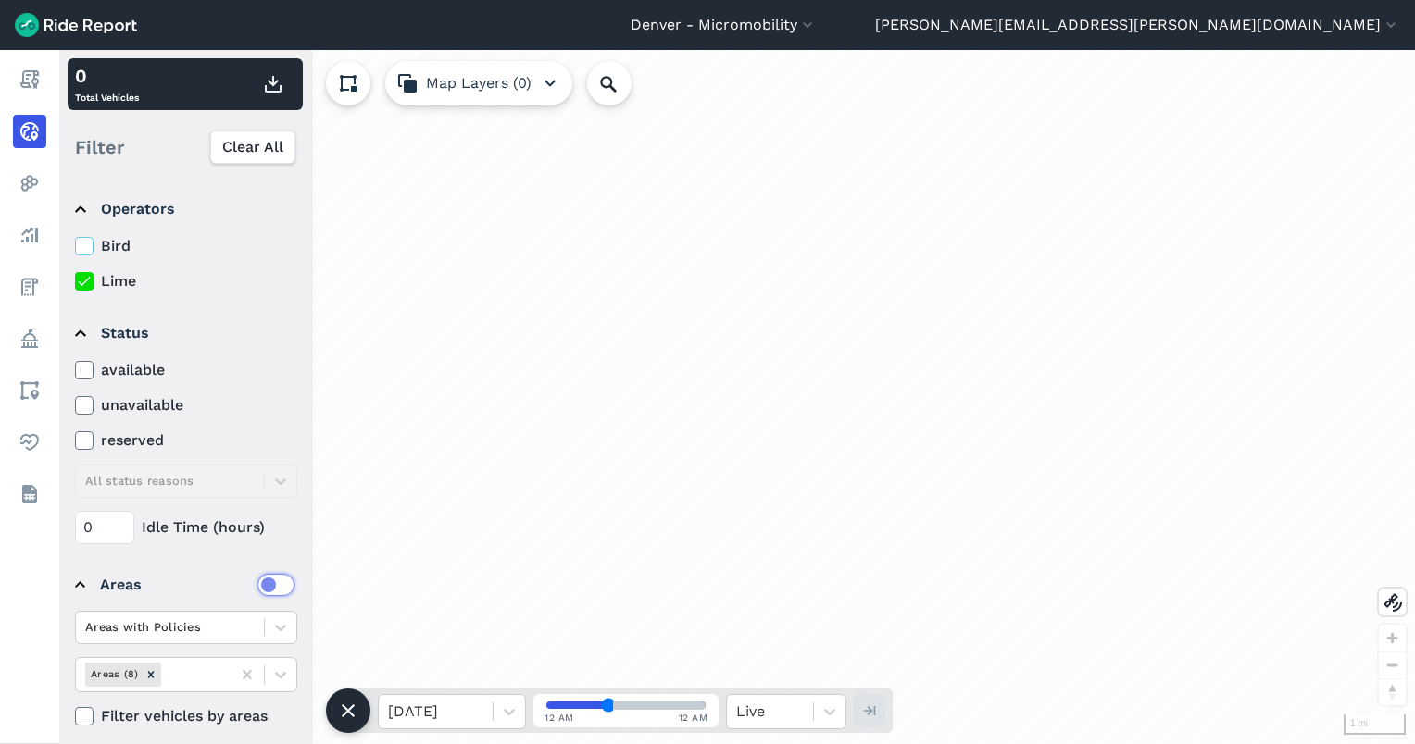
scroll to position [12, 0]
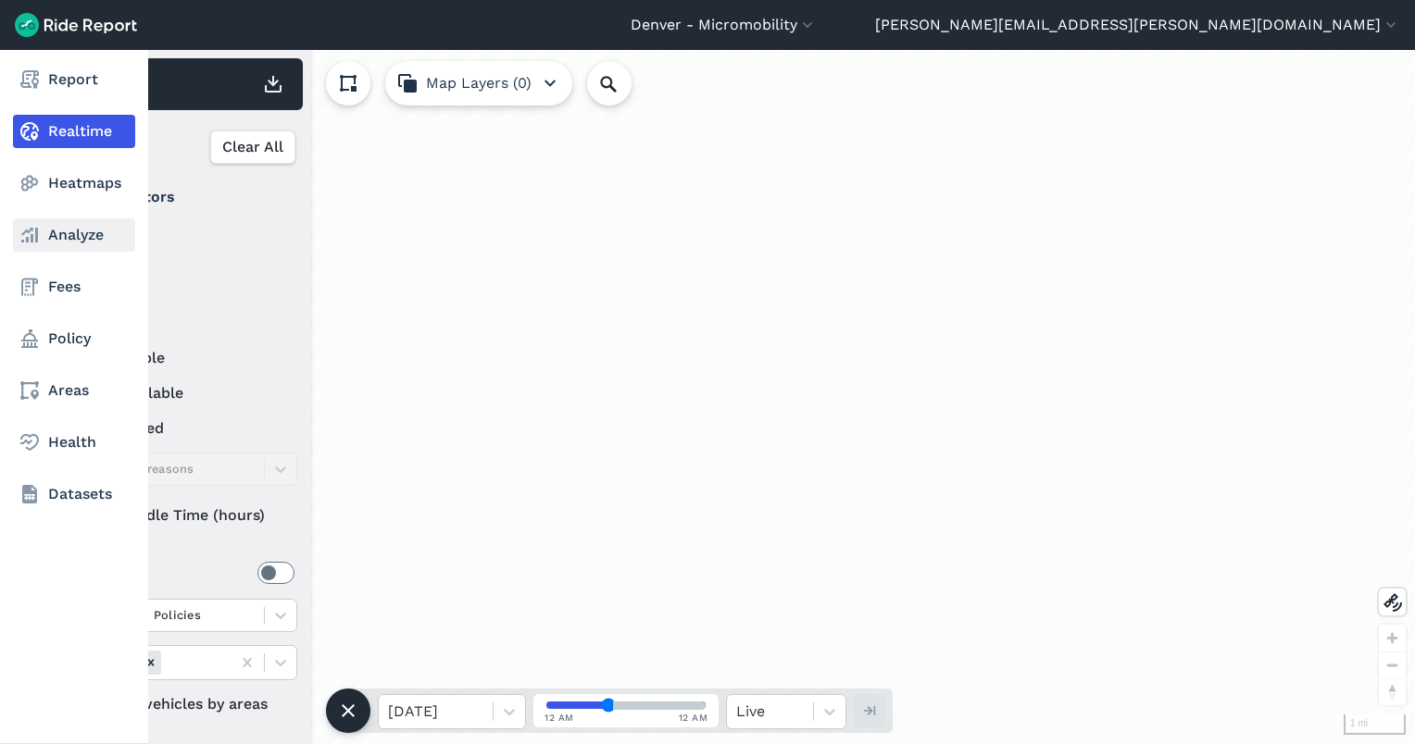
click at [52, 237] on link "Analyze" at bounding box center [74, 234] width 122 height 33
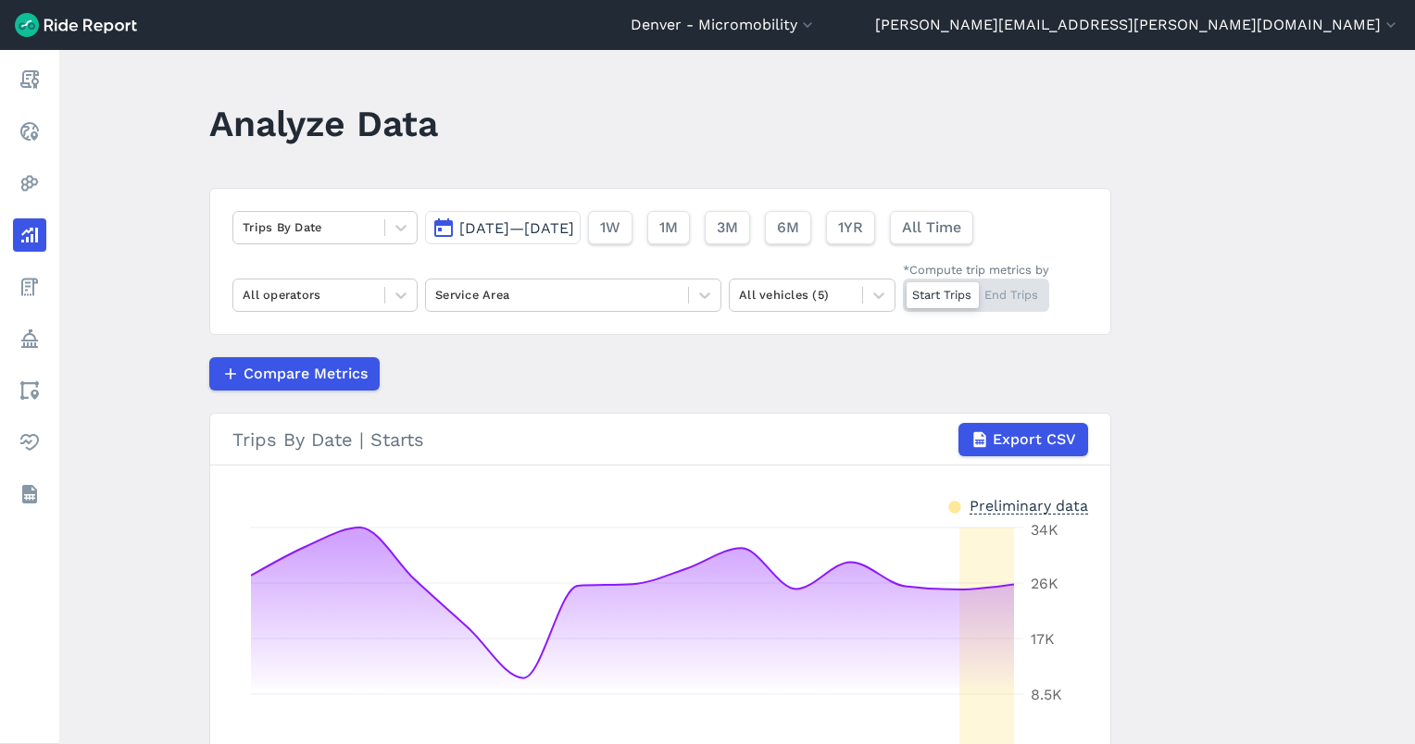
click at [514, 233] on span "[DATE]—[DATE]" at bounding box center [516, 228] width 115 height 18
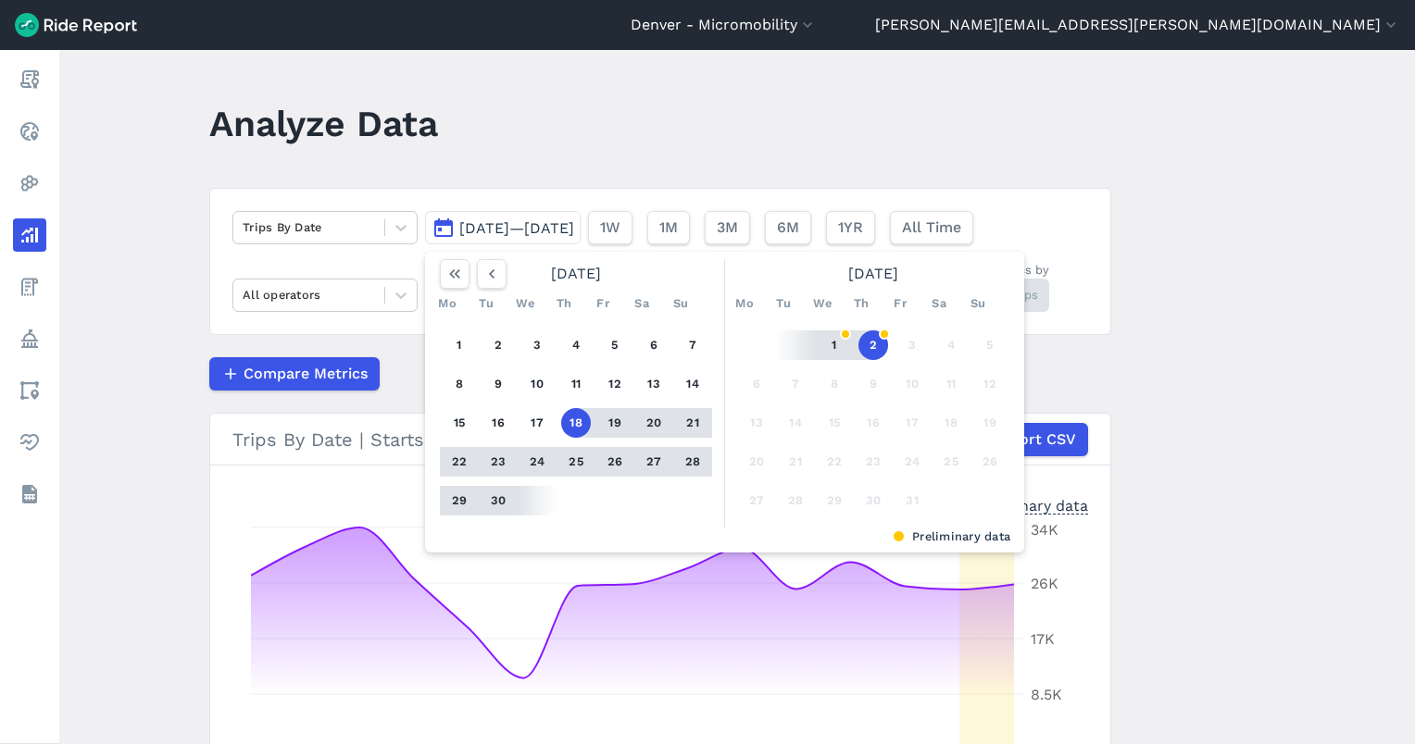
click at [484, 494] on button "30" at bounding box center [498, 501] width 30 height 30
click at [495, 278] on icon "button" at bounding box center [491, 274] width 19 height 19
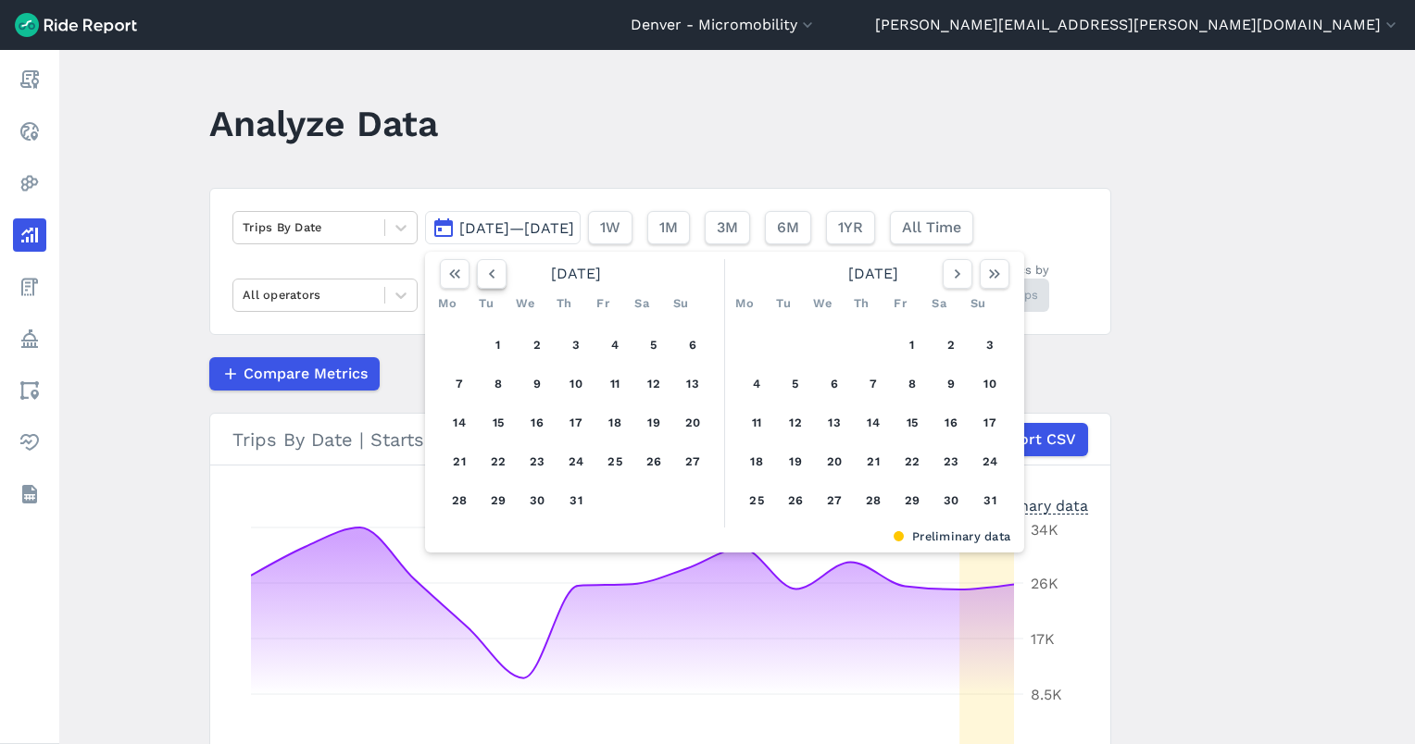
click at [495, 278] on icon "button" at bounding box center [491, 274] width 19 height 19
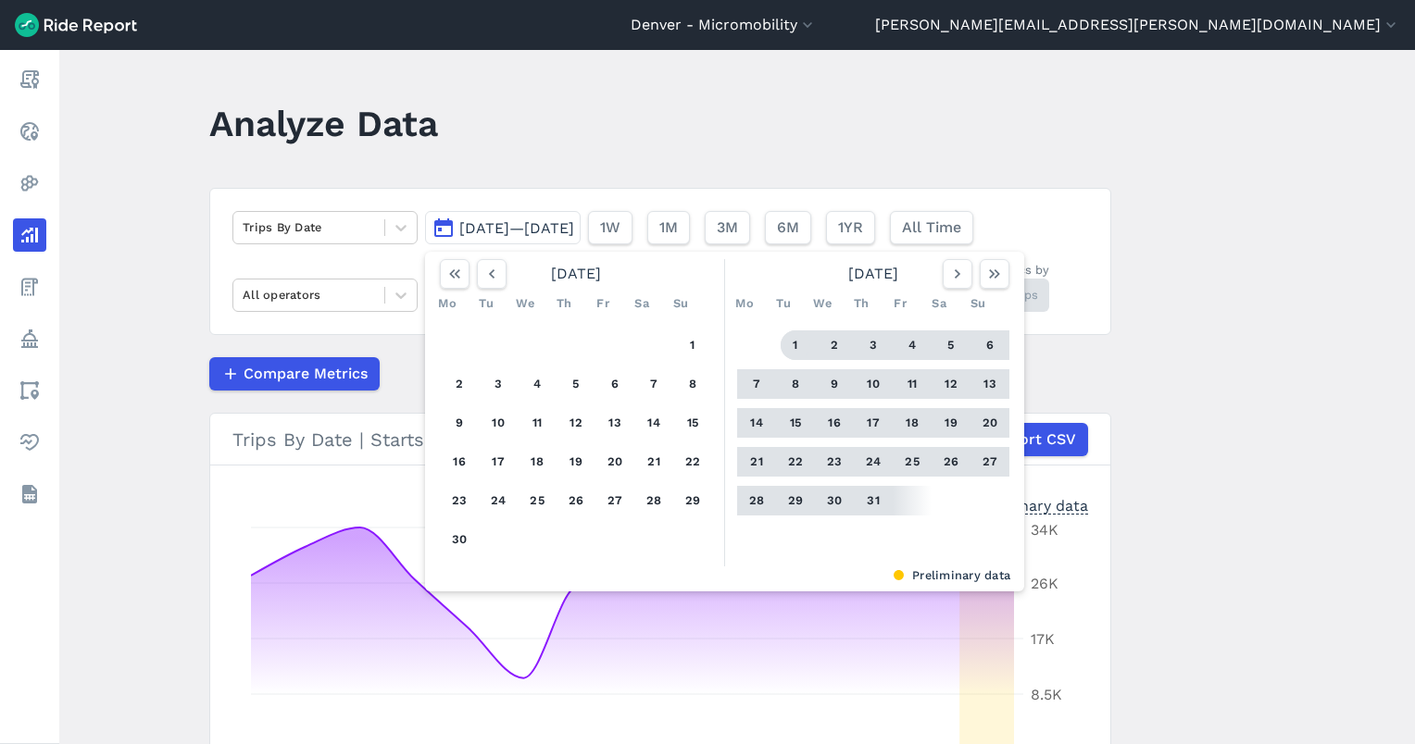
click at [784, 344] on button "1" at bounding box center [795, 346] width 30 height 30
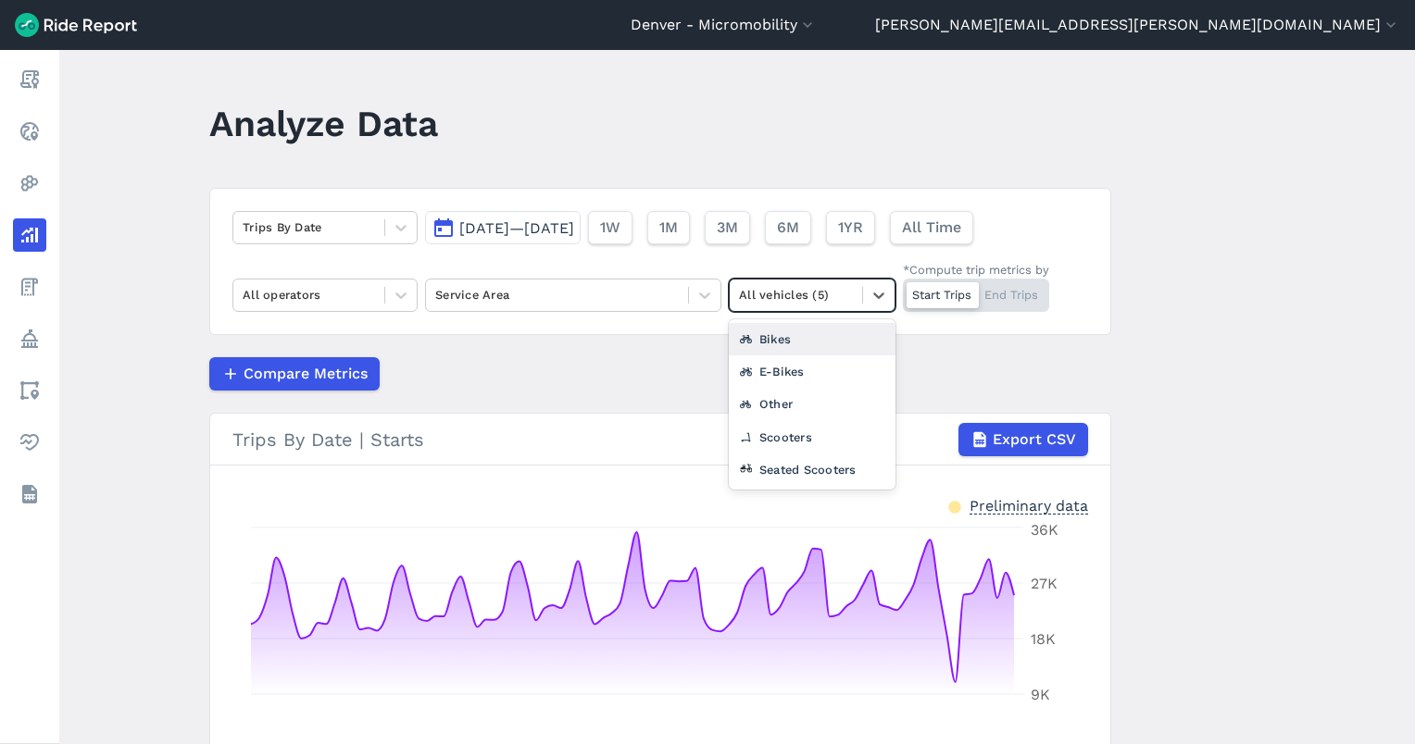
click at [815, 300] on div at bounding box center [796, 294] width 114 height 21
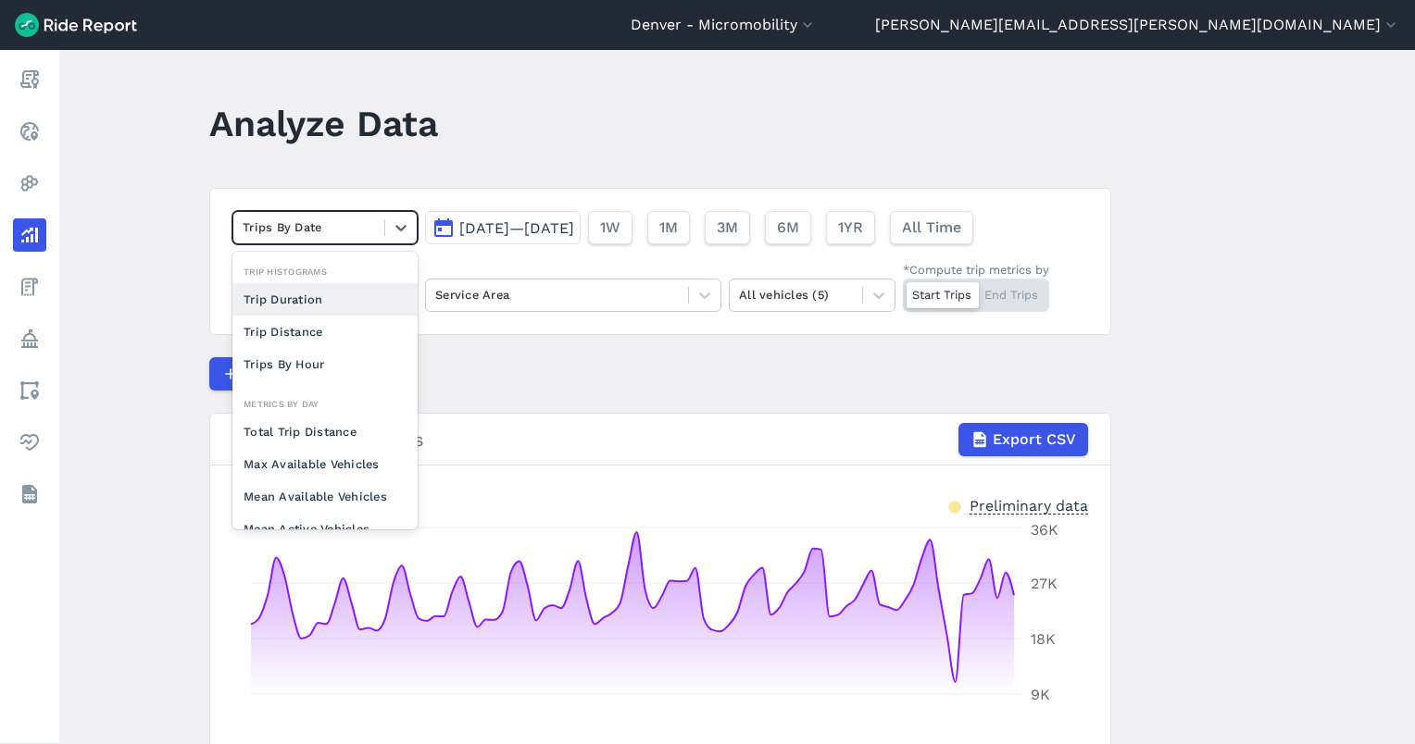
click at [306, 230] on div at bounding box center [309, 227] width 132 height 21
click at [309, 435] on div "Total Trip Distance" at bounding box center [324, 432] width 185 height 32
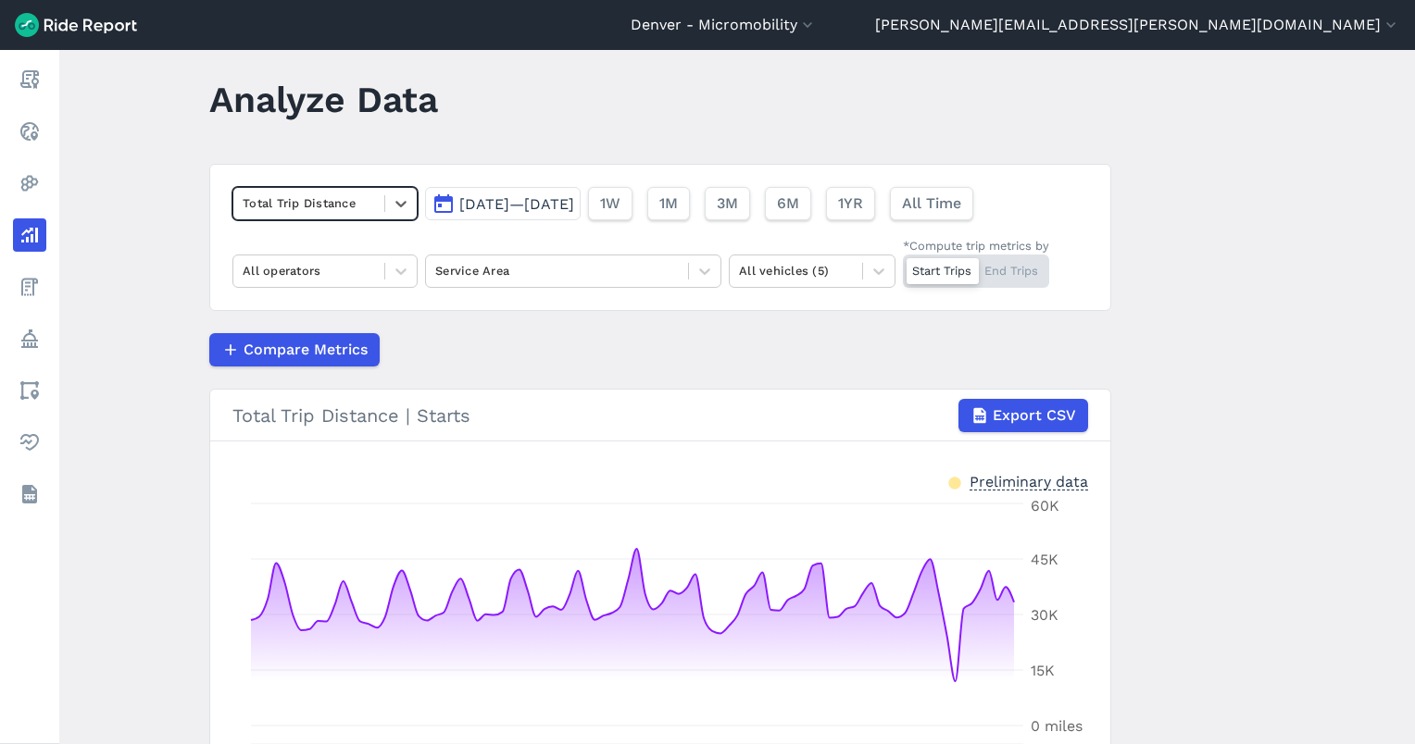
scroll to position [25, 0]
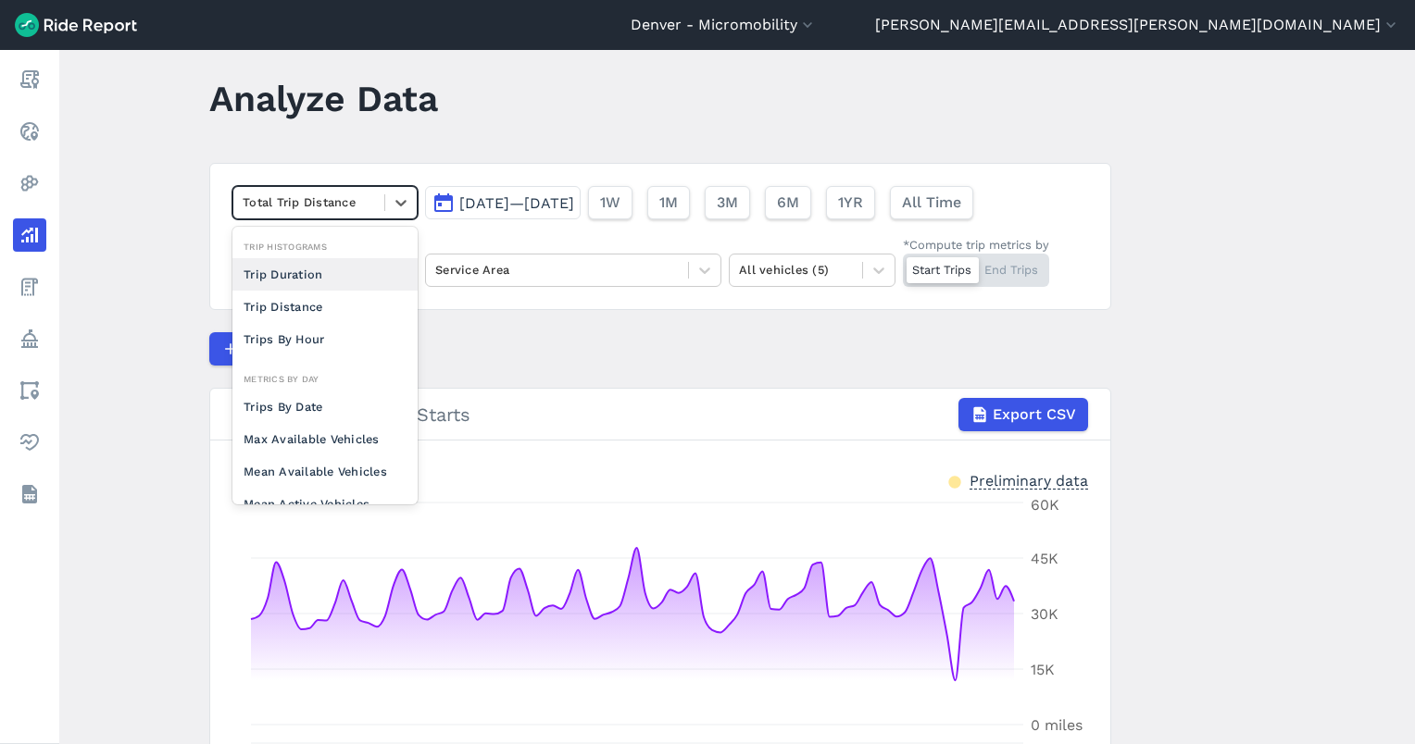
click at [308, 202] on div at bounding box center [309, 202] width 132 height 21
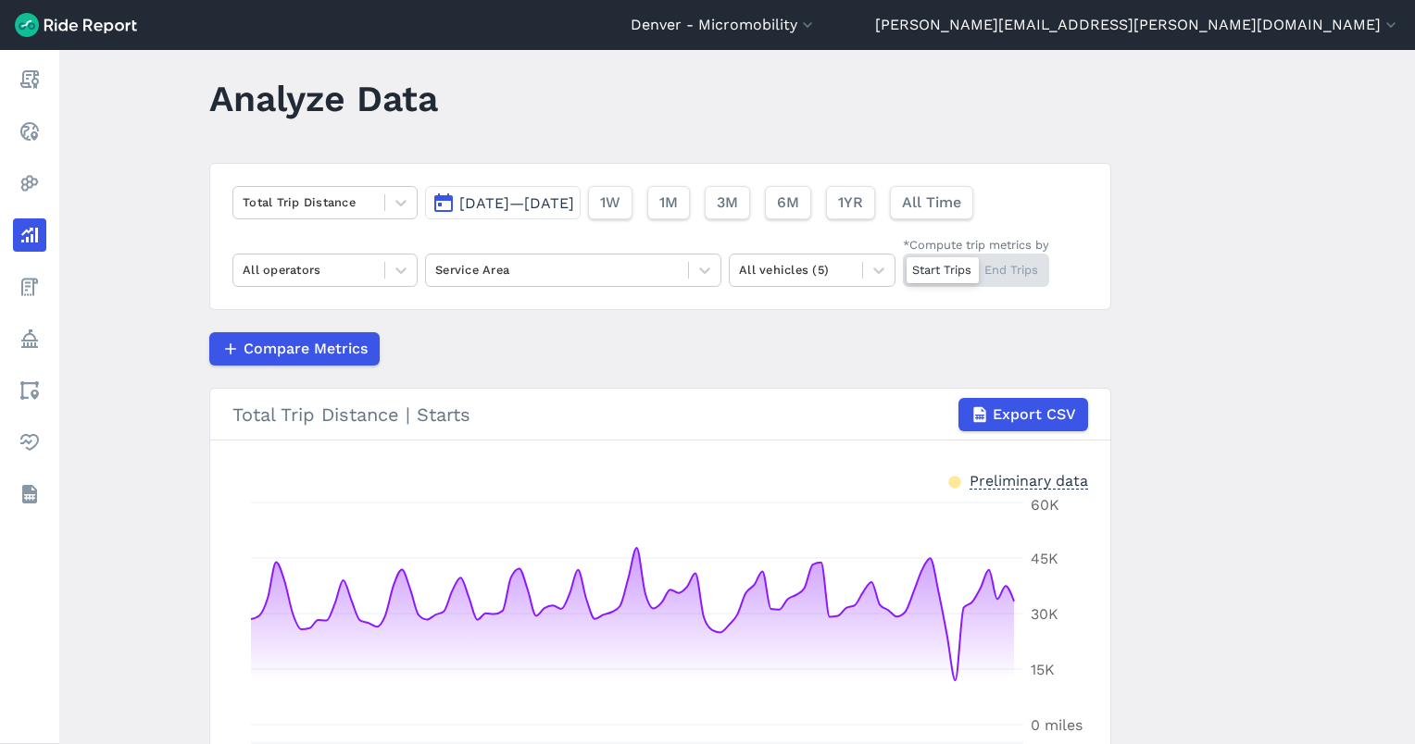
click at [220, 437] on h3 "Total Trip Distance | Starts Export CSV" at bounding box center [660, 415] width 900 height 52
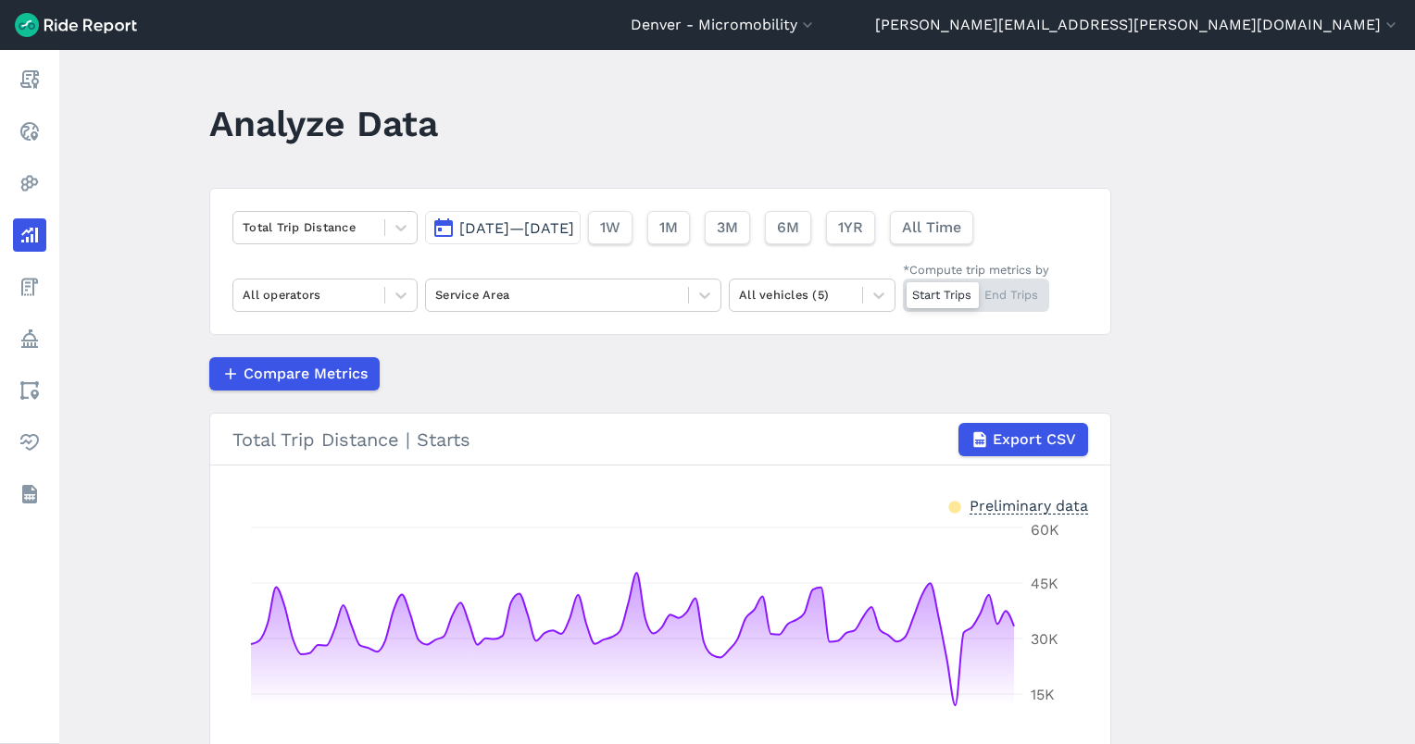
scroll to position [0, 0]
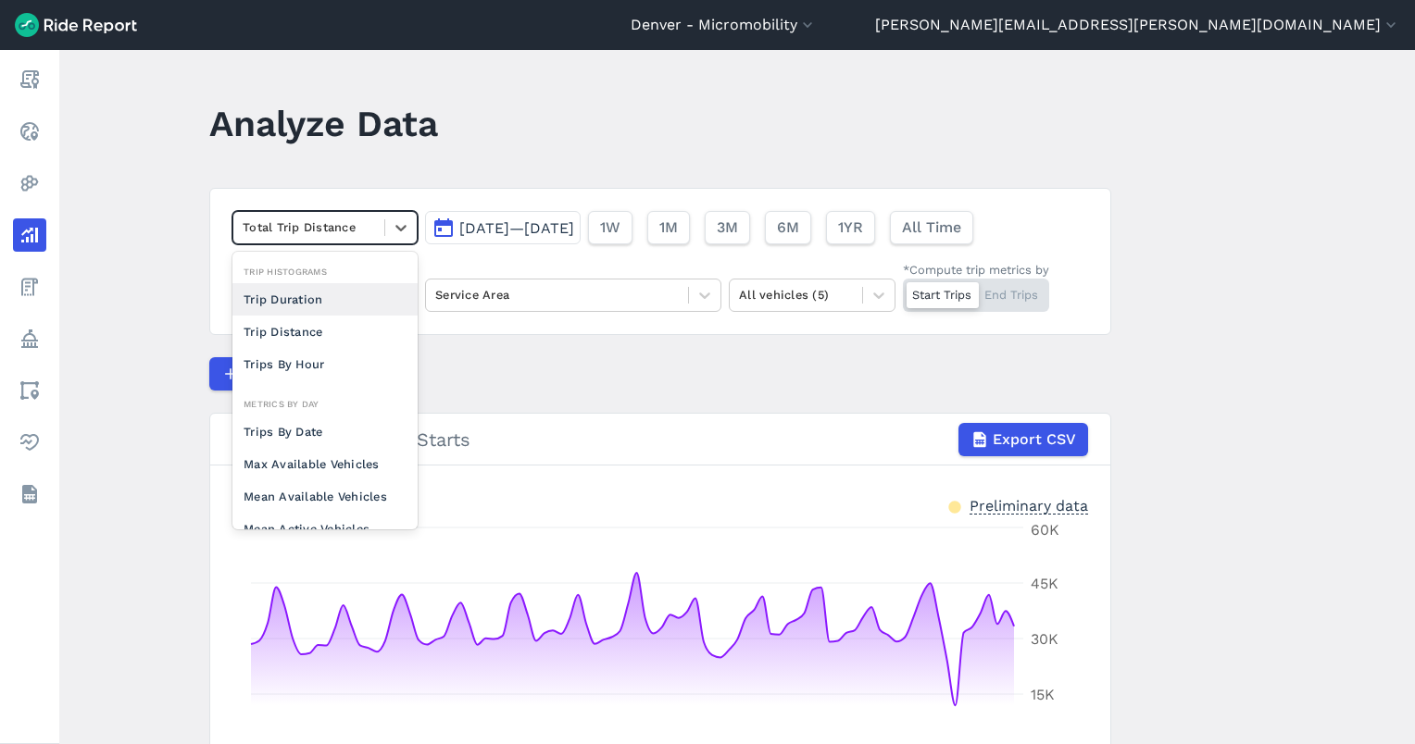
click at [276, 229] on div at bounding box center [309, 227] width 132 height 21
click at [333, 426] on div "Trips By Date" at bounding box center [324, 432] width 185 height 32
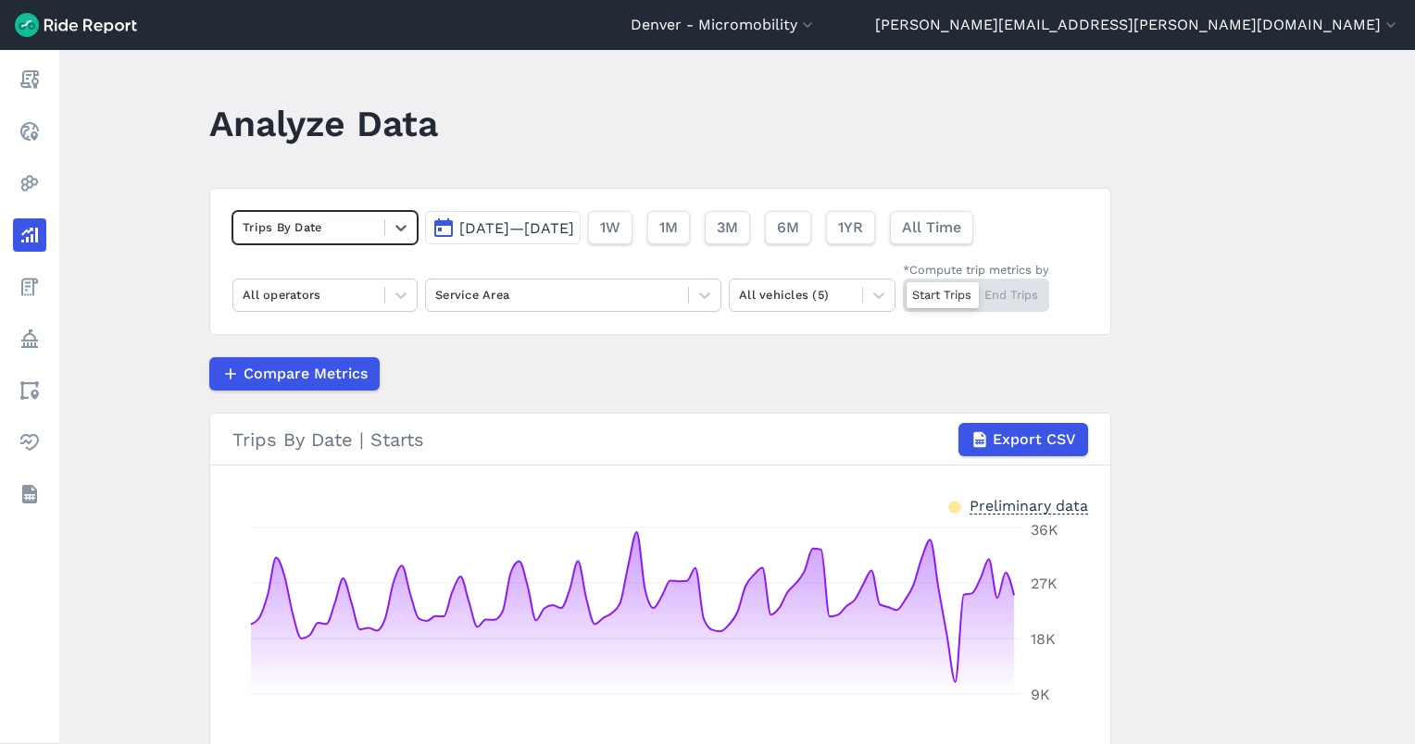
click at [335, 206] on div "option Trips By Date, selected. Select is focused ,type to refine list, press D…" at bounding box center [660, 261] width 902 height 147
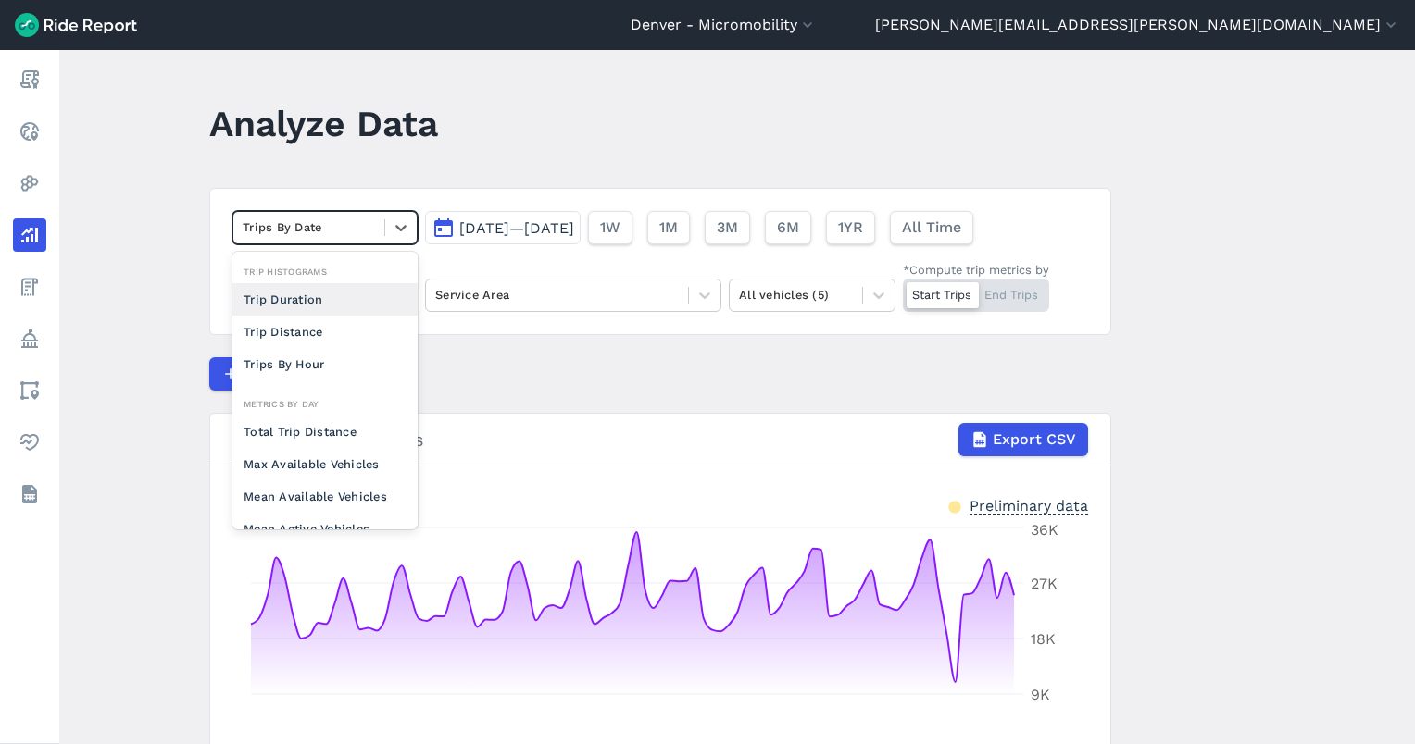
click at [335, 227] on div at bounding box center [309, 227] width 132 height 21
click at [315, 332] on div "Trip Distance" at bounding box center [324, 332] width 185 height 32
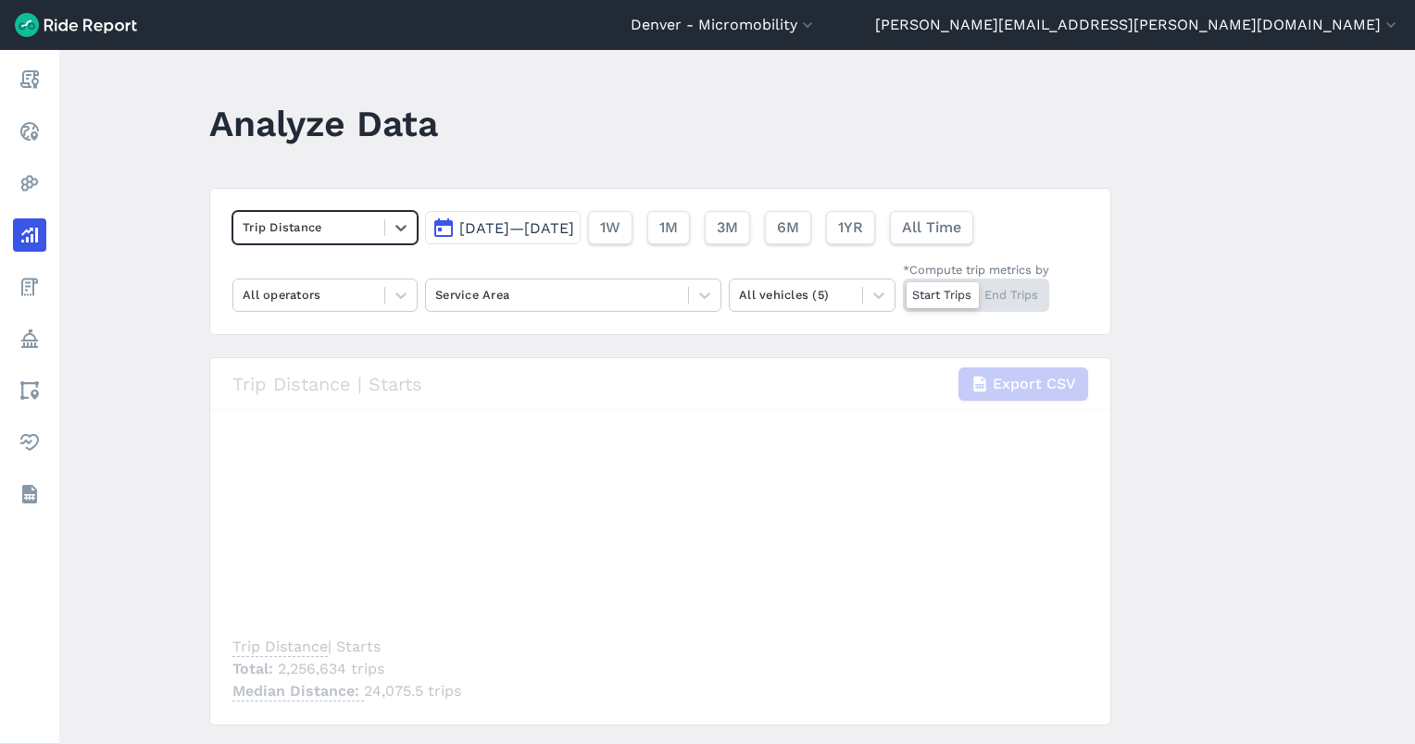
click at [344, 232] on div at bounding box center [309, 227] width 132 height 21
